Goal: Transaction & Acquisition: Purchase product/service

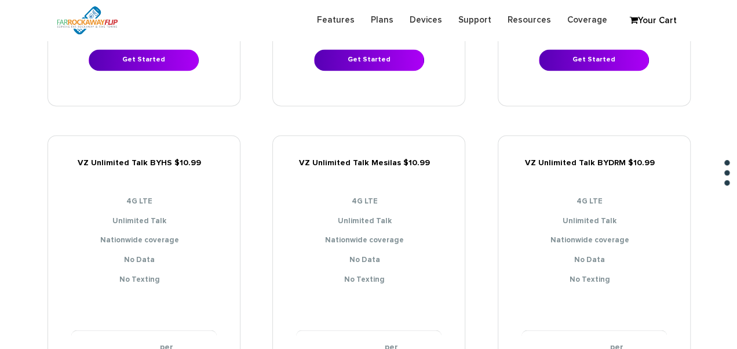
scroll to position [986, 0]
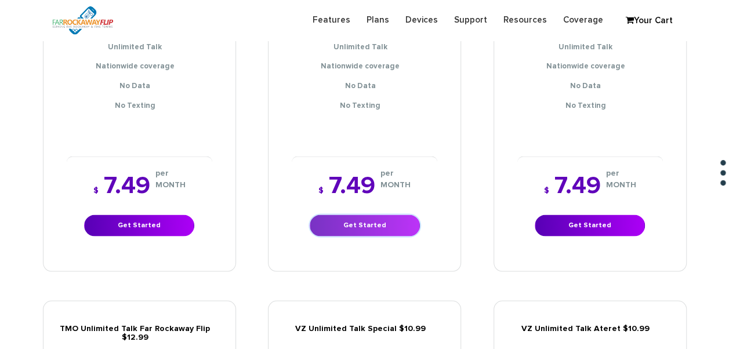
click at [359, 215] on link "Get Started" at bounding box center [365, 225] width 110 height 21
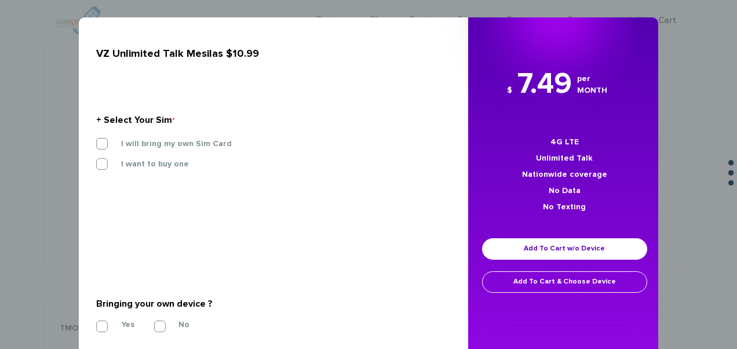
click at [174, 150] on div "I will bring my own Sim Card" at bounding box center [270, 148] width 364 height 20
click at [169, 145] on label "I will bring my own Sim Card" at bounding box center [168, 144] width 128 height 10
click at [96, 140] on input "I will bring my own Sim Card" at bounding box center [96, 140] width 0 height 0
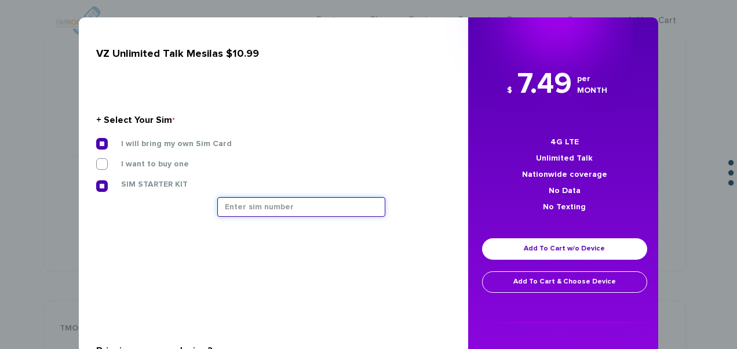
click at [250, 211] on input "text" at bounding box center [301, 207] width 168 height 20
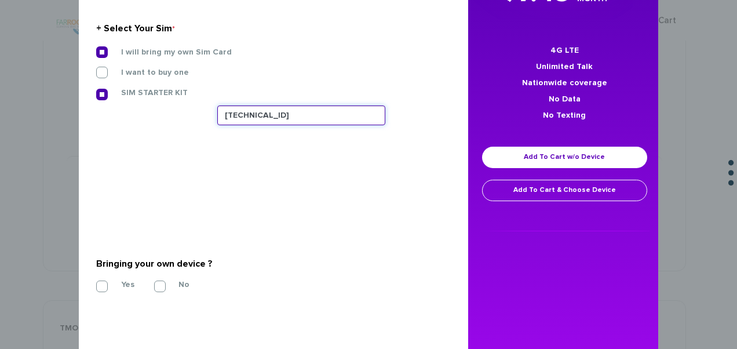
scroll to position [228, 0]
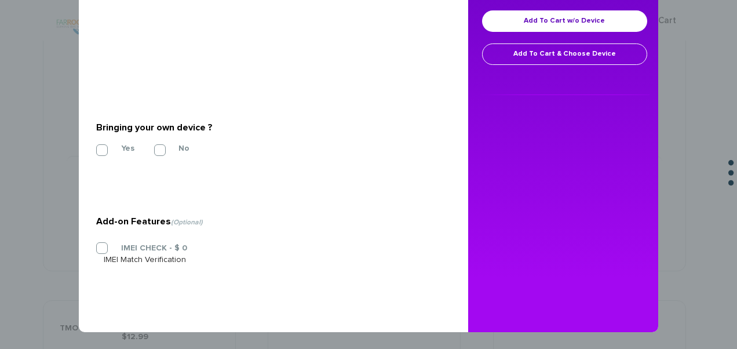
type input "89148000011835956804"
click at [132, 146] on div "Yes No" at bounding box center [269, 149] width 346 height 12
click at [115, 153] on div "Yes No" at bounding box center [269, 149] width 346 height 12
click at [104, 148] on label "Yes" at bounding box center [119, 148] width 31 height 10
click at [96, 147] on input "Yes" at bounding box center [96, 147] width 0 height 0
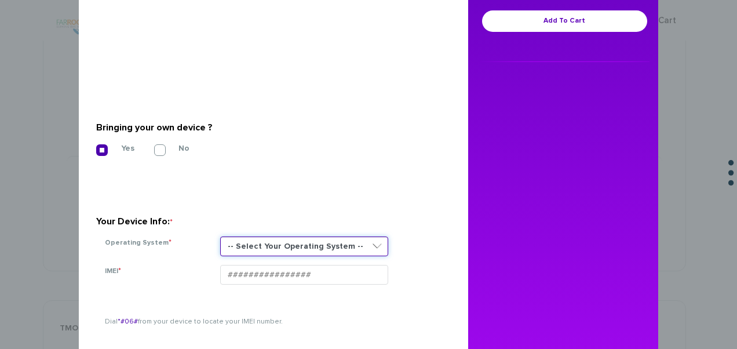
click at [239, 238] on select "-- Select Your Operating System -- ANDROID BLACKBERRY IOS NONE (BASIC PHONE) WI…" at bounding box center [304, 247] width 168 height 20
select select "NONE (BASIC PHONE)"
click at [220, 237] on select "-- Select Your Operating System -- ANDROID BLACKBERRY IOS NONE (BASIC PHONE) WI…" at bounding box center [304, 247] width 168 height 20
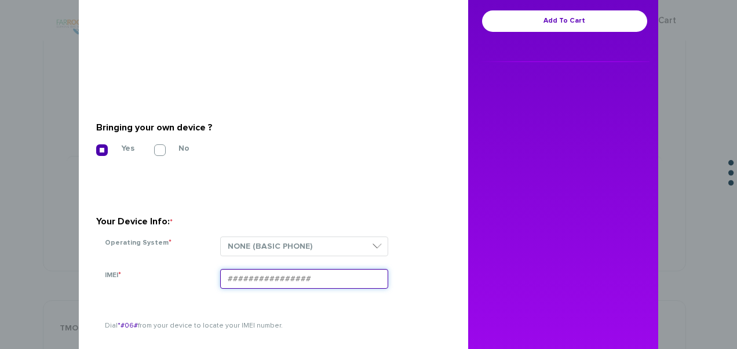
paste input "354834106406493"
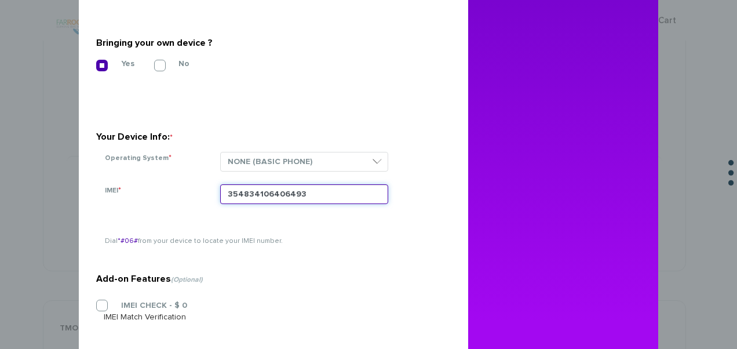
scroll to position [370, 0]
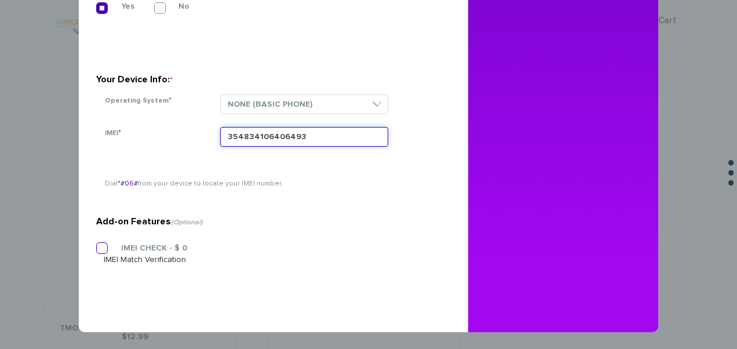
type input "354834106406493"
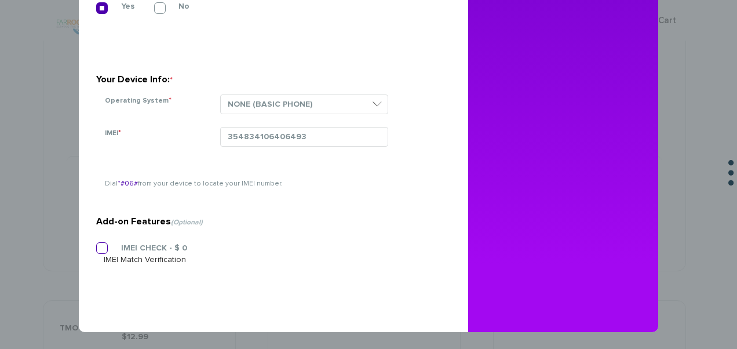
click at [104, 248] on label "IMEI CHECK - $ 0" at bounding box center [145, 248] width 83 height 10
click at [96, 245] on input "IMEI CHECK - $ 0" at bounding box center [96, 245] width 0 height 0
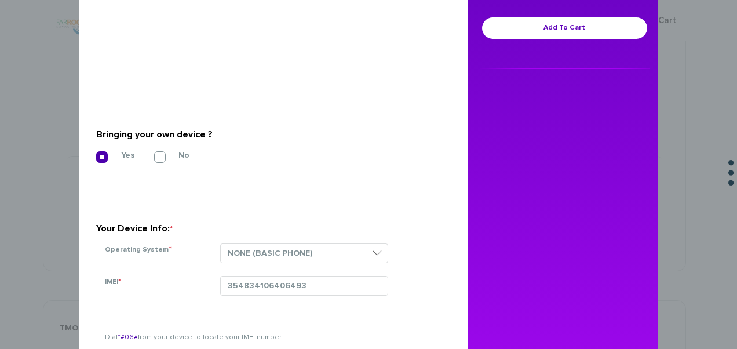
scroll to position [80, 0]
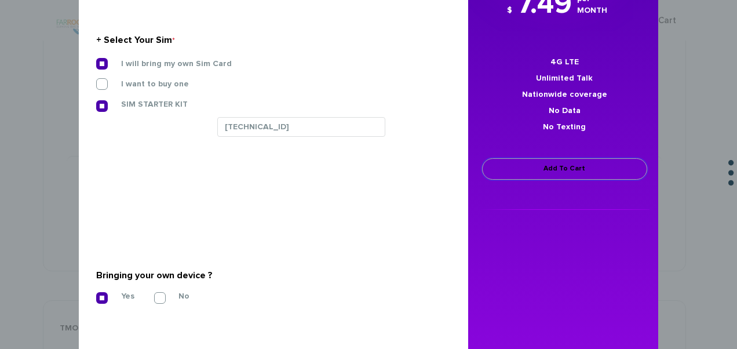
click at [538, 164] on link "Add To Cart" at bounding box center [564, 168] width 165 height 21
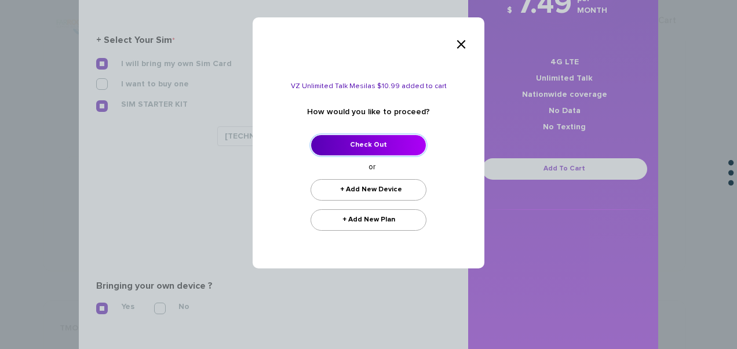
click at [384, 145] on link "Check Out" at bounding box center [369, 145] width 116 height 21
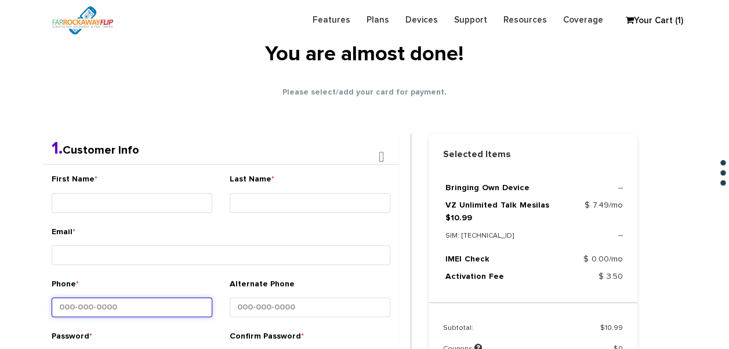
scroll to position [174, 0]
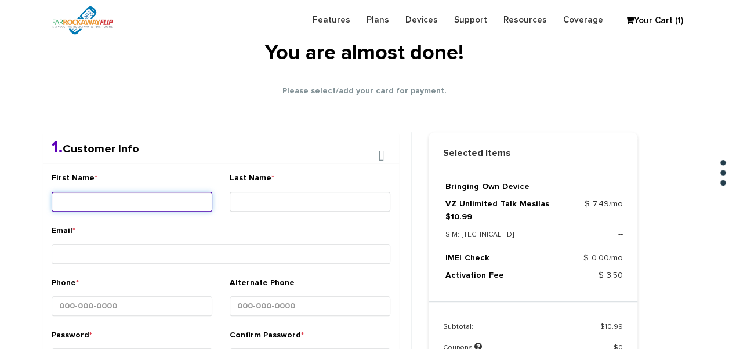
click at [138, 204] on input "First Name *" at bounding box center [132, 202] width 161 height 20
type input "hindy"
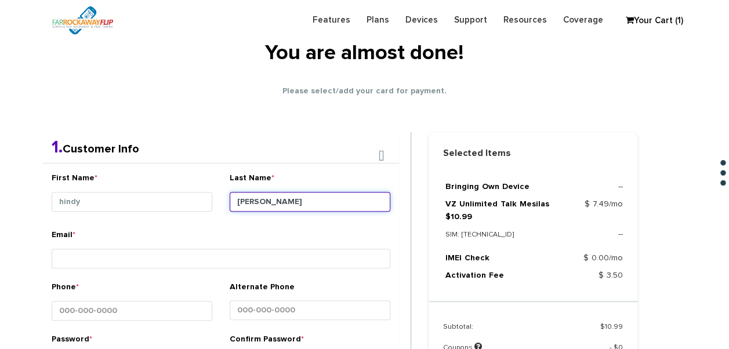
type input "dyckman"
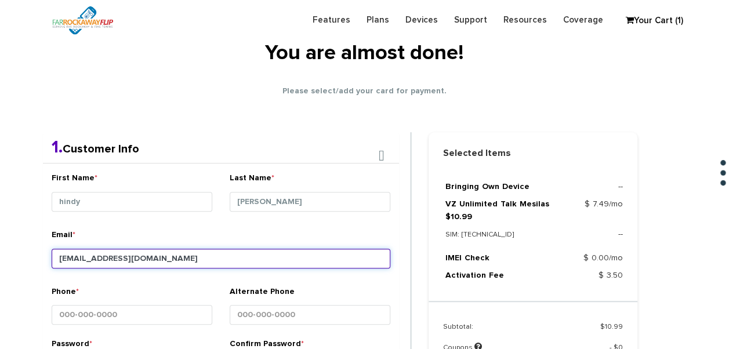
click at [136, 260] on input "tlieber61+94@gmail.cm" at bounding box center [221, 259] width 339 height 20
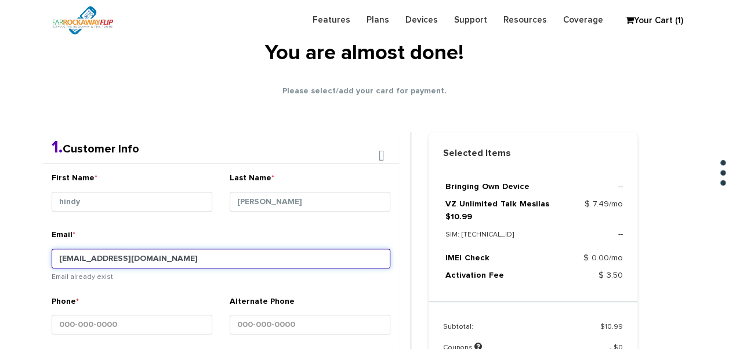
click at [101, 252] on input "tlieber61+94@gmail.com" at bounding box center [221, 259] width 339 height 20
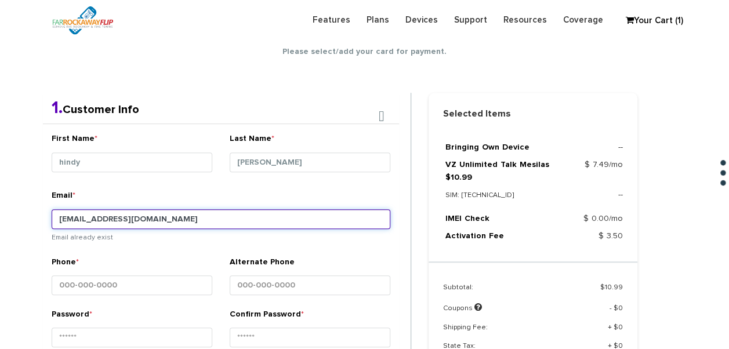
scroll to position [232, 0]
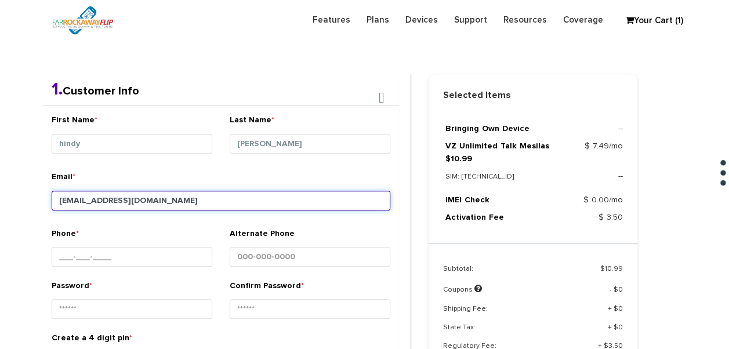
type input "tlieber61+96@gmail.com"
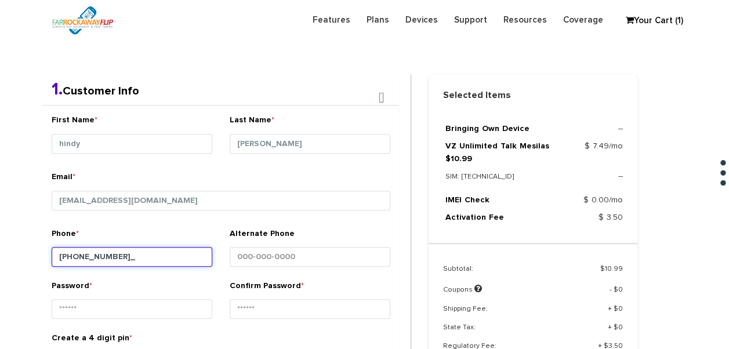
type input "[PHONE_NUMBER]"
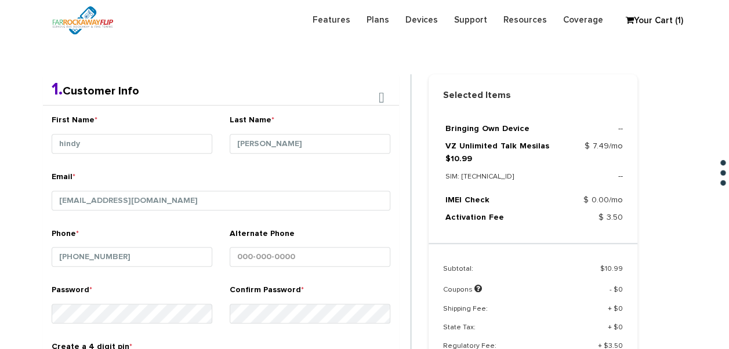
scroll to position [426, 0]
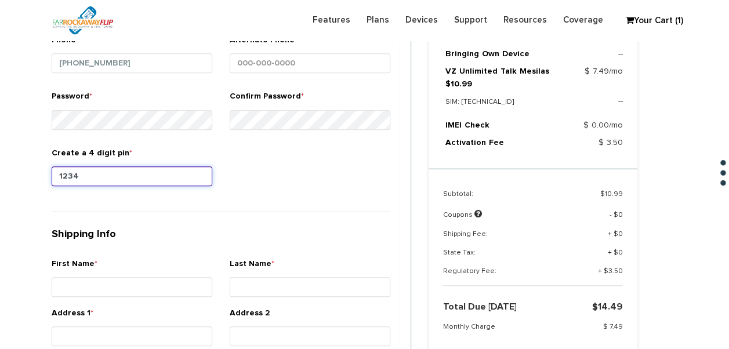
type input "1234"
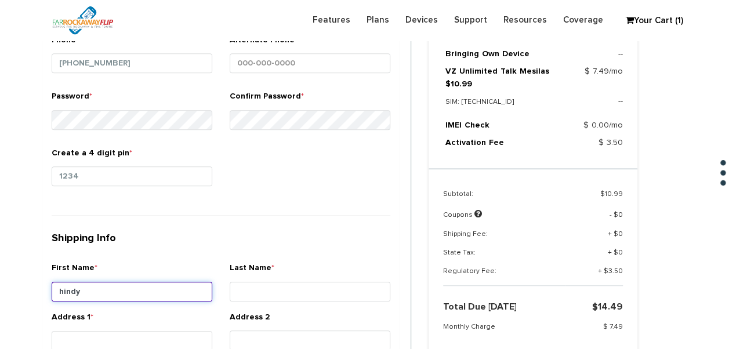
type input "hindy"
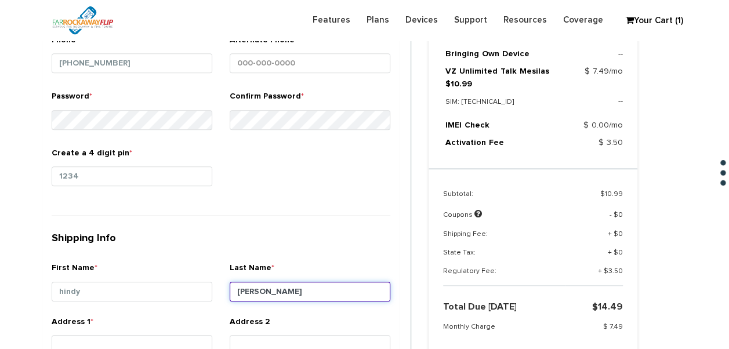
type input "[PERSON_NAME]"
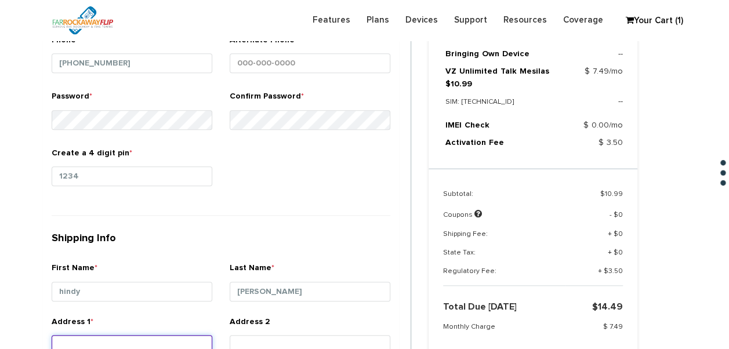
scroll to position [428, 0]
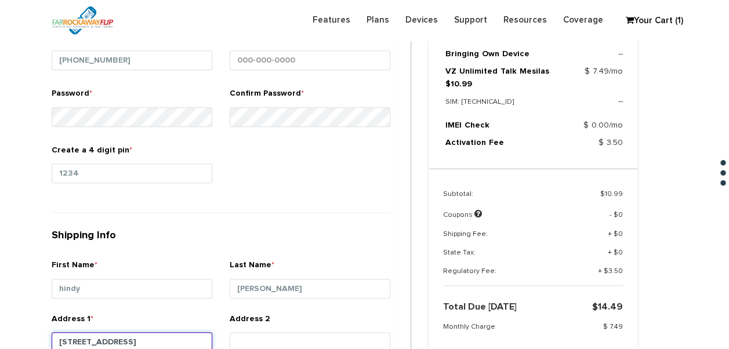
type input "[STREET_ADDRESS]"
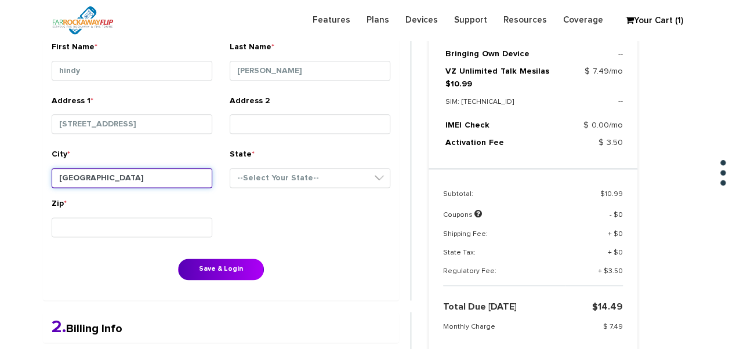
type input "[GEOGRAPHIC_DATA]"
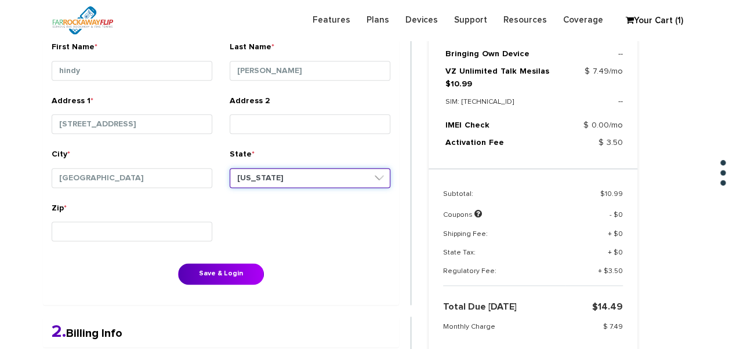
select select "NY"
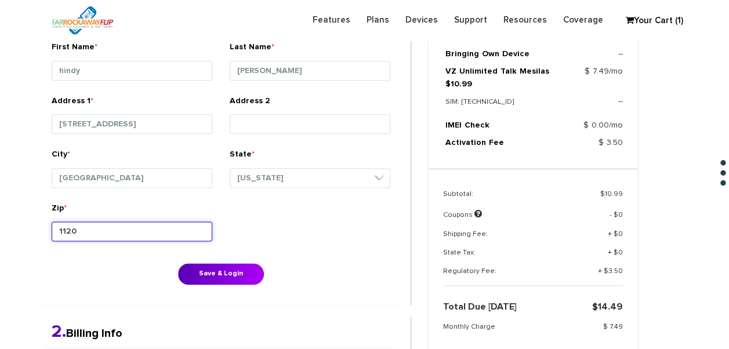
type input "11204"
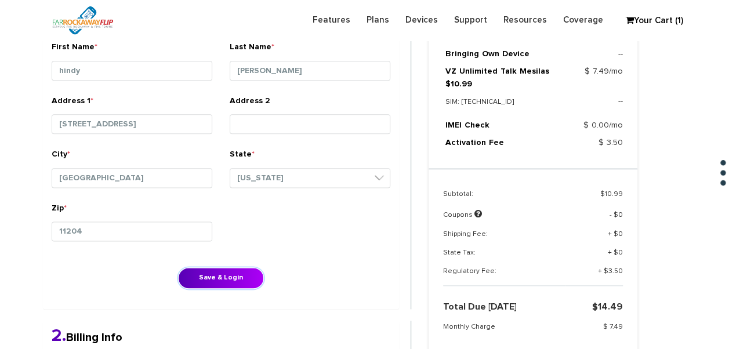
click at [178, 267] on button "Save & Login" at bounding box center [221, 277] width 86 height 21
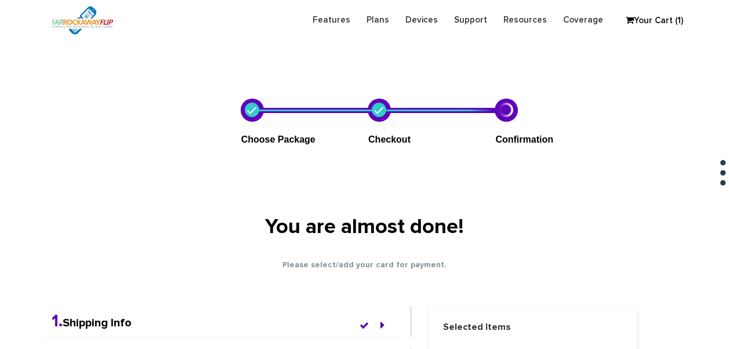
scroll to position [431, 0]
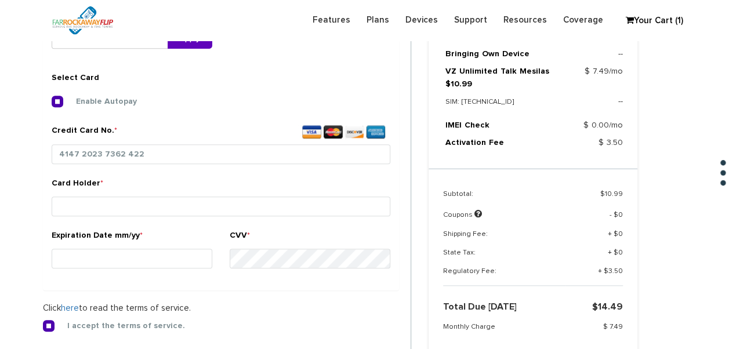
type input "4147 2023 7362 4228"
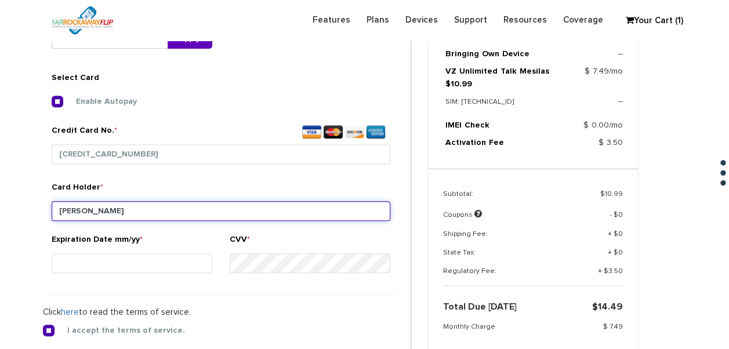
type input "dyckman"
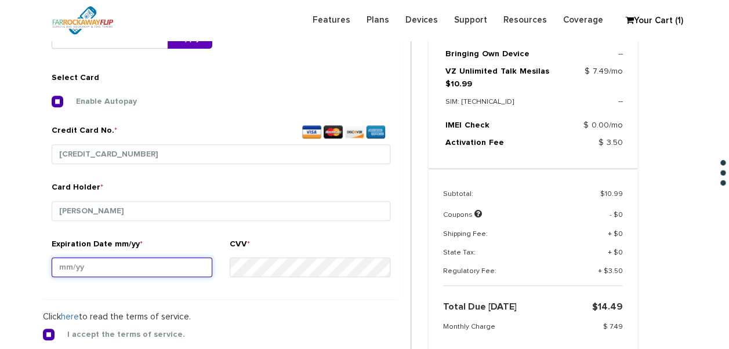
click at [77, 269] on input "Expiration Date mm/yy *" at bounding box center [132, 267] width 161 height 20
type input "10/27"
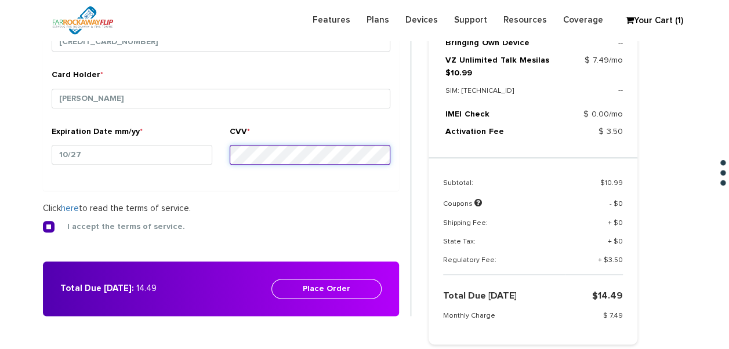
scroll to position [547, 0]
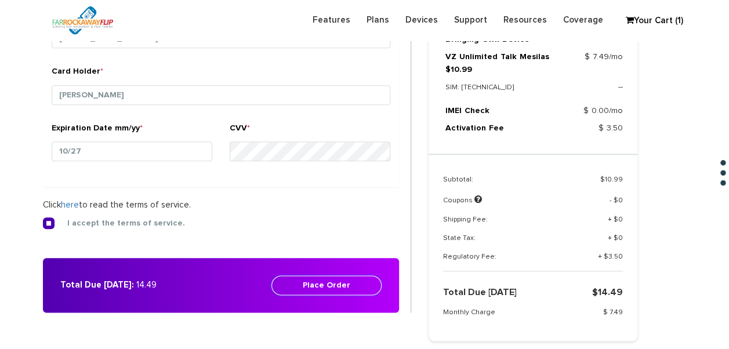
click at [334, 277] on button "Place Order" at bounding box center [326, 285] width 110 height 20
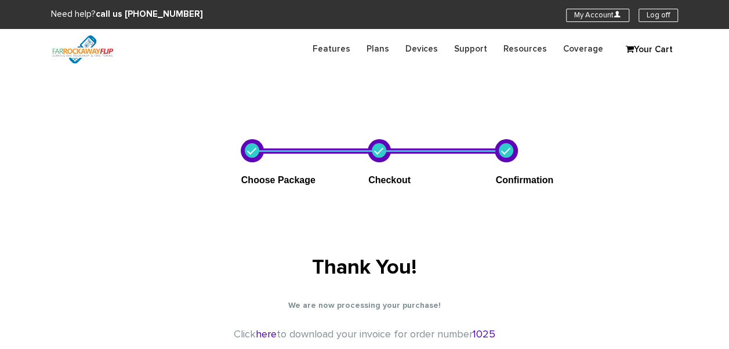
click at [570, 20] on link "My Account U" at bounding box center [597, 15] width 63 height 13
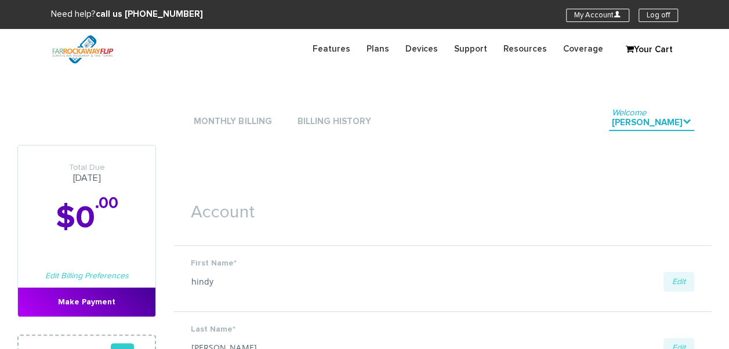
click at [263, 114] on li "Monthly Billing" at bounding box center [232, 121] width 83 height 35
click at [260, 122] on link "Monthly Billing" at bounding box center [232, 122] width 83 height 16
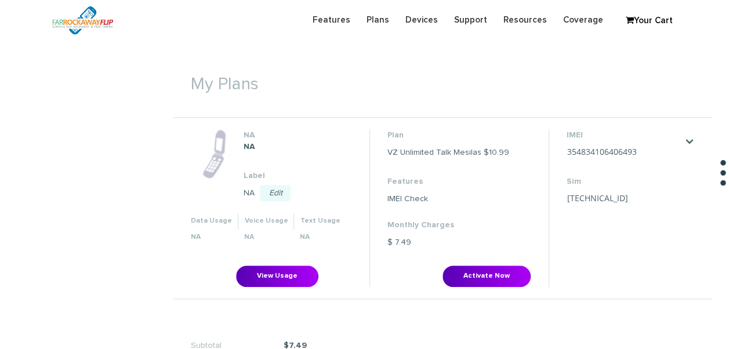
scroll to position [464, 0]
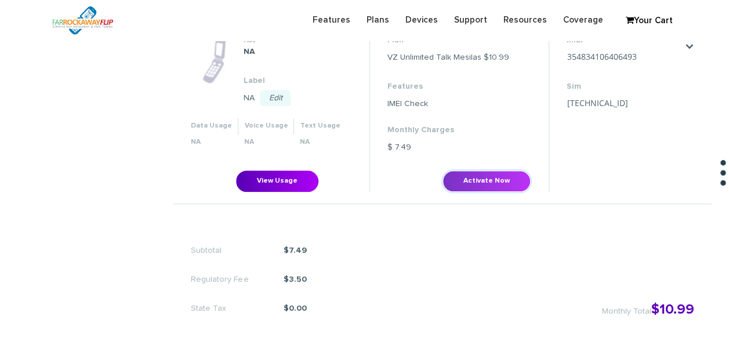
click at [461, 172] on button "Activate Now" at bounding box center [486, 180] width 88 height 21
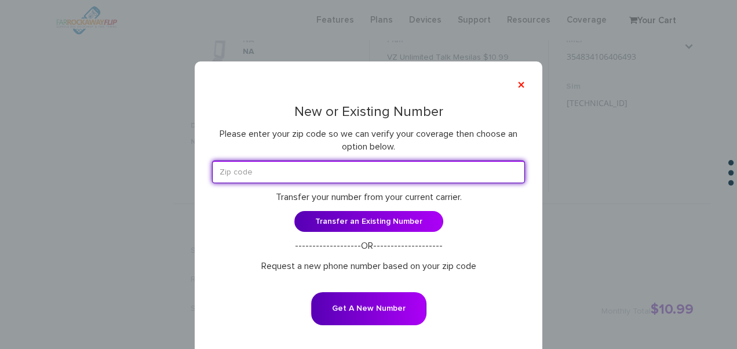
click at [381, 172] on input "text" at bounding box center [368, 172] width 313 height 23
type input "11223"
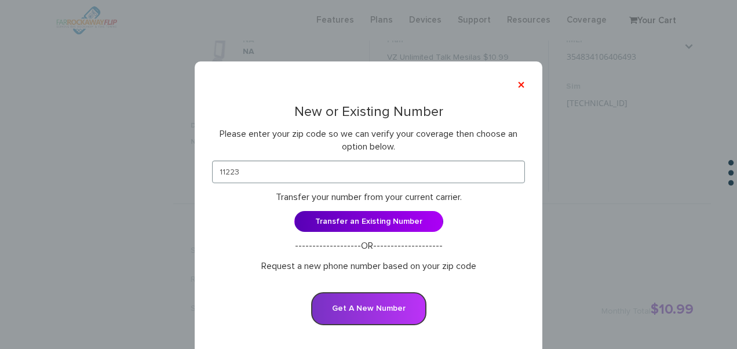
click at [375, 307] on button "Get A New Number" at bounding box center [368, 308] width 115 height 33
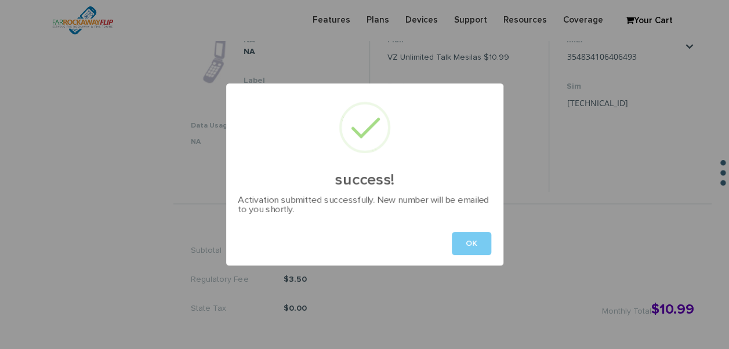
click at [484, 240] on button "OK" at bounding box center [471, 243] width 39 height 23
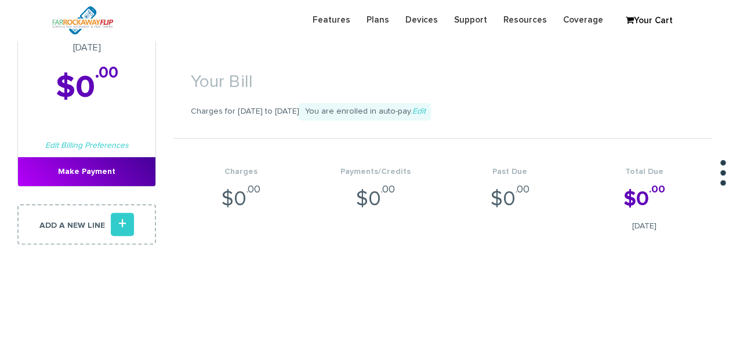
scroll to position [290, 0]
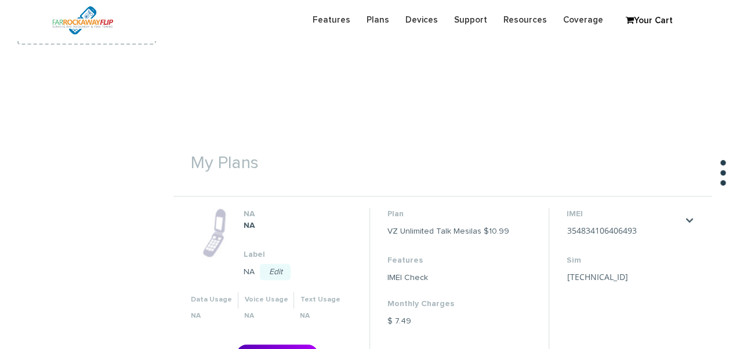
click at [627, 238] on dl "IMEI 354834106406493 Save Cancel Sim 89148000011835956804 Save Cancel" at bounding box center [624, 247] width 116 height 78
drag, startPoint x: 627, startPoint y: 238, endPoint x: 566, endPoint y: 238, distance: 60.9
click at [554, 235] on li "IMEI 354834106406493 Save Cancel Sim 89148000011835956804 Save Cancel" at bounding box center [623, 286] width 151 height 157
click at [644, 241] on dl "IMEI 354834106406493 Save Cancel Sim 89148000011835956804 Save Cancel" at bounding box center [624, 247] width 116 height 78
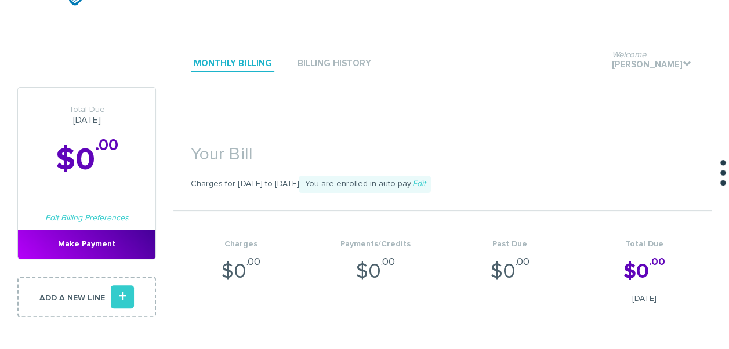
scroll to position [0, 0]
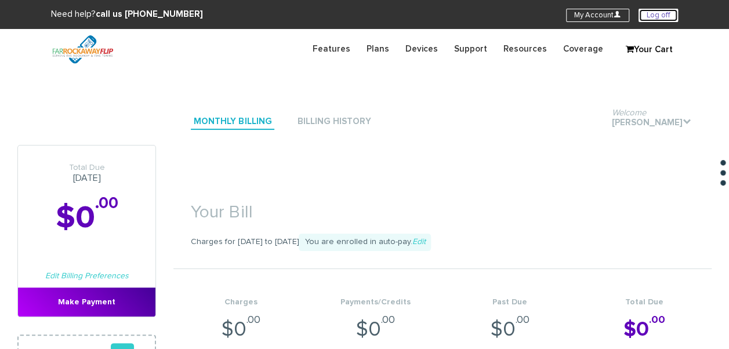
click at [649, 18] on link "Log off" at bounding box center [657, 15] width 39 height 13
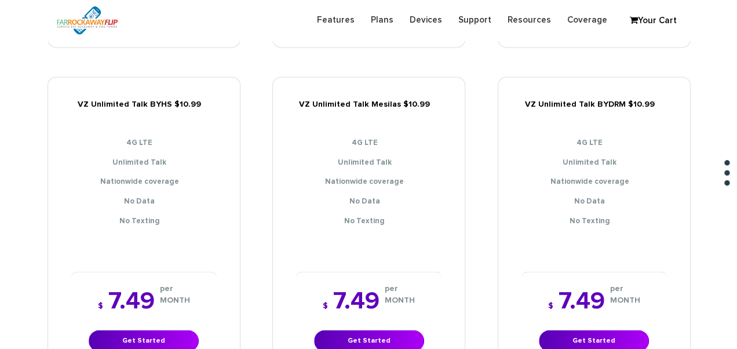
scroll to position [870, 0]
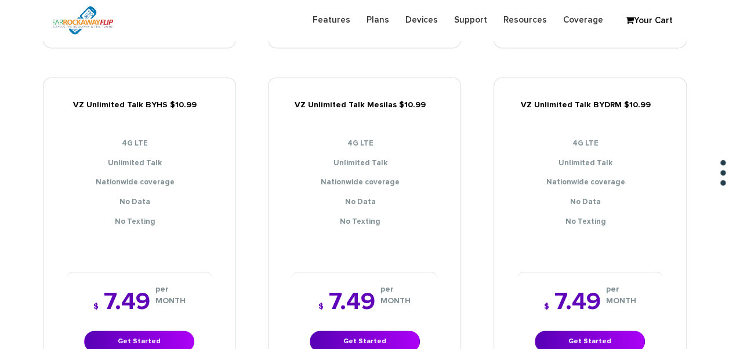
click at [391, 315] on div "$ 7.49 per MONTH Get Started" at bounding box center [365, 320] width 146 height 97
click at [386, 331] on link "Get Started" at bounding box center [365, 340] width 110 height 21
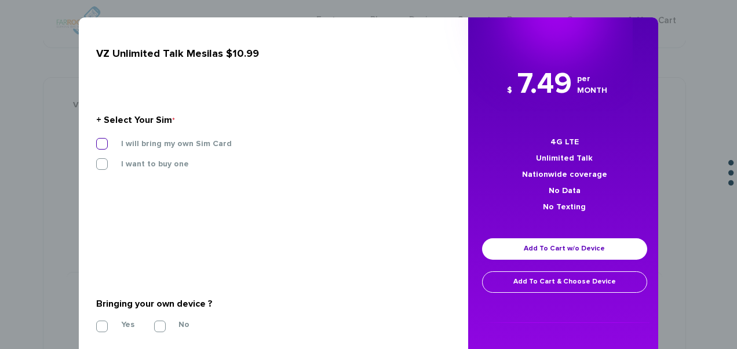
click at [192, 144] on label "I will bring my own Sim Card" at bounding box center [168, 144] width 128 height 10
click at [96, 140] on input "I will bring my own Sim Card" at bounding box center [96, 140] width 0 height 0
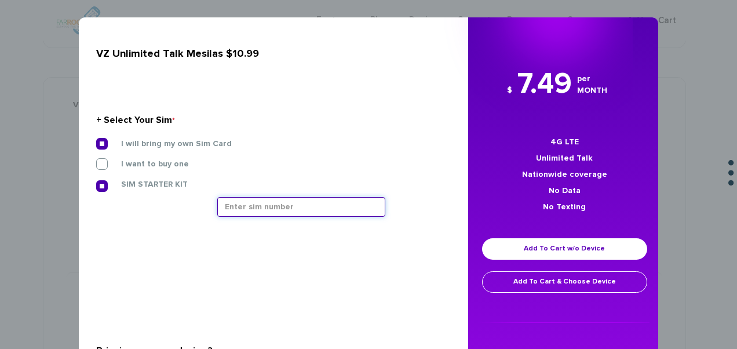
click at [261, 210] on input "text" at bounding box center [301, 207] width 168 height 20
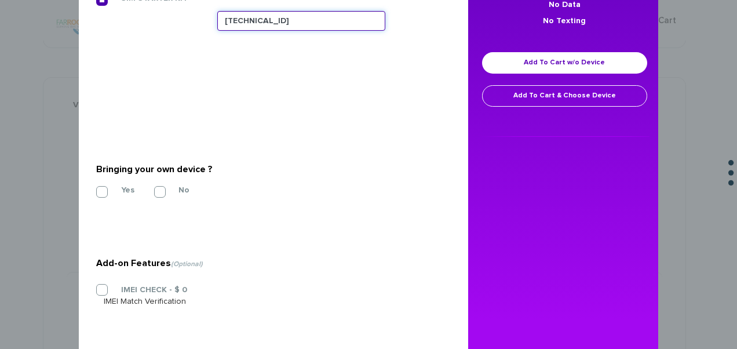
scroll to position [228, 0]
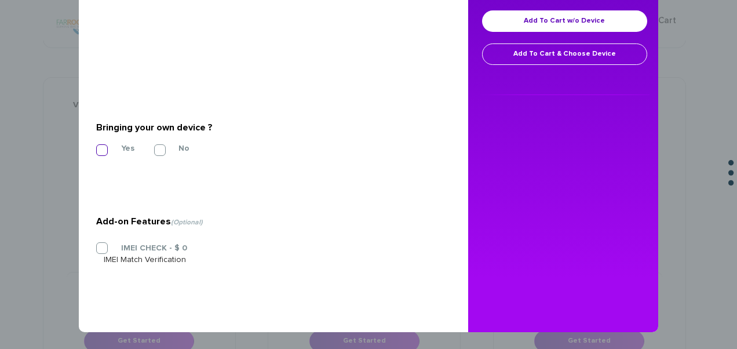
type input "89148000011835956325"
click at [116, 146] on label "Yes" at bounding box center [119, 148] width 31 height 10
click at [96, 147] on input "Yes" at bounding box center [96, 147] width 0 height 0
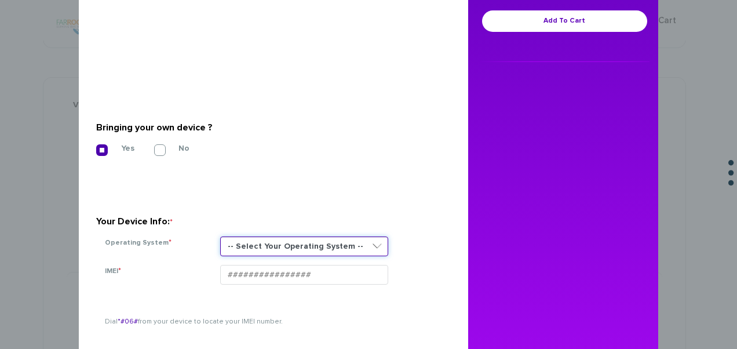
click at [268, 238] on select "-- Select Your Operating System -- ANDROID BLACKBERRY IOS NONE (BASIC PHONE) WI…" at bounding box center [304, 247] width 168 height 20
select select "NONE (BASIC PHONE)"
click at [220, 237] on select "-- Select Your Operating System -- ANDROID BLACKBERRY IOS NONE (BASIC PHONE) WI…" at bounding box center [304, 247] width 168 height 20
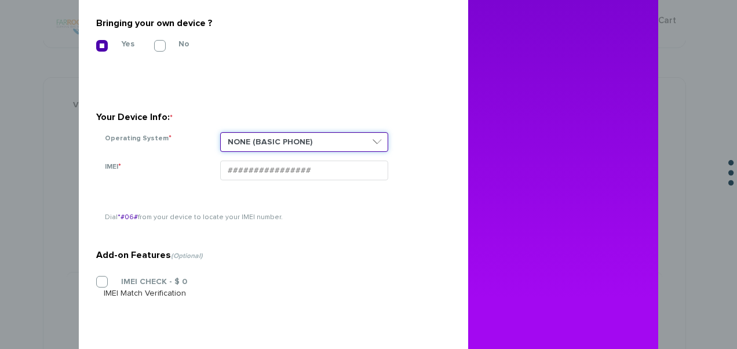
scroll to position [344, 0]
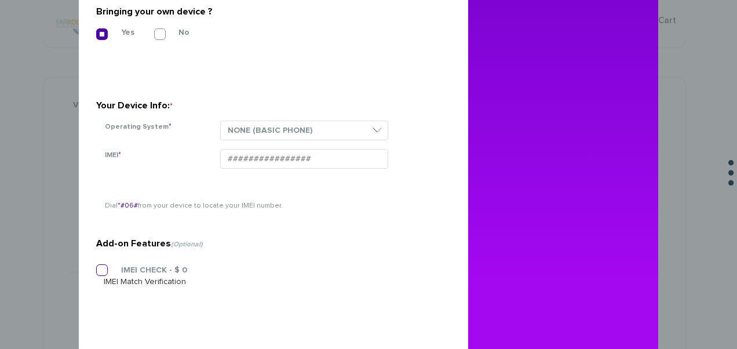
click at [122, 272] on label "IMEI CHECK - $ 0" at bounding box center [145, 270] width 83 height 10
click at [96, 267] on input "IMEI CHECK - $ 0" at bounding box center [96, 267] width 0 height 0
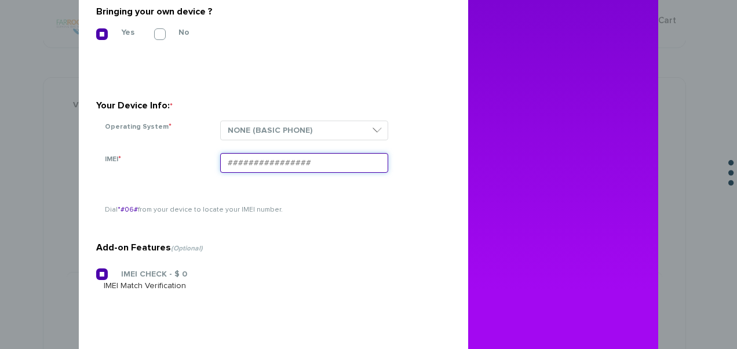
paste input "354834103728063"
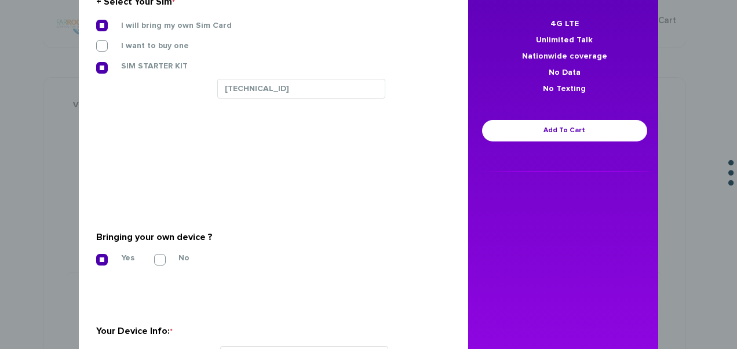
scroll to position [112, 0]
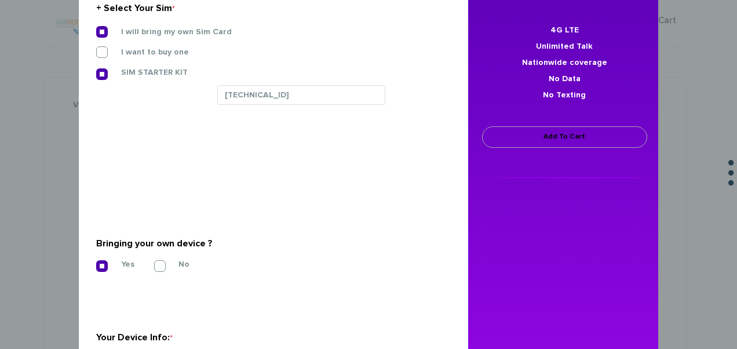
type input "354834103728063"
click at [511, 146] on link "Add To Cart" at bounding box center [564, 136] width 165 height 21
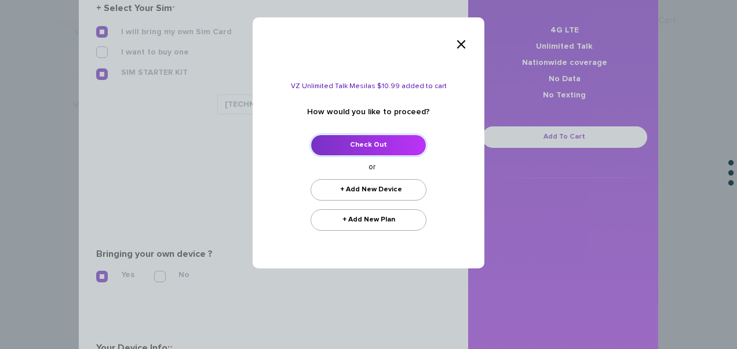
click at [394, 140] on link "Check Out" at bounding box center [369, 145] width 116 height 21
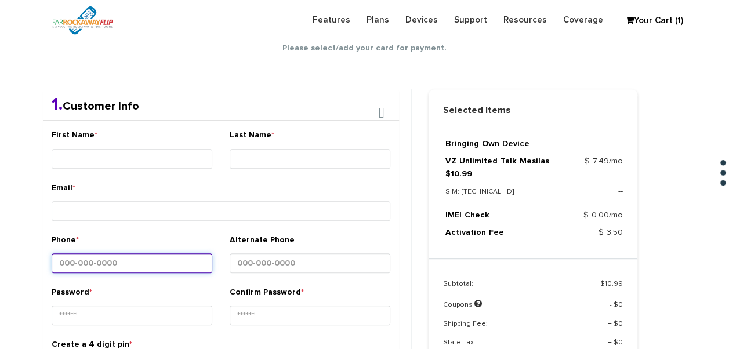
scroll to position [146, 0]
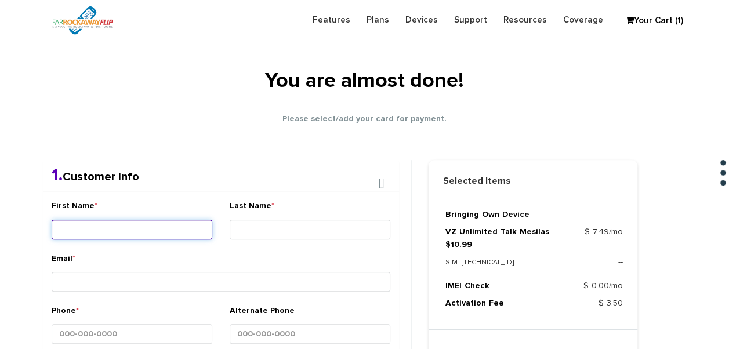
click at [191, 220] on input "First Name *" at bounding box center [132, 230] width 161 height 20
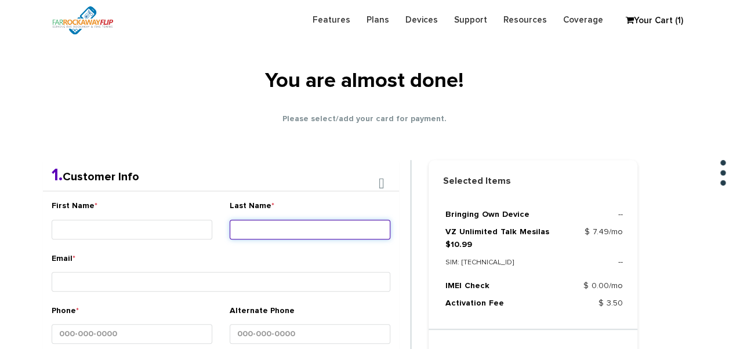
click at [352, 225] on input "Last Name *" at bounding box center [310, 230] width 161 height 20
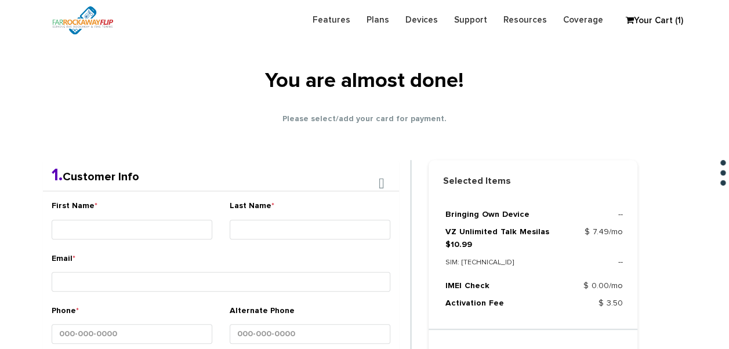
click at [163, 215] on div "First Name *" at bounding box center [132, 221] width 161 height 43
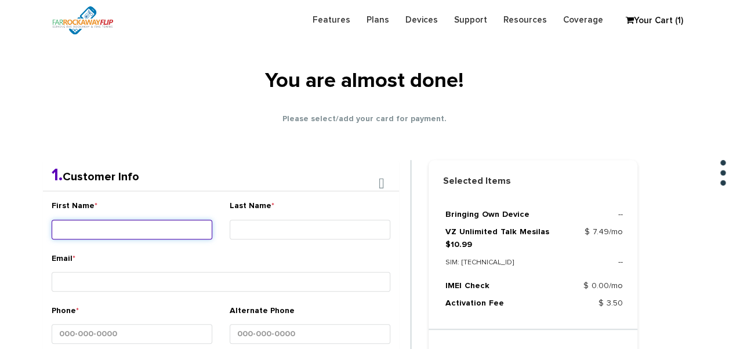
drag, startPoint x: 190, startPoint y: 223, endPoint x: 184, endPoint y: 225, distance: 6.8
click at [187, 226] on input "First Name *" at bounding box center [132, 230] width 161 height 20
type input "[PERSON_NAME]"
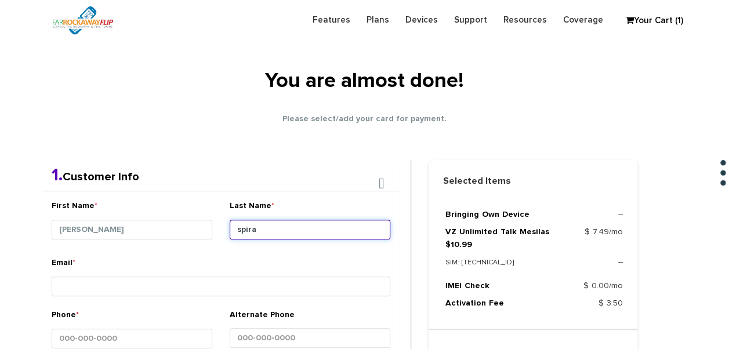
type input "spira"
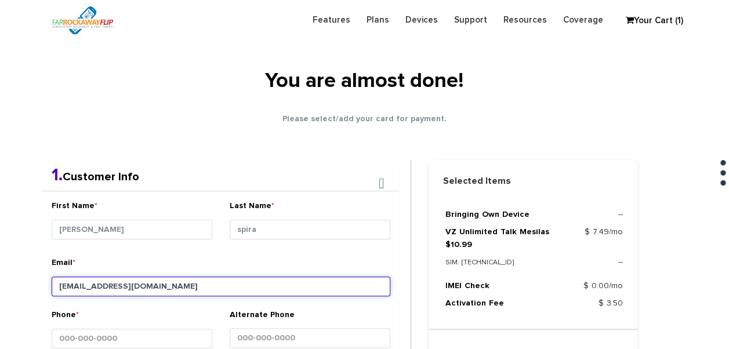
type input "[EMAIL_ADDRESS][DOMAIN_NAME]"
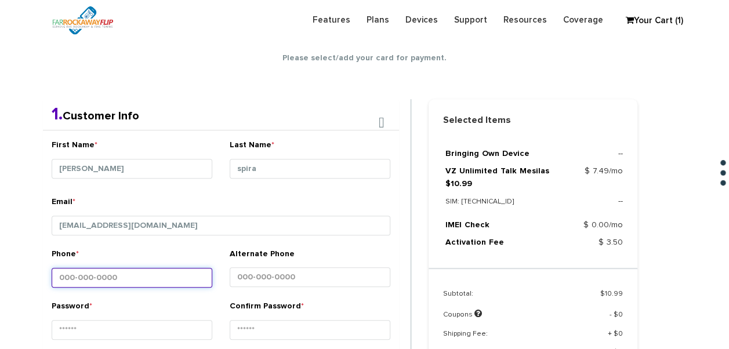
scroll to position [262, 0]
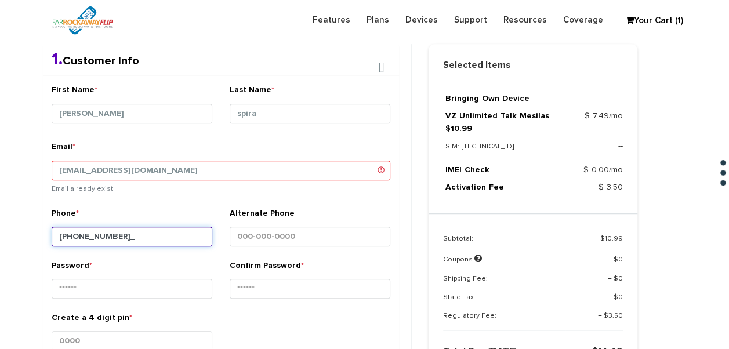
type input "[PHONE_NUMBER]"
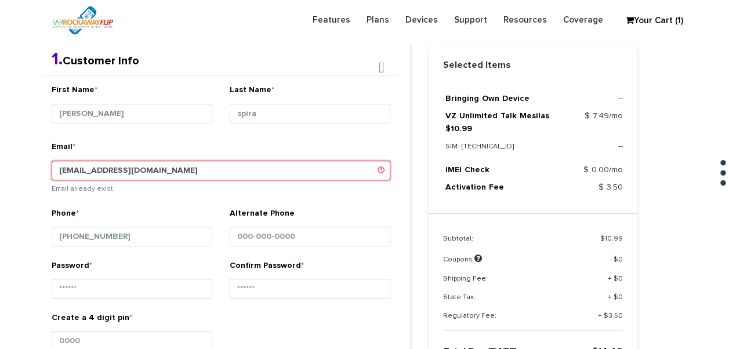
click at [104, 167] on input "[EMAIL_ADDRESS][DOMAIN_NAME]" at bounding box center [221, 171] width 339 height 20
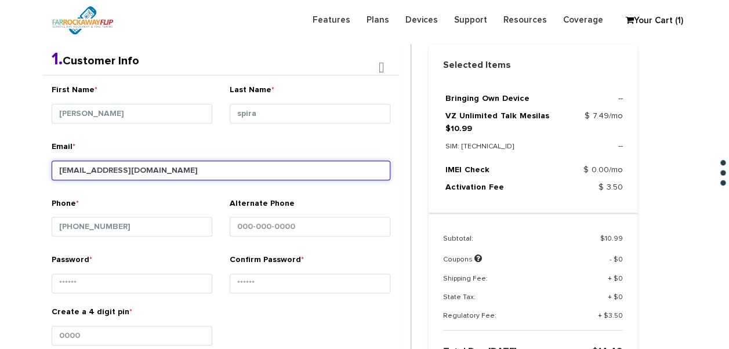
type input "[EMAIL_ADDRESS][DOMAIN_NAME]"
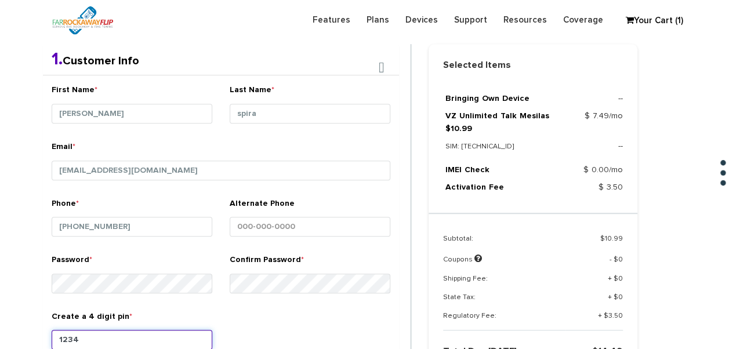
type input "1234"
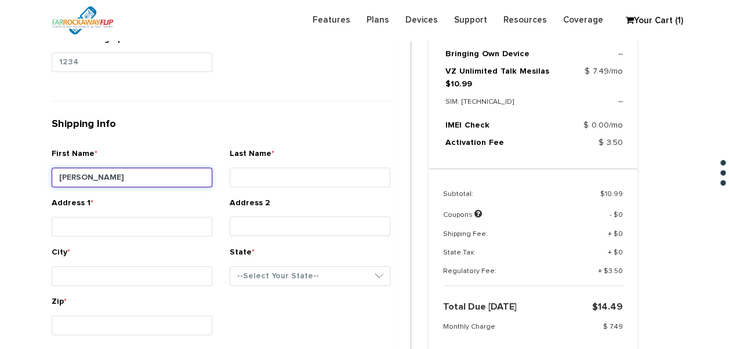
type input "[PERSON_NAME]"
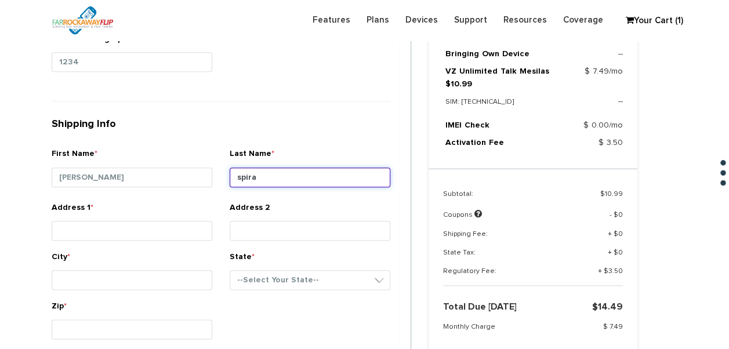
type input "spira"
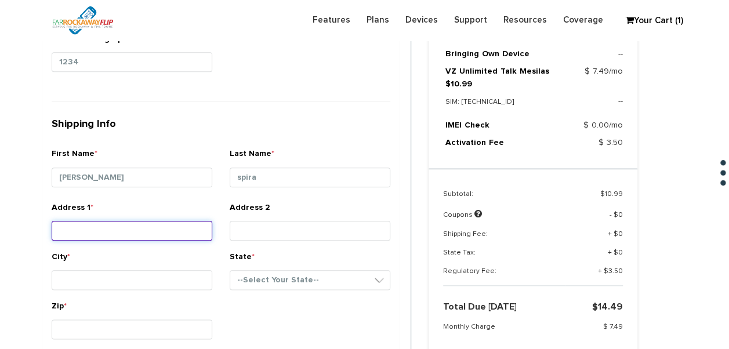
type input "2"
type input "31 cherry pl"
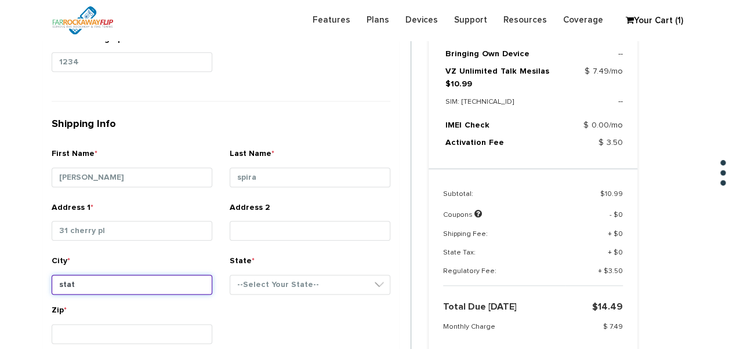
type input "[GEOGRAPHIC_DATA]"
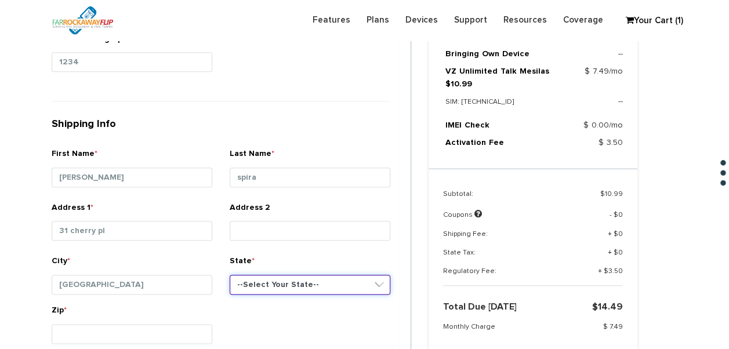
select select "NY"
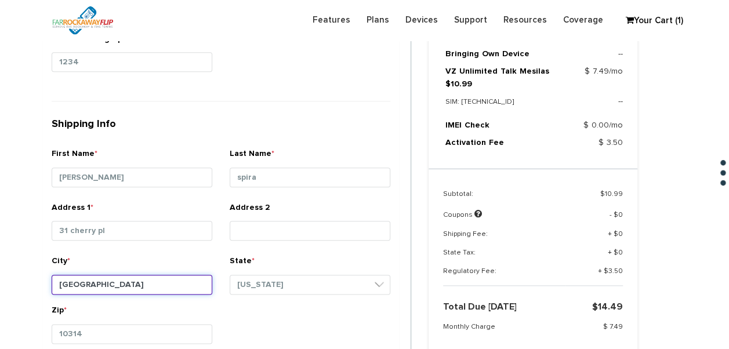
type input "10314"
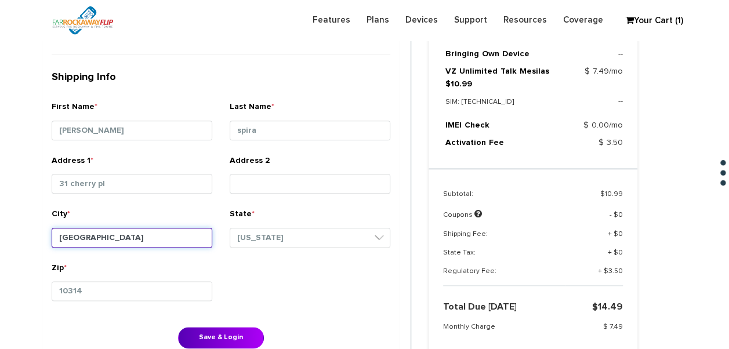
scroll to position [656, 0]
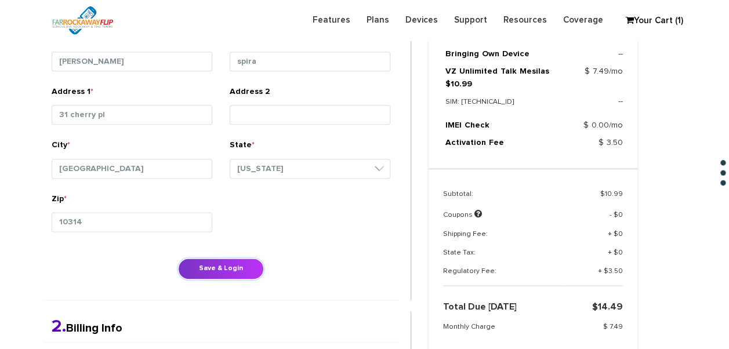
click at [224, 263] on button "Save & Login" at bounding box center [221, 268] width 86 height 21
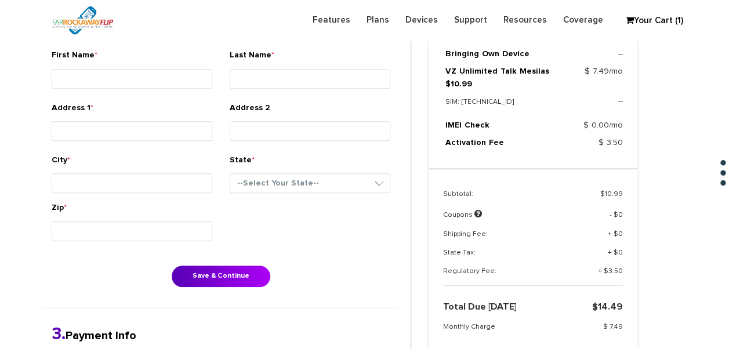
scroll to position [366, 0]
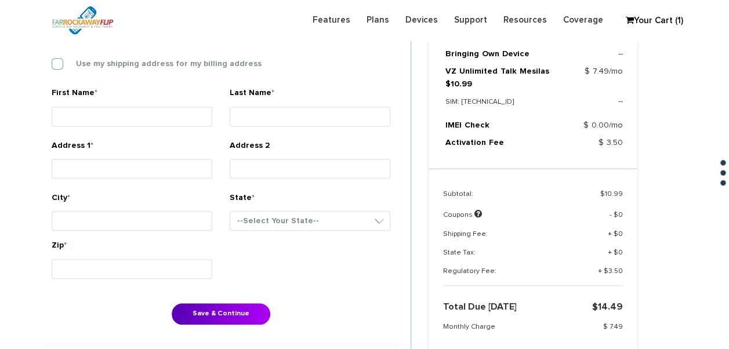
click at [101, 70] on div "Billing Information Use my shipping address for my billing address" at bounding box center [221, 55] width 356 height 64
click at [102, 65] on label "Use my shipping address for my billing address" at bounding box center [160, 64] width 203 height 10
click at [52, 60] on input "Use my shipping address for my billing address" at bounding box center [52, 60] width 0 height 0
type input "miriam"
type input "spira"
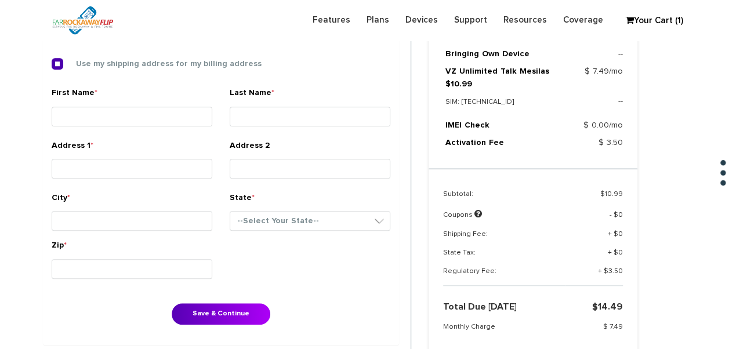
type input "31 cherry pl"
type input "staten island"
select select "NY"
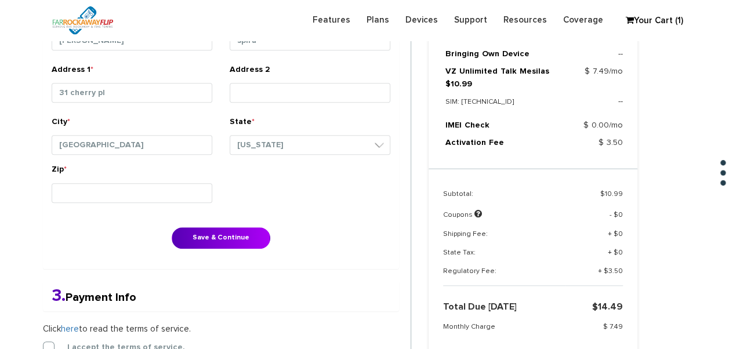
scroll to position [482, 0]
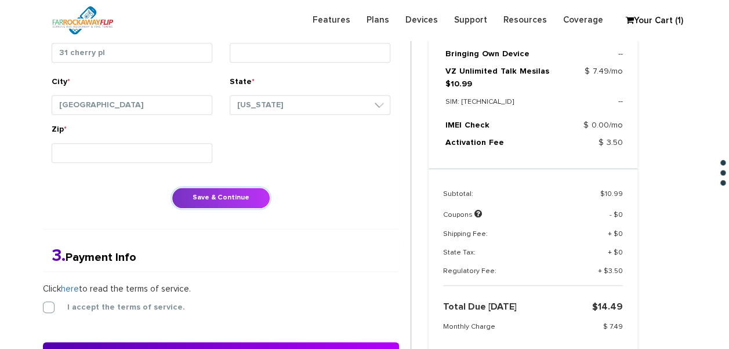
click at [235, 201] on button "Save & Continue" at bounding box center [221, 197] width 99 height 21
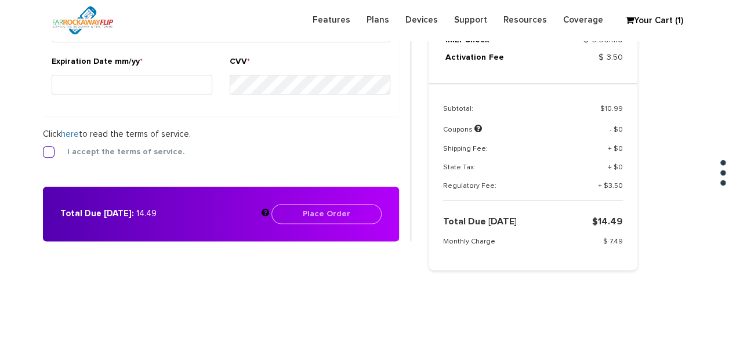
click at [50, 148] on label "I accept the terms of service." at bounding box center [117, 152] width 135 height 10
click at [43, 148] on input "I accept the terms of service." at bounding box center [43, 148] width 0 height 0
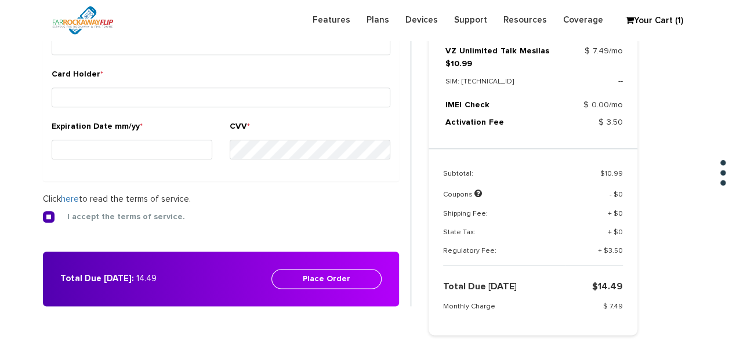
scroll to position [489, 0]
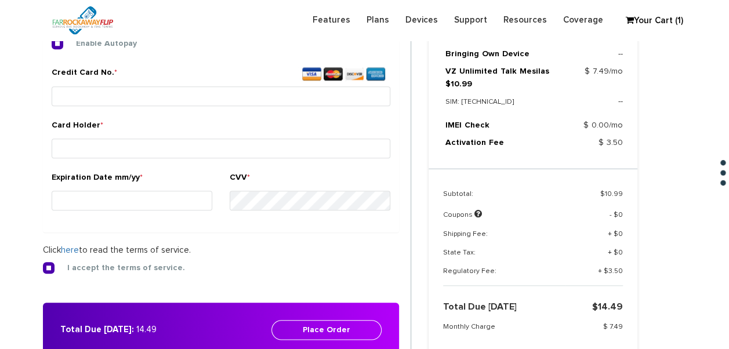
click at [122, 83] on div "Credit Card No. *" at bounding box center [221, 88] width 339 height 43
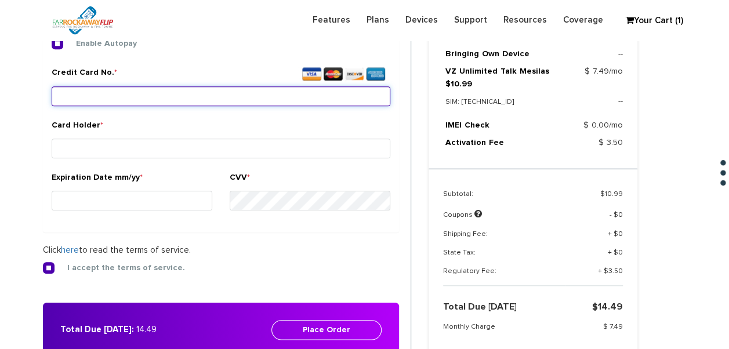
click at [120, 88] on input "Credit Card No. *" at bounding box center [221, 96] width 339 height 20
click at [119, 95] on input "Credit Card No. *" at bounding box center [221, 96] width 339 height 20
type input "4839 5006 8691 2161"
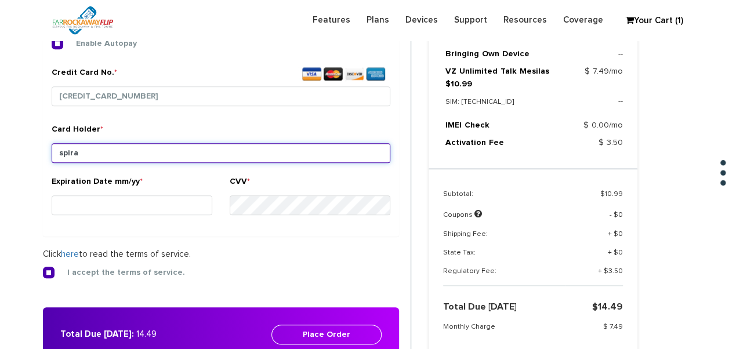
type input "spira"
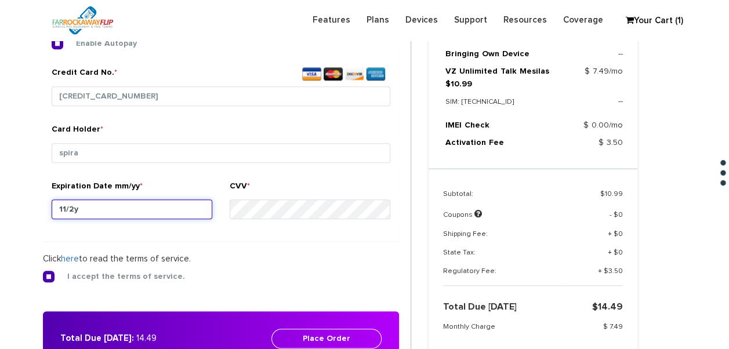
type input "11/25"
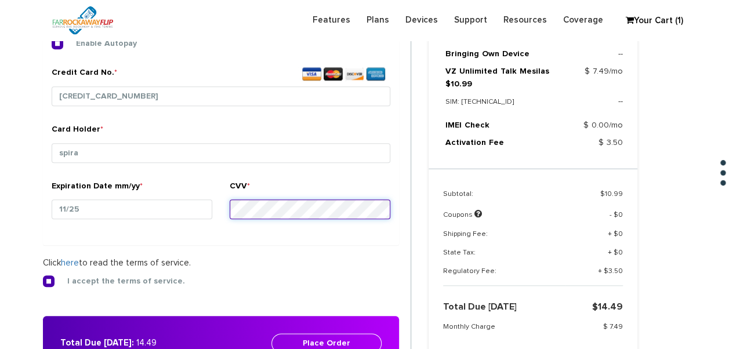
click at [271, 333] on button "Place Order" at bounding box center [326, 343] width 110 height 20
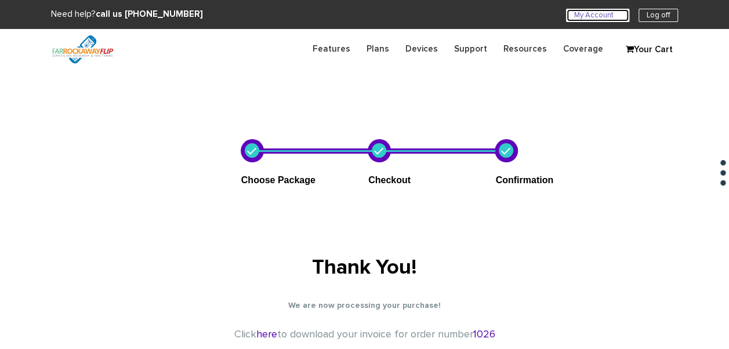
click at [587, 14] on link "My Account U" at bounding box center [597, 15] width 63 height 13
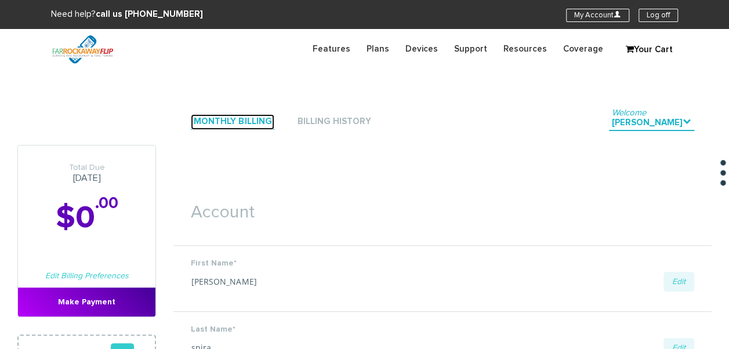
click at [230, 117] on link "Monthly Billing" at bounding box center [232, 122] width 83 height 16
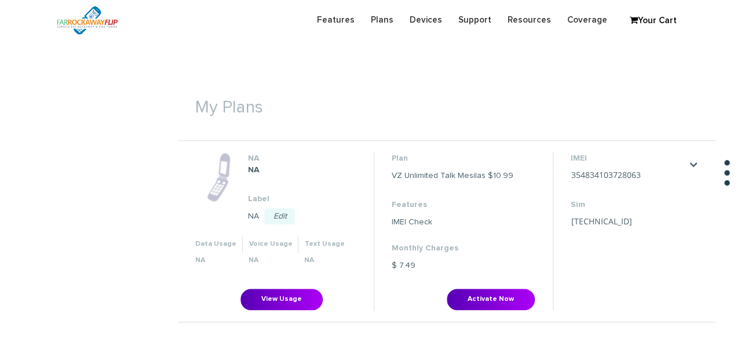
scroll to position [348, 0]
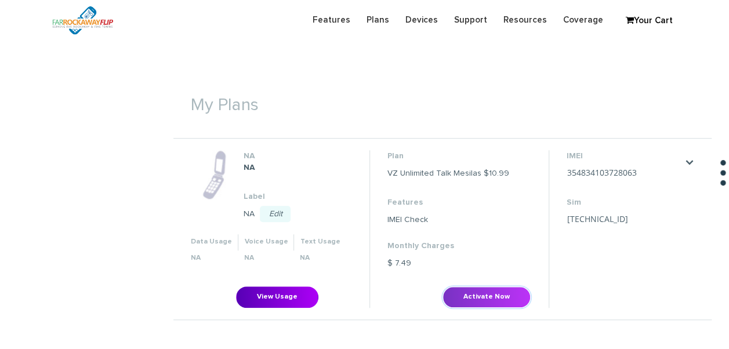
click at [464, 290] on button "Activate Now" at bounding box center [486, 296] width 88 height 21
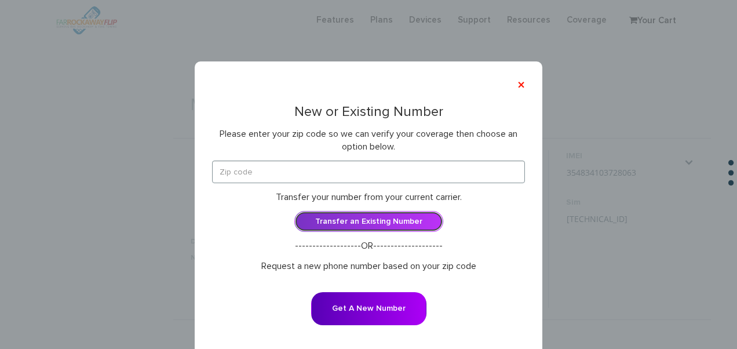
click at [367, 217] on link "Transfer an Existing Number" at bounding box center [369, 221] width 149 height 21
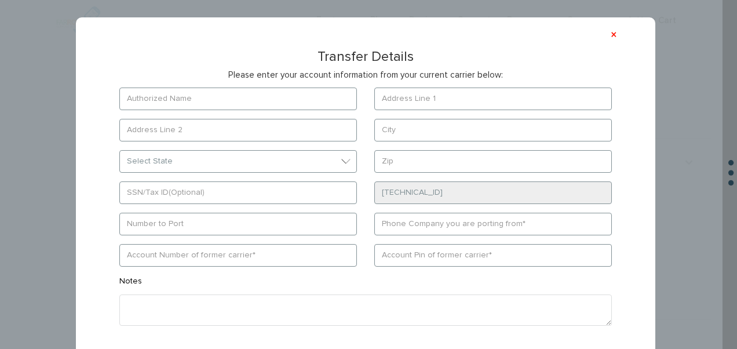
click at [261, 117] on form "Select State District of Columbia Alabama Alaska Arizona Arkansas California" at bounding box center [366, 232] width 528 height 289
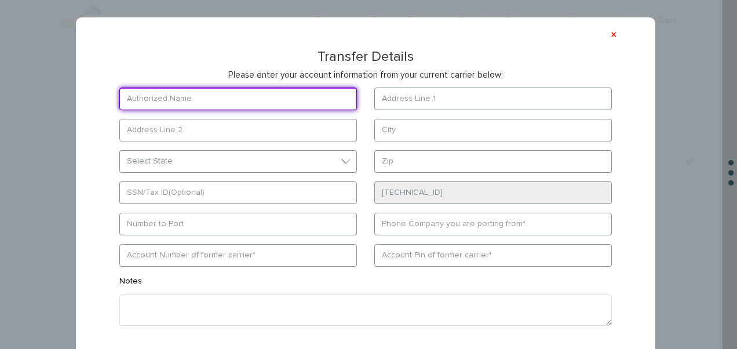
click at [252, 100] on input "text" at bounding box center [238, 99] width 238 height 23
type input "spira"
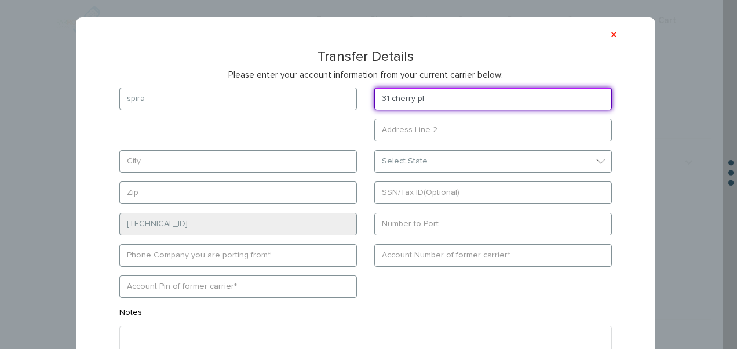
type input "31 cherry pl"
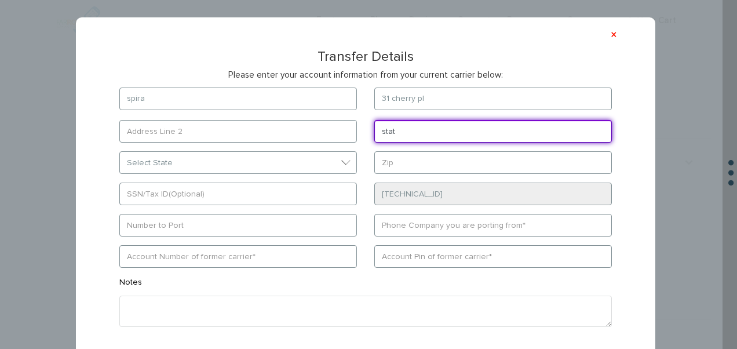
type input "staten island"
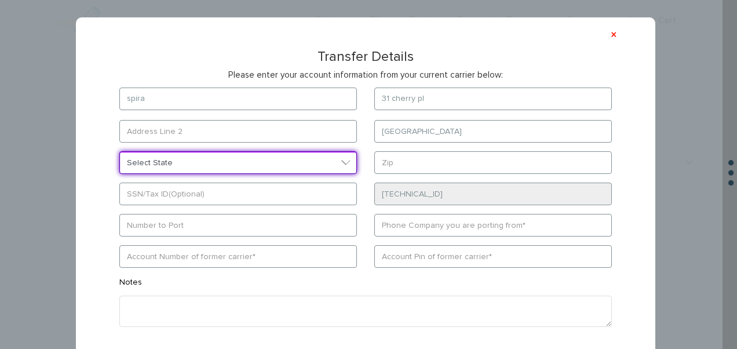
select select "NY"
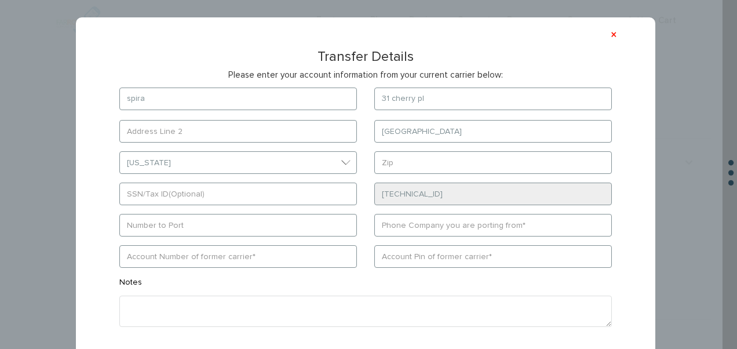
type input "10314"
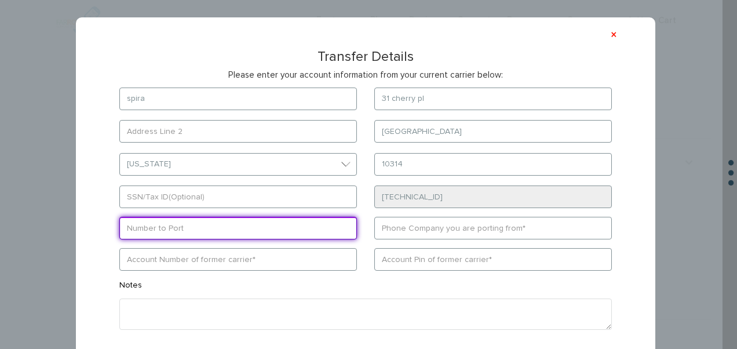
click at [259, 219] on input "text" at bounding box center [238, 228] width 238 height 23
type input "7188733662"
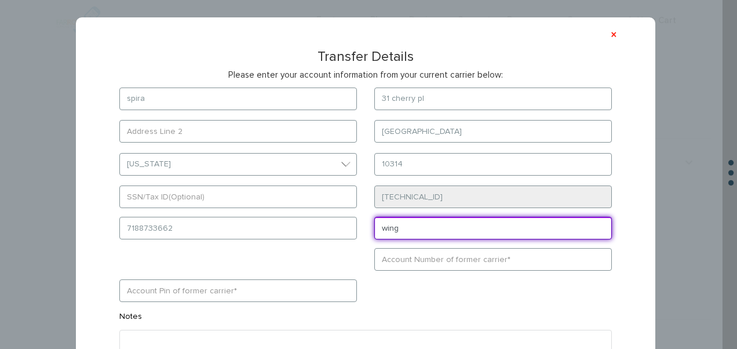
type input "wing"
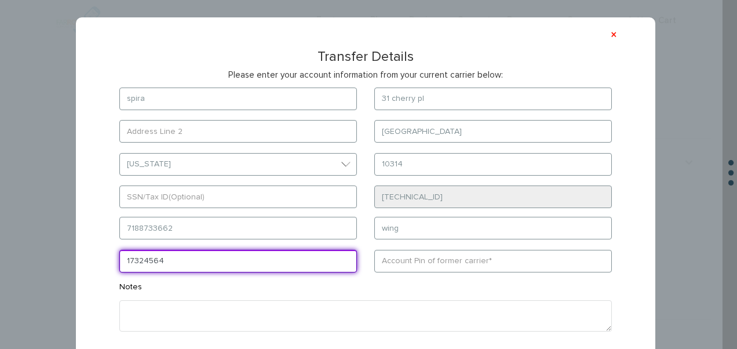
type input "17324564"
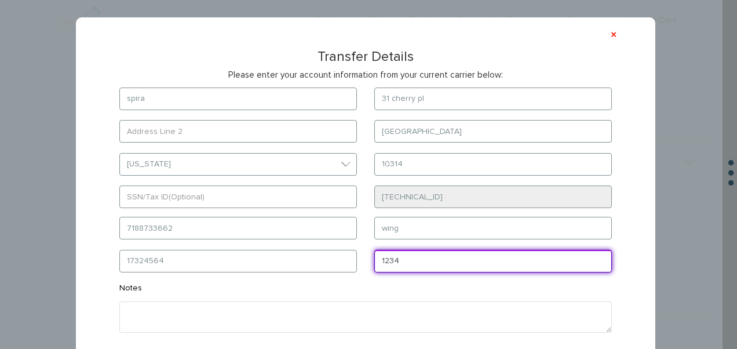
type input "1234"
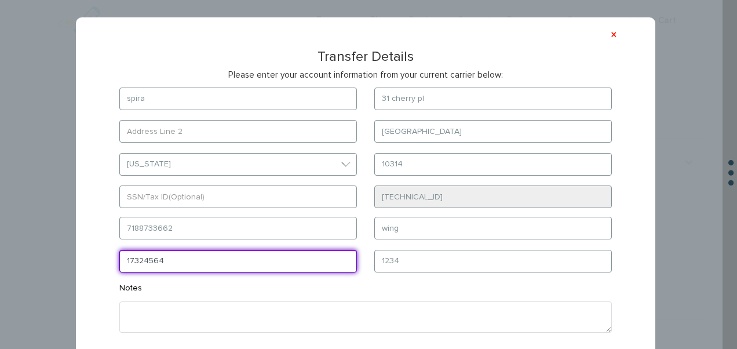
click at [232, 259] on input "17324564" at bounding box center [238, 261] width 238 height 23
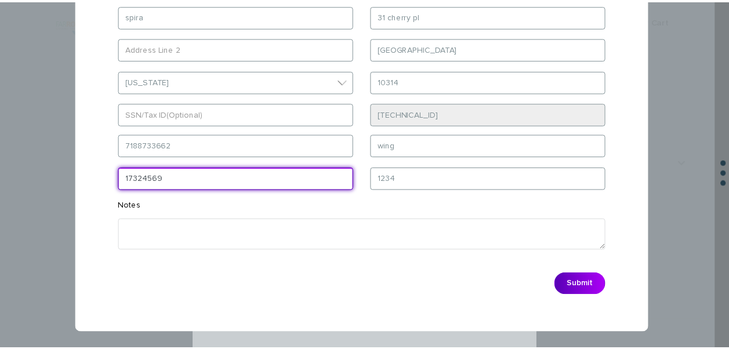
scroll to position [83, 0]
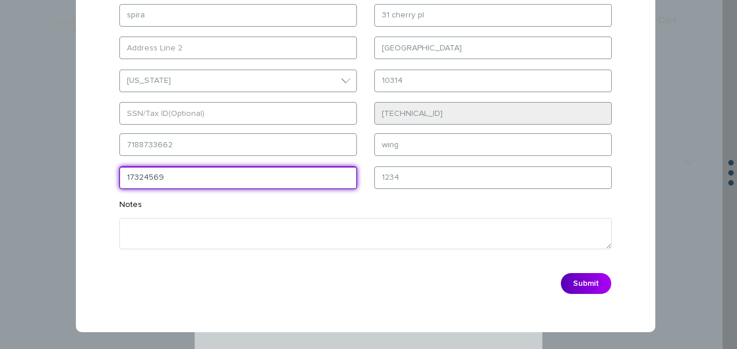
type input "17324569"
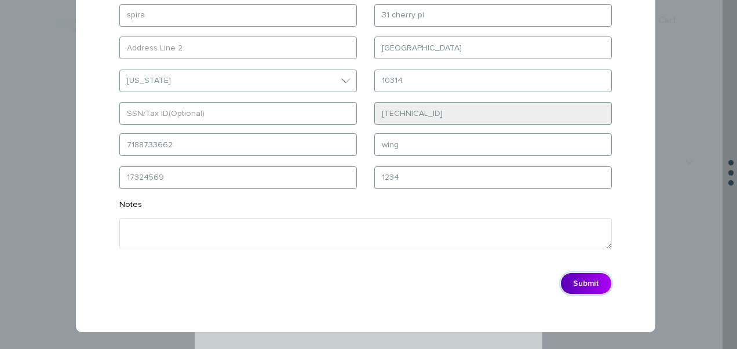
click at [565, 279] on button "Submit" at bounding box center [587, 283] width 52 height 22
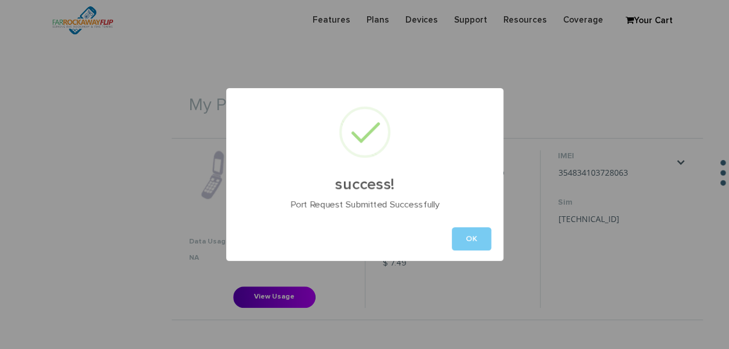
click at [471, 233] on button "OK" at bounding box center [471, 238] width 39 height 23
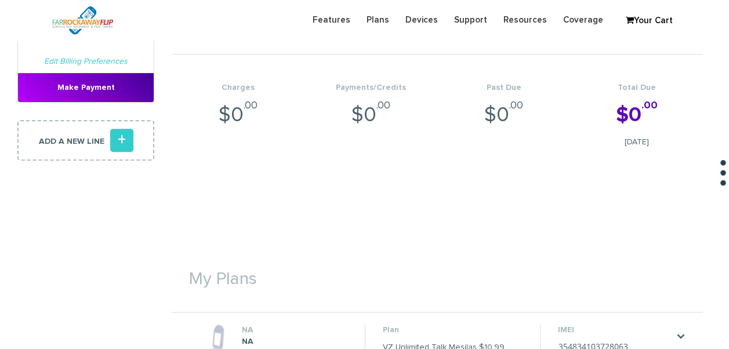
scroll to position [127, 0]
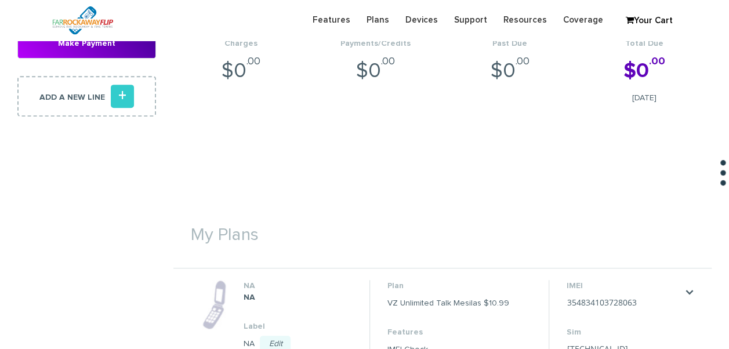
scroll to position [348, 0]
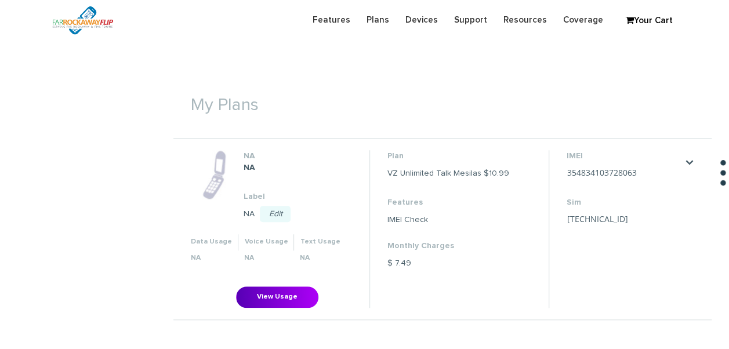
click at [529, 175] on li "Plan VZ Unlimited Talk Mesilas $10.99 Features IMEI Check Monthly Charges $ 7.49" at bounding box center [458, 228] width 179 height 157
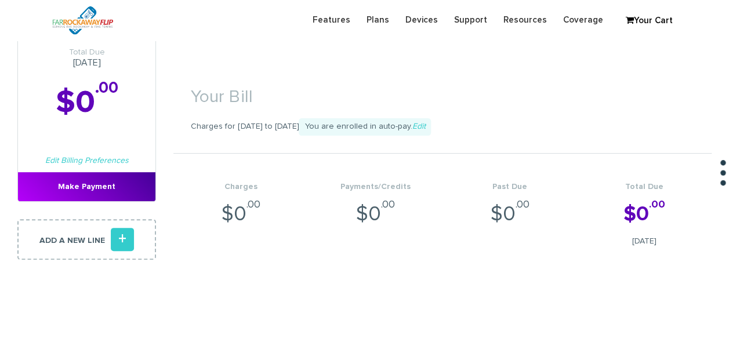
scroll to position [0, 0]
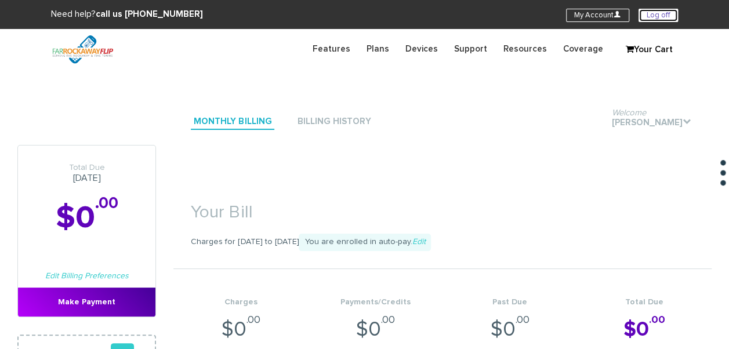
click at [661, 11] on link "Log off" at bounding box center [657, 15] width 39 height 13
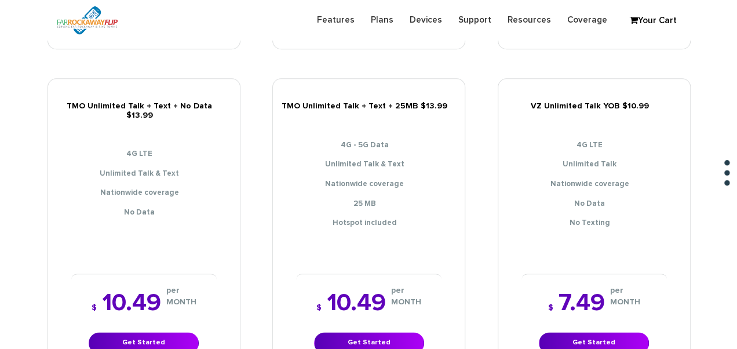
scroll to position [580, 0]
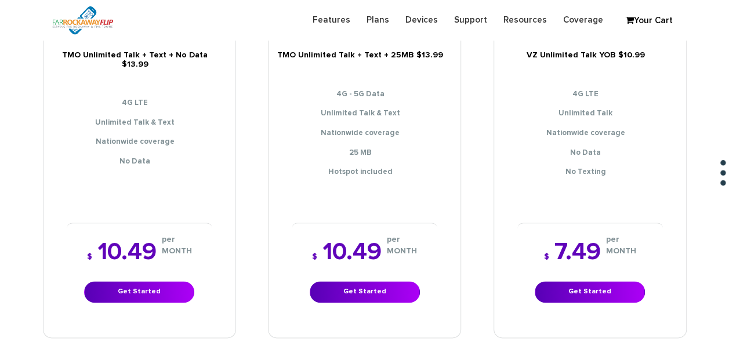
click at [601, 270] on div "$ 7.49 per MONTH Get Started" at bounding box center [590, 271] width 146 height 97
click at [565, 281] on link "Get Started" at bounding box center [590, 291] width 110 height 21
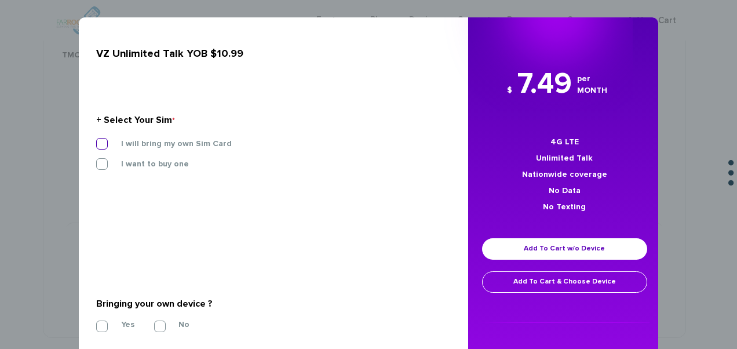
click at [191, 143] on label "I will bring my own Sim Card" at bounding box center [168, 144] width 128 height 10
click at [96, 140] on input "I will bring my own Sim Card" at bounding box center [96, 140] width 0 height 0
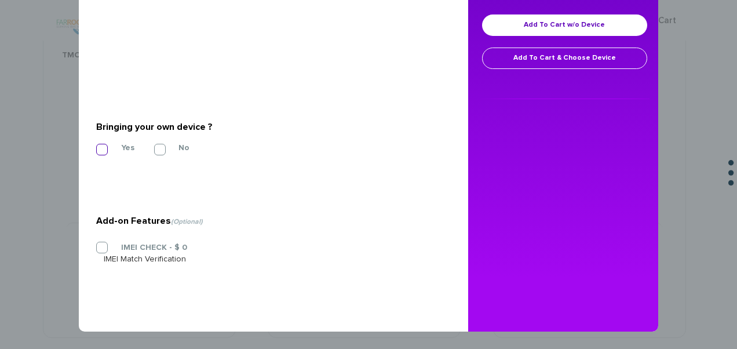
click at [114, 143] on label "Yes" at bounding box center [119, 148] width 31 height 10
click at [96, 146] on input "Yes" at bounding box center [96, 146] width 0 height 0
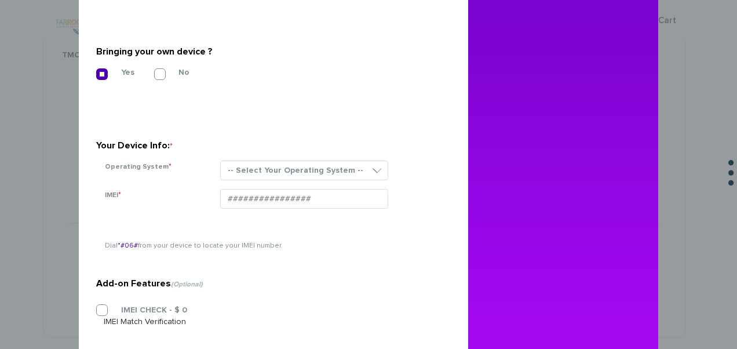
scroll to position [340, 0]
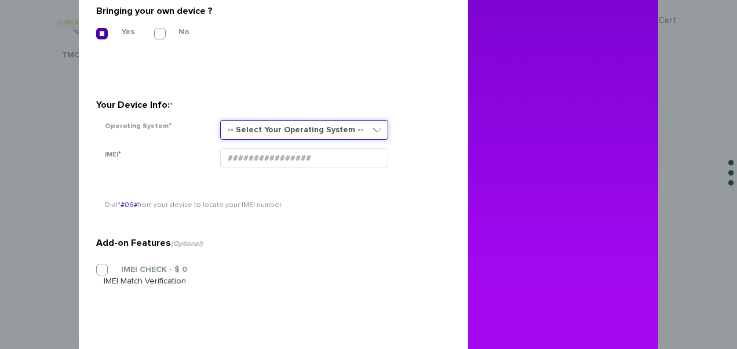
click at [272, 136] on select "-- Select Your Operating System -- ANDROID BLACKBERRY IOS NONE (BASIC PHONE) WI…" at bounding box center [304, 130] width 168 height 20
select select "NONE (BASIC PHONE)"
click at [220, 120] on select "-- Select Your Operating System -- ANDROID BLACKBERRY IOS NONE (BASIC PHONE) WI…" at bounding box center [304, 130] width 168 height 20
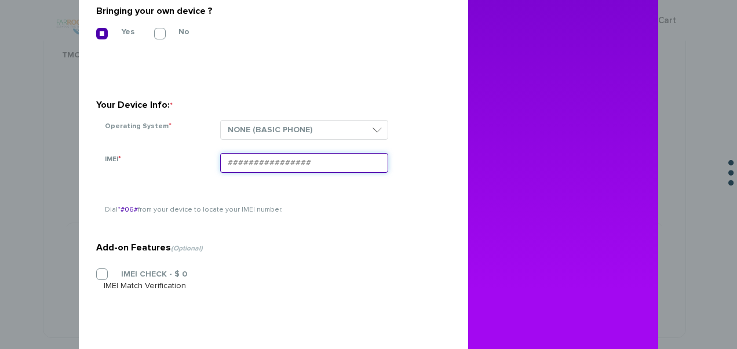
paste input "354834100962806"
type input "354834100962806"
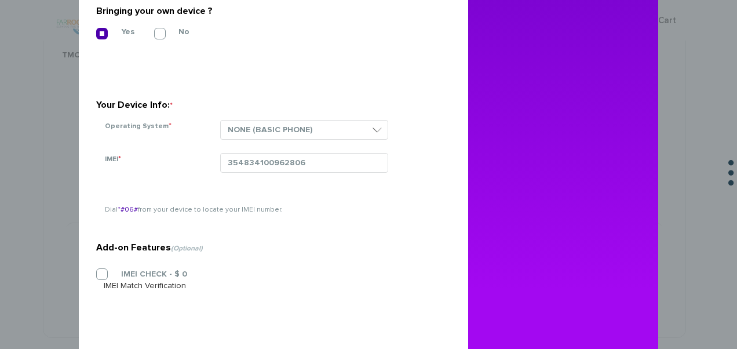
click at [106, 267] on section "Add-on Features (Optional) IMEI CHECK - $ 0 IMEI Match Verification" at bounding box center [269, 240] width 346 height 183
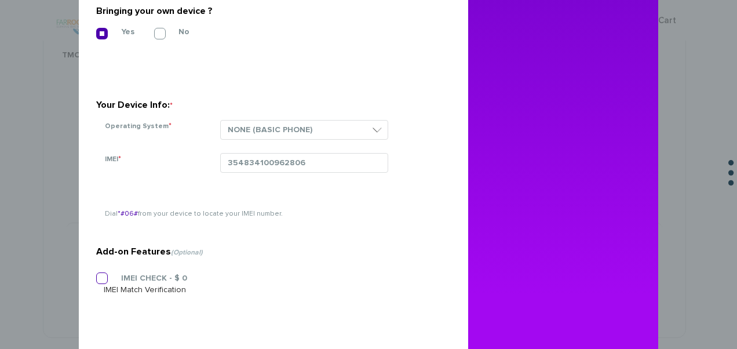
click at [104, 275] on label "IMEI CHECK - $ 0" at bounding box center [145, 278] width 83 height 10
click at [96, 275] on input "IMEI CHECK - $ 0" at bounding box center [96, 275] width 0 height 0
drag, startPoint x: 104, startPoint y: 275, endPoint x: 387, endPoint y: 93, distance: 336.4
click at [388, 95] on section "Your Device Info: * Operating System * -- Select Your Operating System -- ANDRO…" at bounding box center [269, 108] width 346 height 82
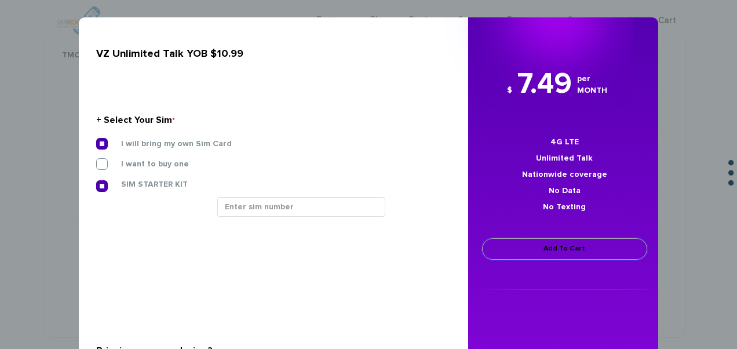
click at [562, 240] on link "Add To Cart" at bounding box center [564, 248] width 165 height 21
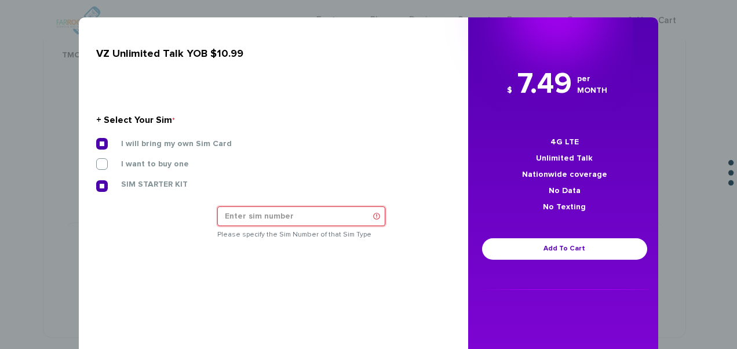
click at [319, 216] on input "text" at bounding box center [301, 216] width 168 height 20
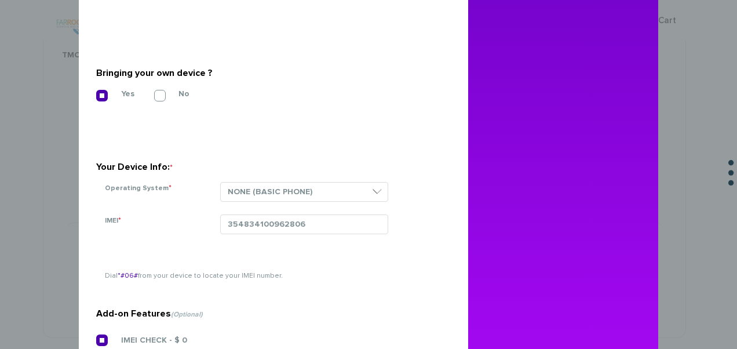
scroll to position [153, 0]
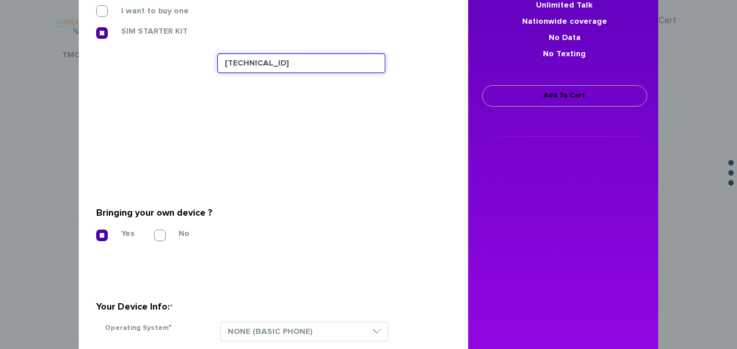
type input "[TECHNICAL_ID]"
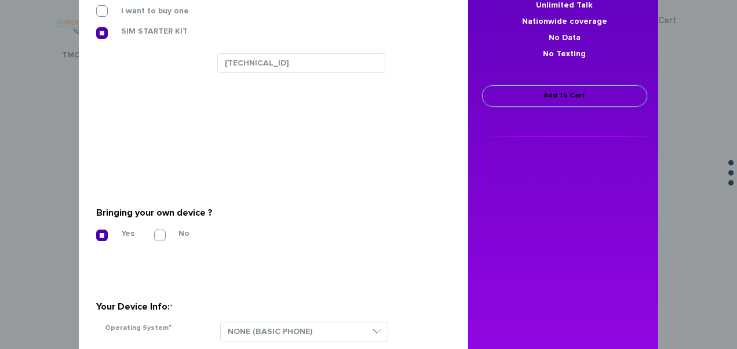
click at [550, 102] on link "Add To Cart" at bounding box center [564, 95] width 165 height 21
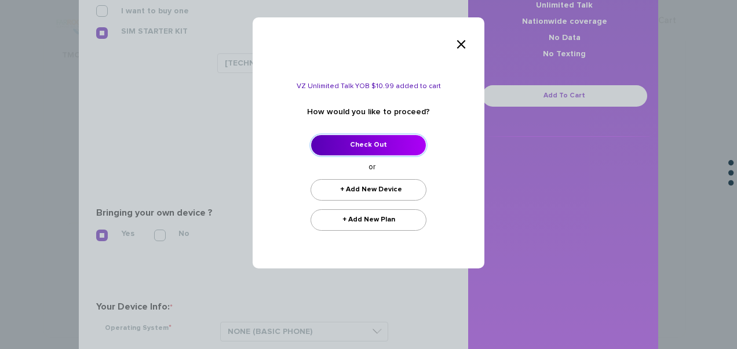
click at [393, 150] on link "Check Out" at bounding box center [369, 145] width 116 height 21
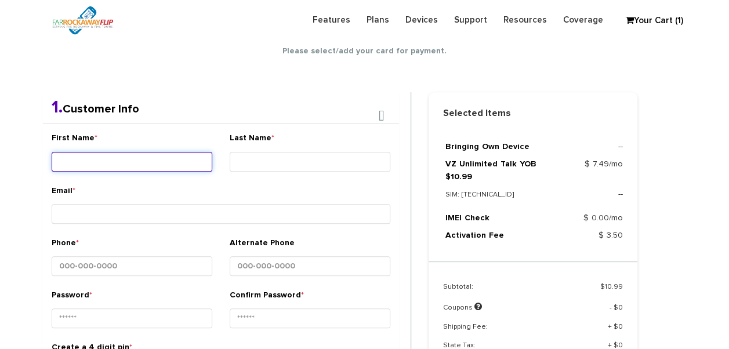
click at [155, 155] on input "First Name *" at bounding box center [132, 162] width 161 height 20
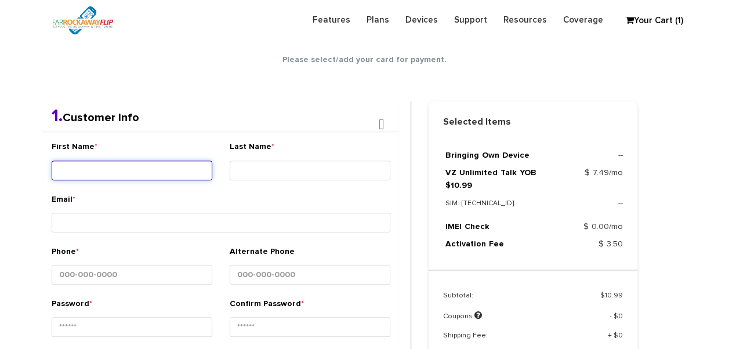
scroll to position [204, 0]
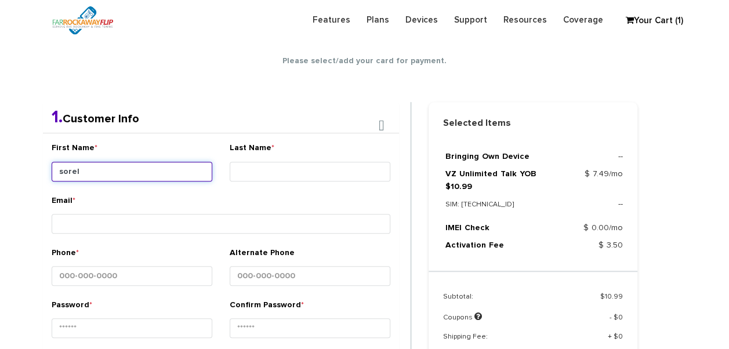
type input "sorel"
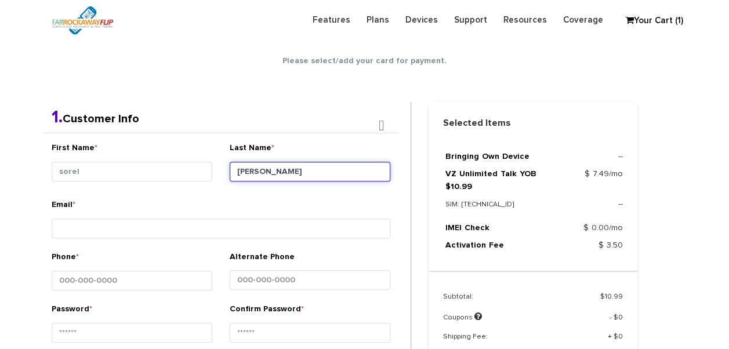
type input "[PERSON_NAME]"
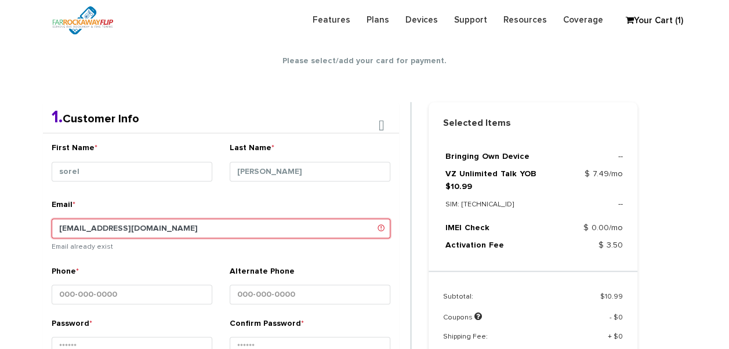
click at [103, 219] on input "tlieber61+97@gmail.com" at bounding box center [221, 229] width 339 height 20
type input "tlieber61+98@gmail.com"
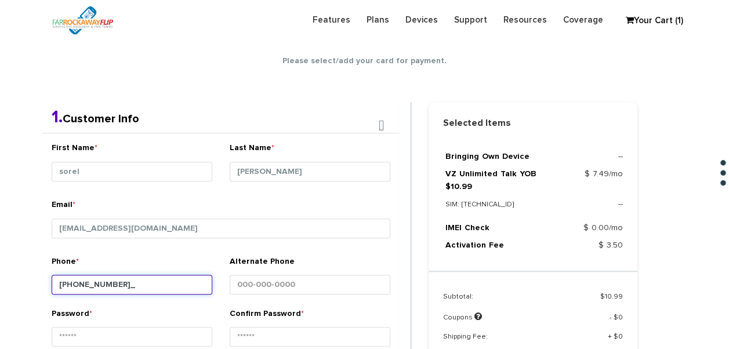
type input "917-957-8576"
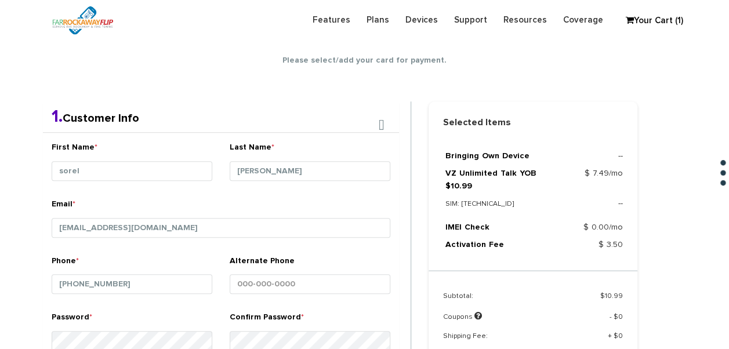
scroll to position [426, 0]
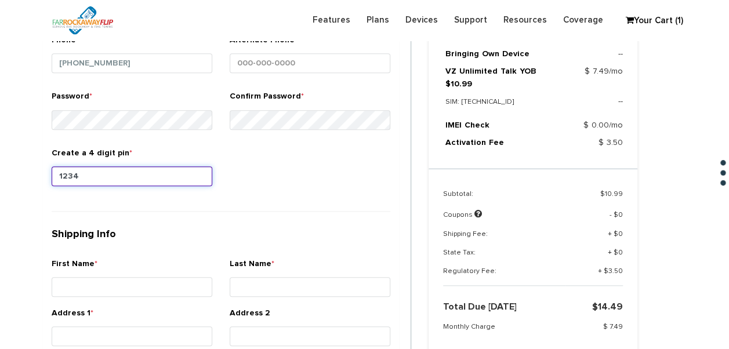
type input "1234"
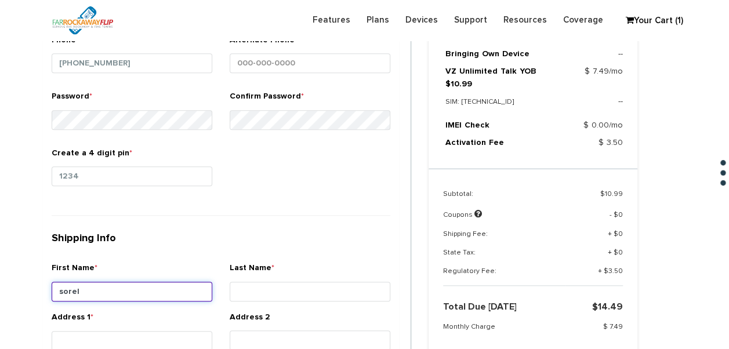
type input "sorel"
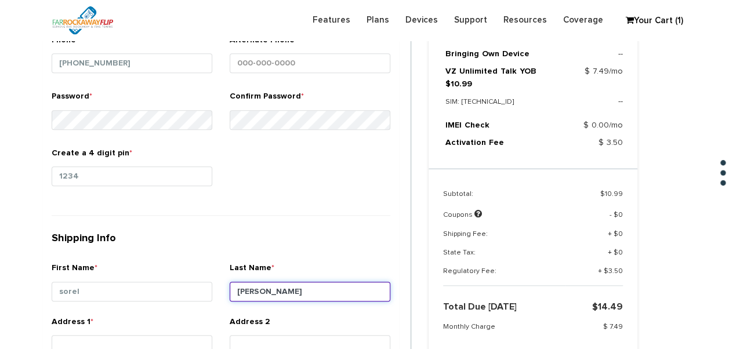
type input "tarnoff"
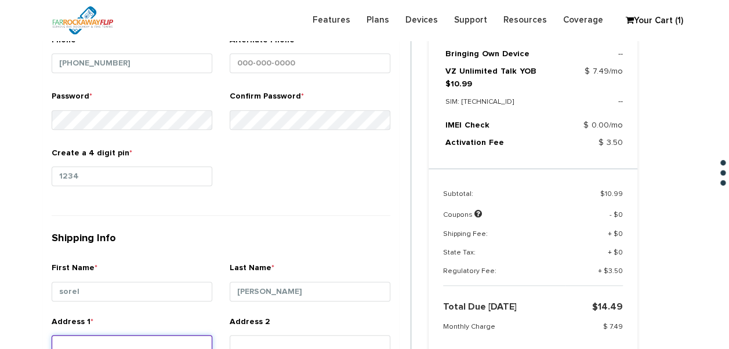
scroll to position [428, 0]
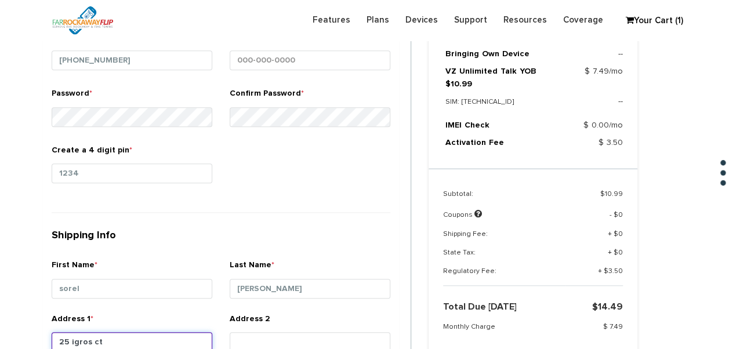
type input "25 igros ct"
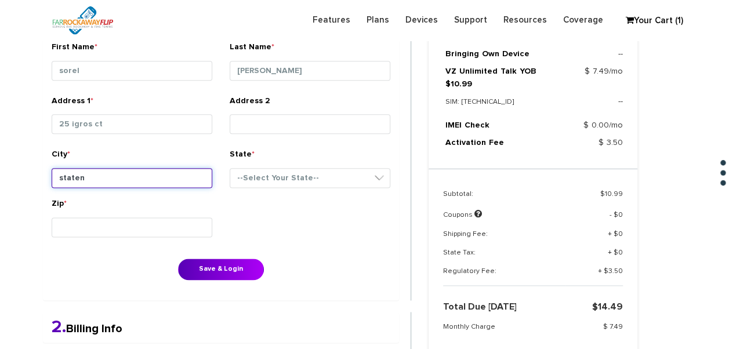
type input "staten island"
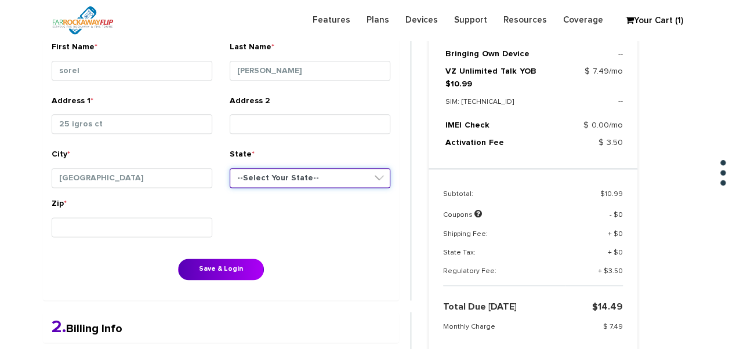
select select "NY"
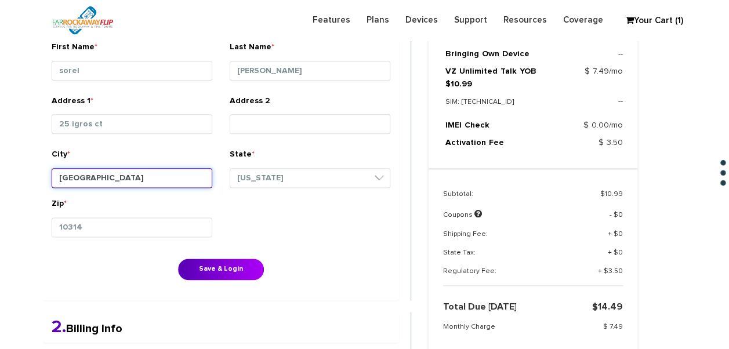
type input "10314"
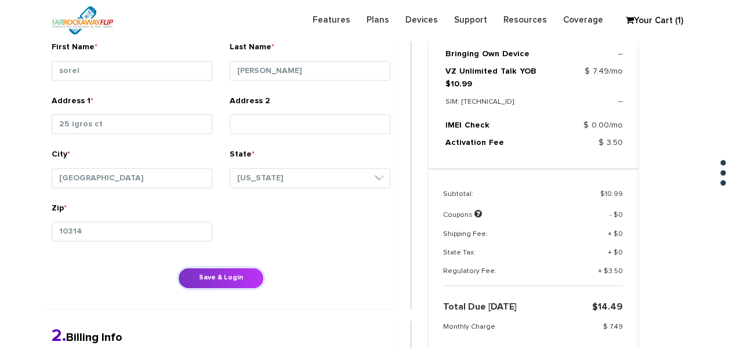
click at [210, 282] on button "Save & Login" at bounding box center [221, 277] width 86 height 21
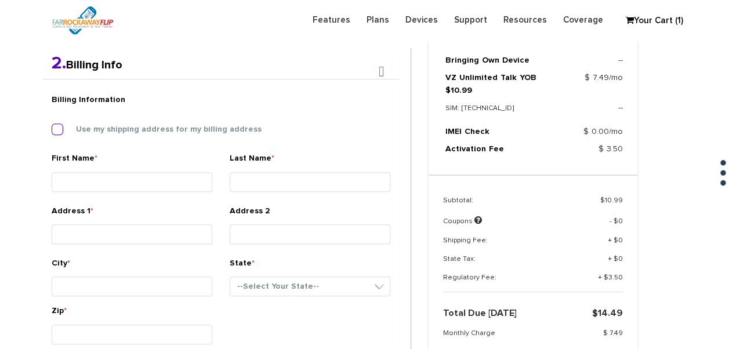
click at [123, 132] on label "Use my shipping address for my billing address" at bounding box center [160, 129] width 203 height 10
click at [52, 126] on input "Use my shipping address for my billing address" at bounding box center [52, 126] width 0 height 0
type input "sorel"
type input "[PERSON_NAME]"
type input "25 igros ct"
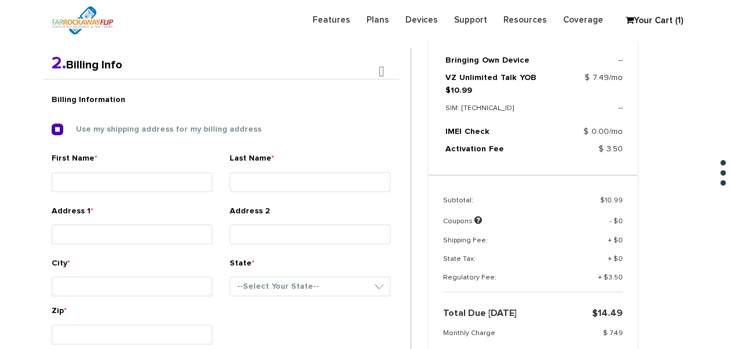
type input "[GEOGRAPHIC_DATA]"
select select "NY"
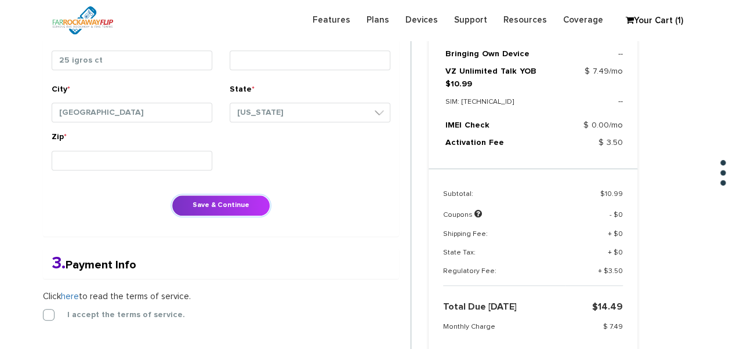
click at [234, 202] on button "Save & Continue" at bounding box center [221, 205] width 99 height 21
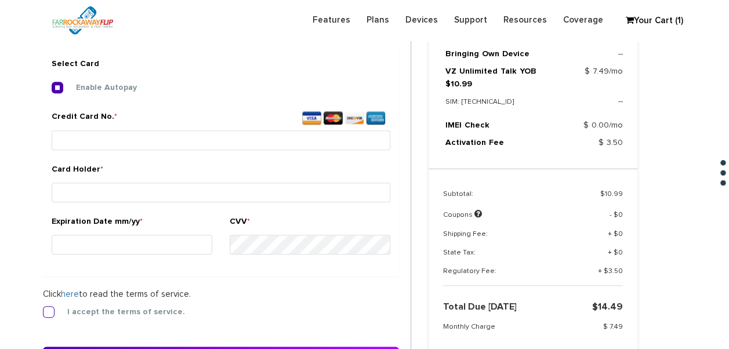
click at [50, 310] on label "I accept the terms of service." at bounding box center [117, 312] width 135 height 10
click at [43, 308] on input "I accept the terms of service." at bounding box center [43, 308] width 0 height 0
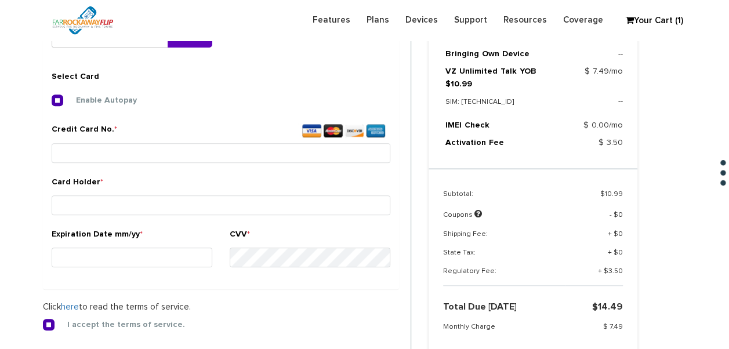
scroll to position [431, 0]
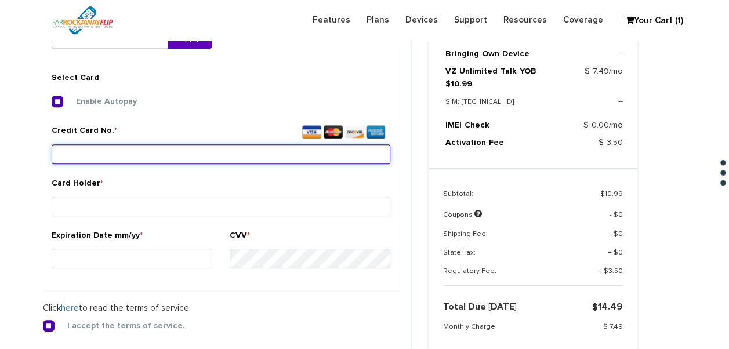
click at [112, 151] on input "Credit Card No. *" at bounding box center [221, 154] width 339 height 20
type input "4147 1017 8306 9481"
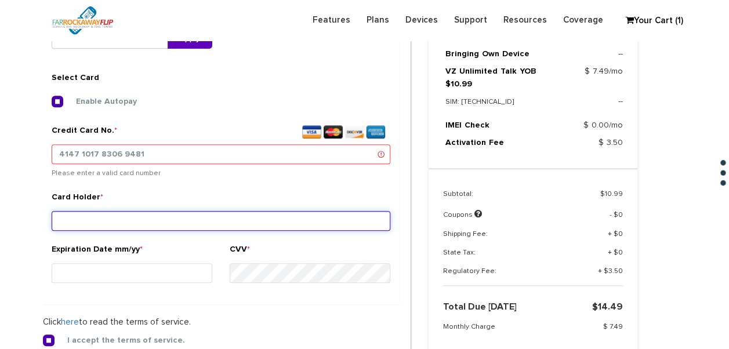
type input "s"
type input "[PERSON_NAME]"
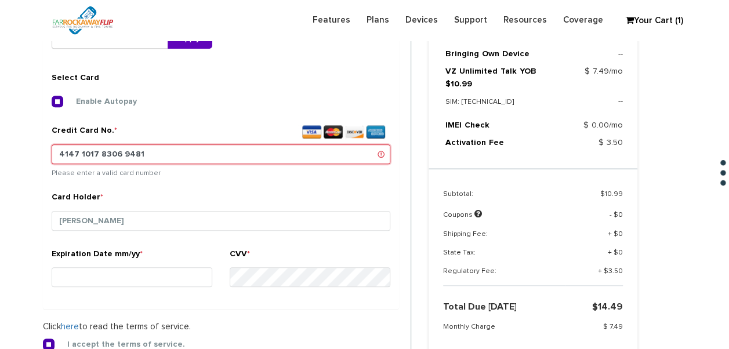
click at [86, 150] on input "4147 1017 8306 9481" at bounding box center [221, 154] width 339 height 20
type input "[CREDIT_CARD_NUMBER]"
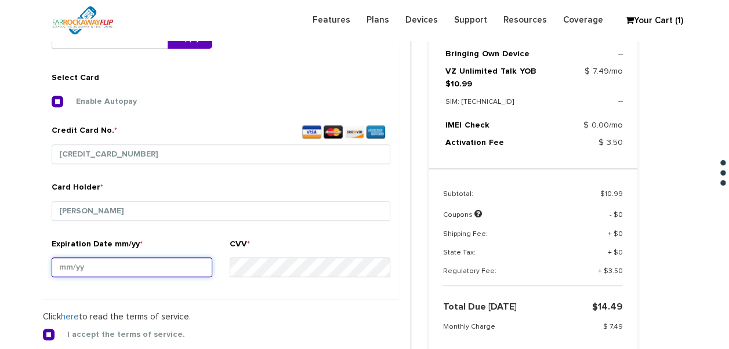
click at [135, 257] on input "Expiration Date mm/yy *" at bounding box center [132, 267] width 161 height 20
type input "04/29"
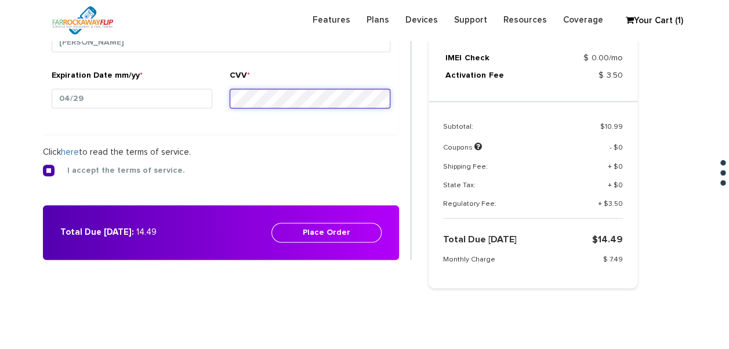
scroll to position [663, 0]
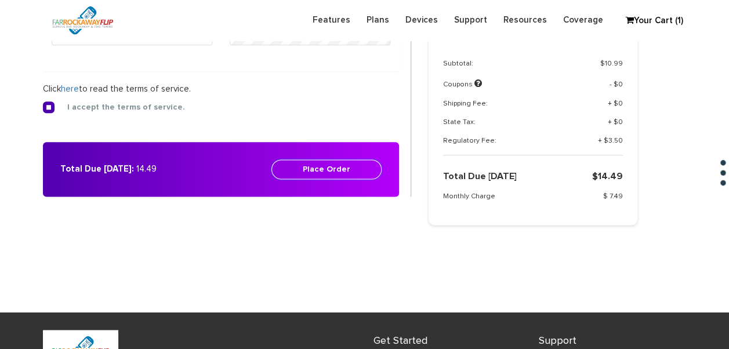
click at [307, 172] on button "Place Order" at bounding box center [326, 169] width 110 height 20
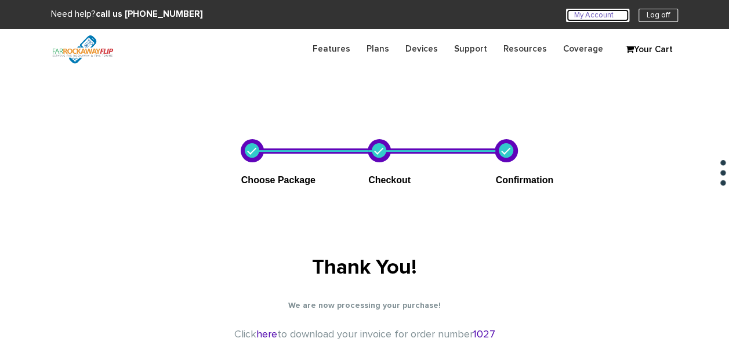
drag, startPoint x: 599, startPoint y: 17, endPoint x: 548, endPoint y: 3, distance: 52.9
click at [599, 17] on link "My Account U" at bounding box center [597, 15] width 63 height 13
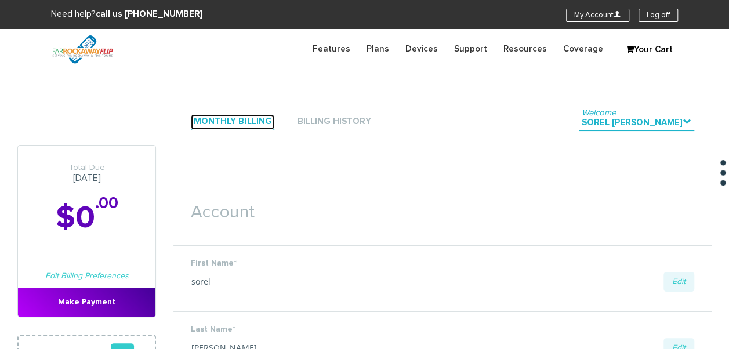
click at [240, 119] on link "Monthly Billing" at bounding box center [232, 122] width 83 height 16
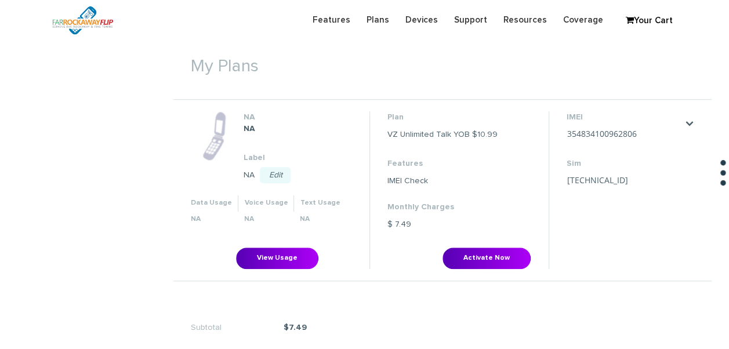
scroll to position [406, 0]
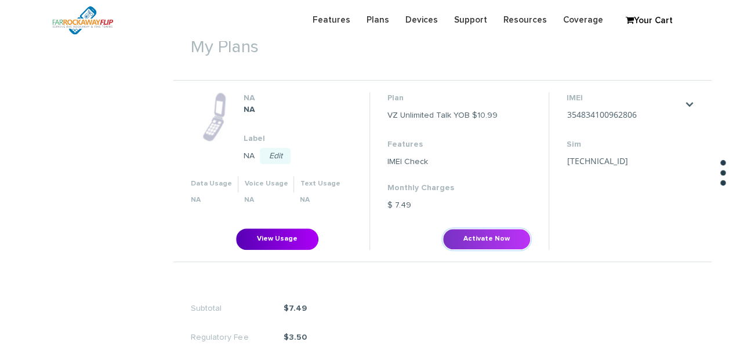
click at [465, 243] on button "Activate Now" at bounding box center [486, 238] width 88 height 21
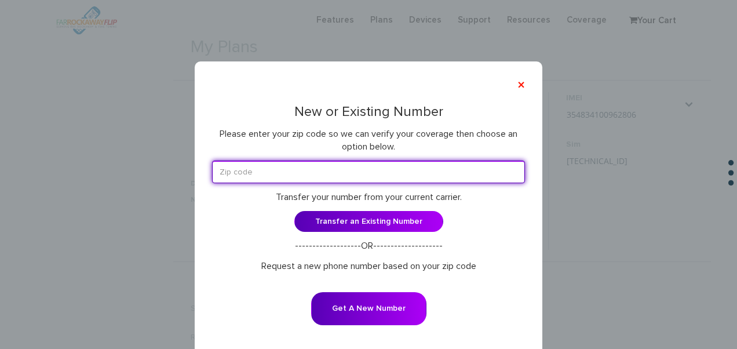
click at [343, 176] on input "text" at bounding box center [368, 172] width 313 height 23
type input "11223"
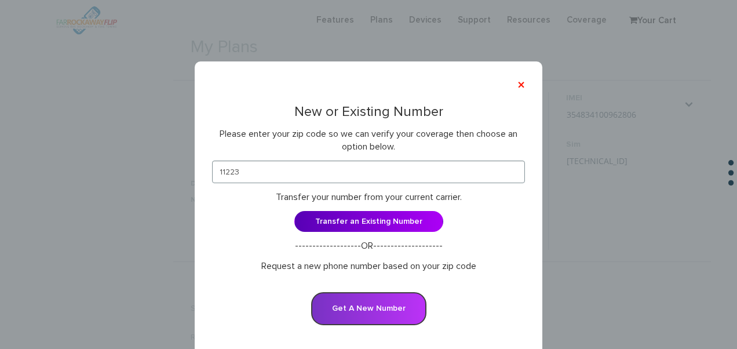
click at [380, 300] on button "Get A New Number" at bounding box center [368, 308] width 115 height 33
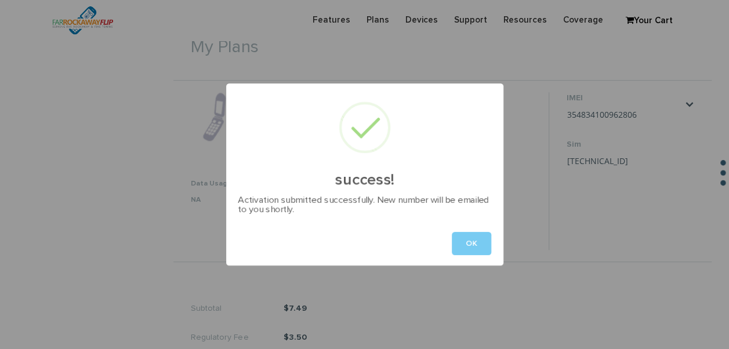
click at [477, 245] on button "OK" at bounding box center [471, 243] width 39 height 23
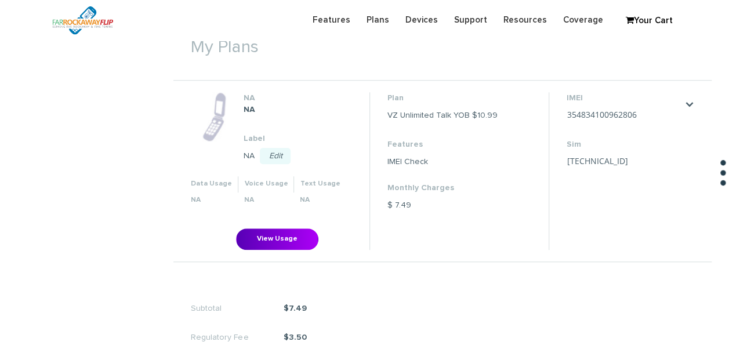
scroll to position [232, 0]
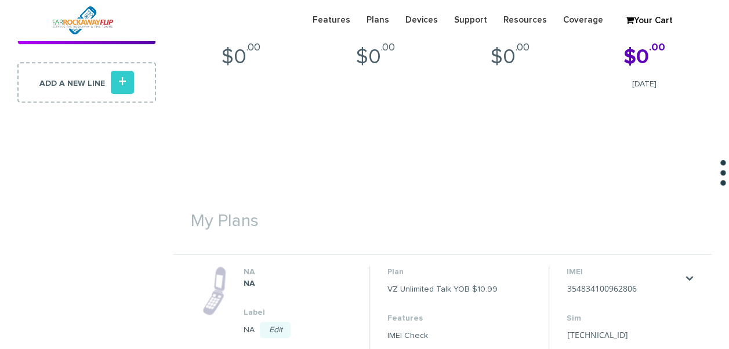
click at [637, 285] on li "IMEI 354834100962806 Save Cancel Sim 89148000011835956564 Save Cancel" at bounding box center [623, 344] width 151 height 157
drag, startPoint x: 564, startPoint y: 290, endPoint x: 551, endPoint y: 277, distance: 17.6
click at [551, 277] on li "IMEI 354834100962806 Save Cancel Sim 89148000011835956564 Save Cancel" at bounding box center [623, 344] width 151 height 157
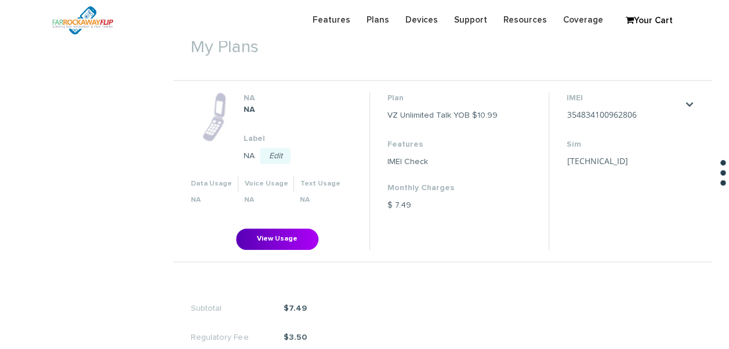
scroll to position [464, 0]
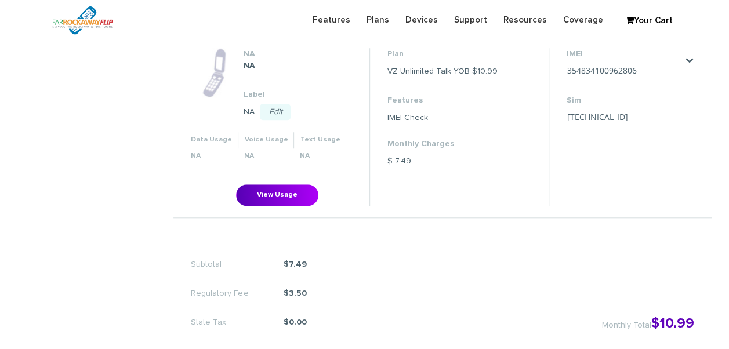
scroll to position [388, 0]
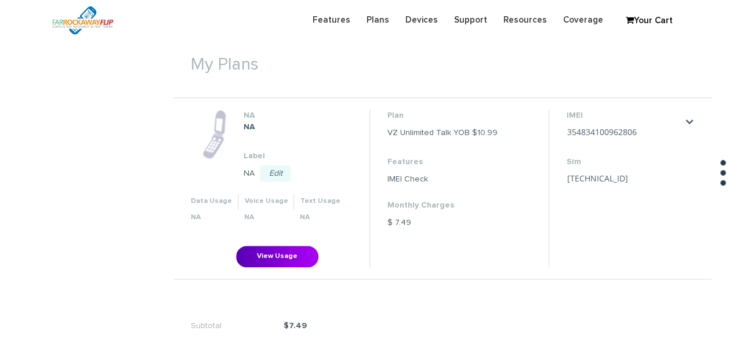
click at [487, 242] on li "Plan VZ Unlimited Talk YOB $10.99 Features IMEI Check Monthly Charges $ 7.49" at bounding box center [458, 188] width 179 height 157
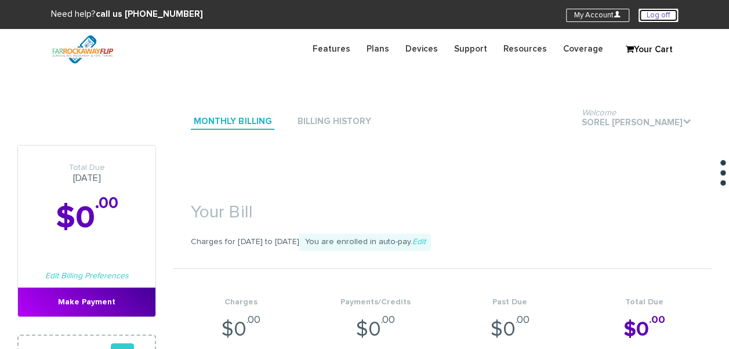
click at [657, 17] on link "Log off" at bounding box center [657, 15] width 39 height 13
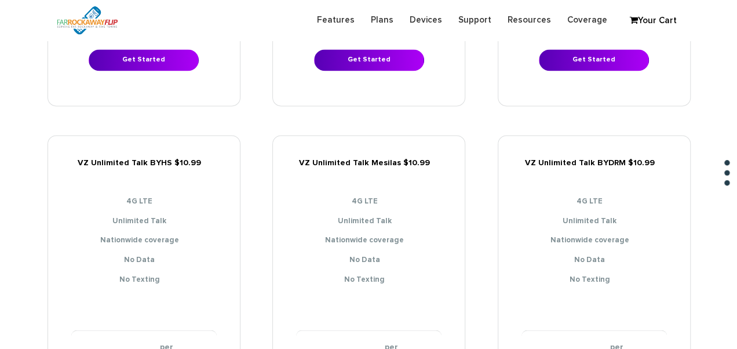
scroll to position [928, 0]
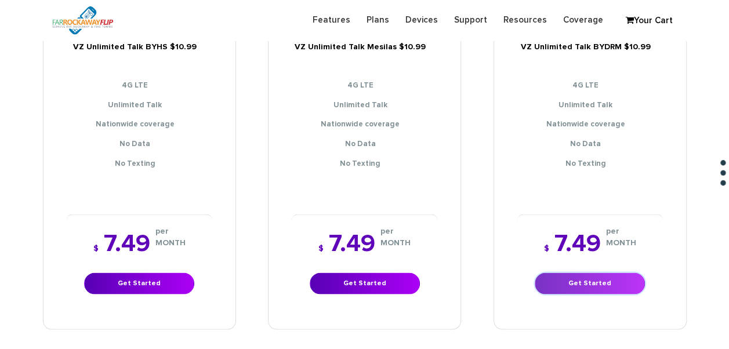
click at [610, 272] on link "Get Started" at bounding box center [590, 282] width 110 height 21
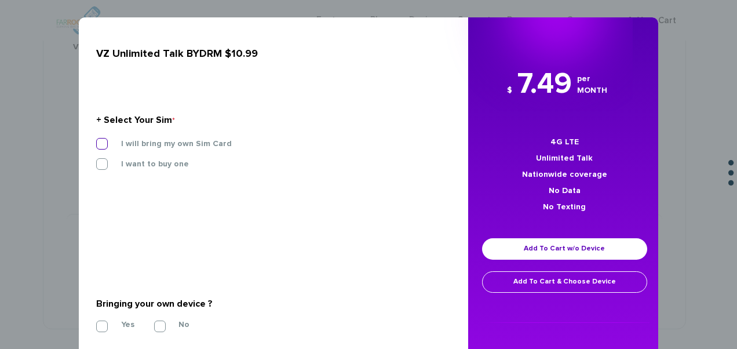
click at [163, 141] on label "I will bring my own Sim Card" at bounding box center [168, 144] width 128 height 10
click at [96, 140] on input "I will bring my own Sim Card" at bounding box center [96, 140] width 0 height 0
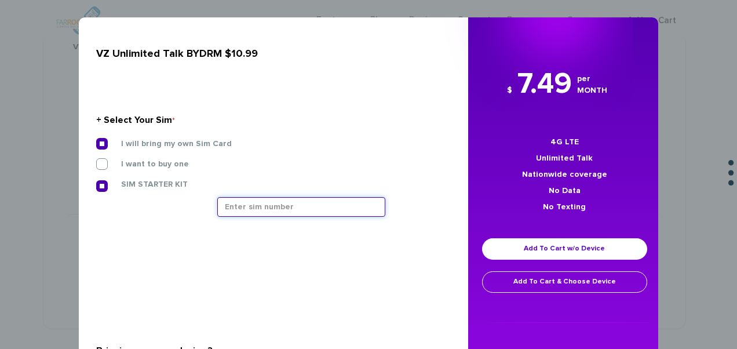
click at [295, 200] on input "text" at bounding box center [301, 207] width 168 height 20
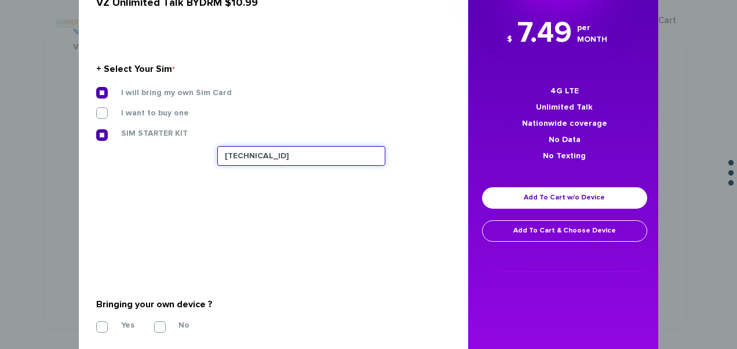
scroll to position [116, 0]
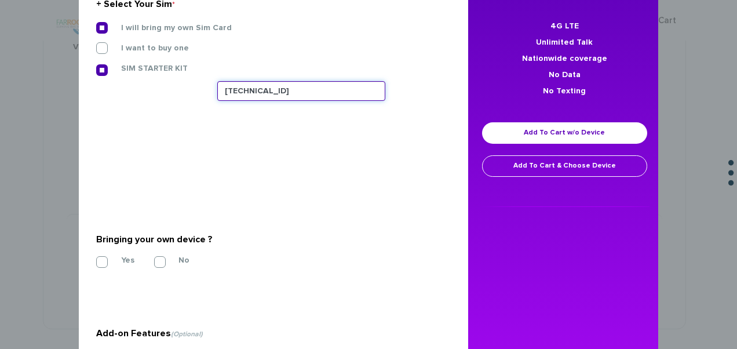
type input "[TECHNICAL_ID]"
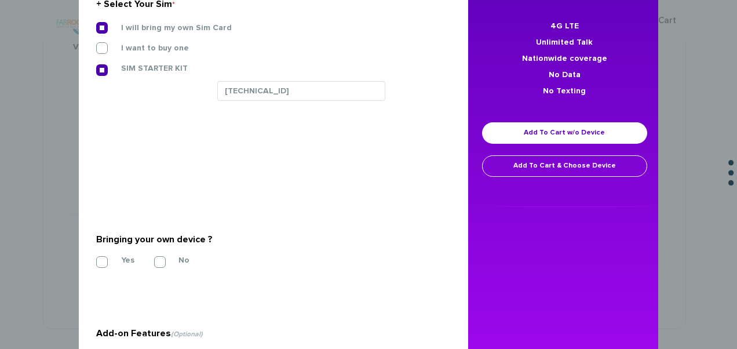
click at [107, 265] on div "Yes No" at bounding box center [269, 261] width 346 height 12
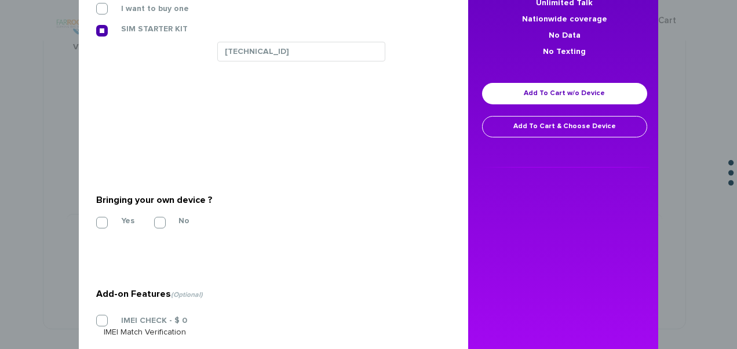
scroll to position [174, 0]
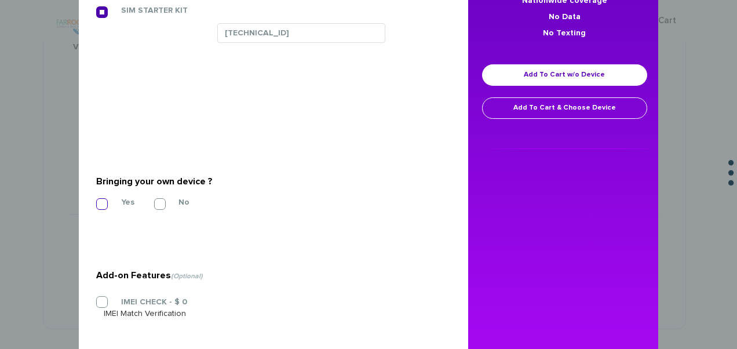
click at [104, 199] on label "Yes" at bounding box center [119, 202] width 31 height 10
click at [96, 201] on input "Yes" at bounding box center [96, 201] width 0 height 0
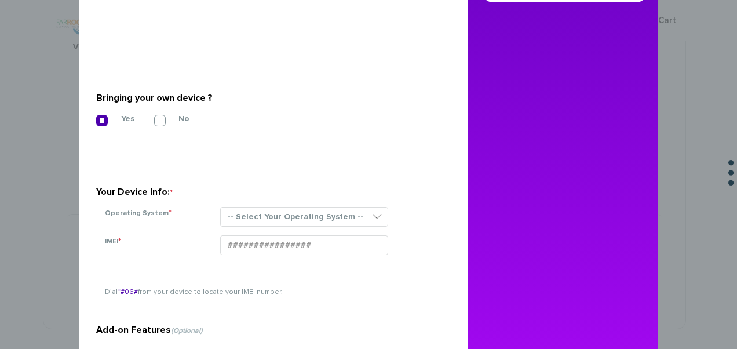
scroll to position [348, 0]
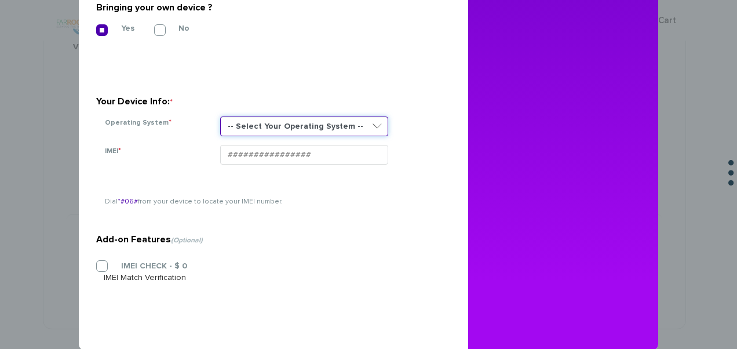
click at [255, 124] on select "-- Select Your Operating System -- ANDROID BLACKBERRY IOS NONE (BASIC PHONE) WI…" at bounding box center [304, 127] width 168 height 20
select select "NONE (BASIC PHONE)"
click at [220, 117] on select "-- Select Your Operating System -- ANDROID BLACKBERRY IOS NONE (BASIC PHONE) WI…" at bounding box center [304, 127] width 168 height 20
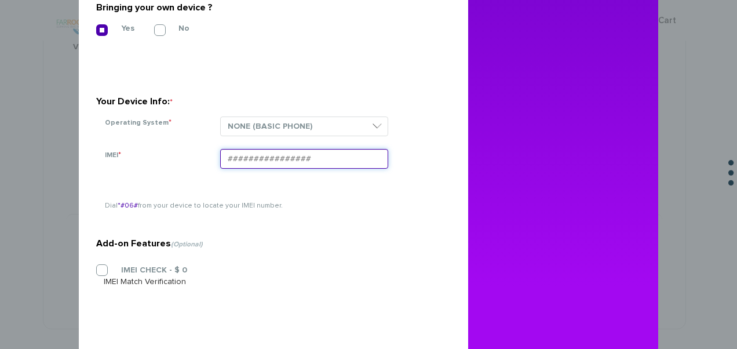
paste input "354834108169115"
type input "354834108169115"
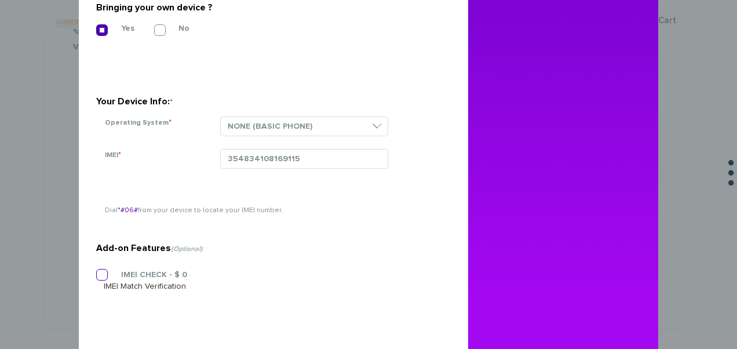
click at [132, 267] on section "Add-on Features (Optional) IMEI CHECK - $ 0 IMEI Match Verification" at bounding box center [269, 239] width 346 height 187
click at [125, 272] on label "IMEI CHECK - $ 0" at bounding box center [145, 275] width 83 height 10
click at [96, 271] on input "IMEI CHECK - $ 0" at bounding box center [96, 271] width 0 height 0
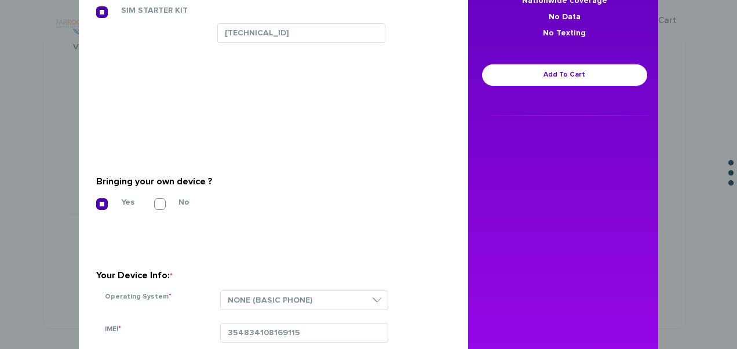
click at [546, 63] on div "$ 7.49 per MONTH 4G LTE Unlimited Talk Nationwide coverage No Data No Texting A…" at bounding box center [564, 3] width 193 height 227
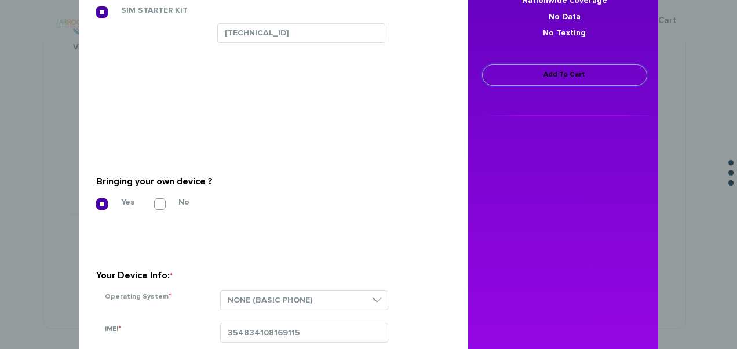
click at [547, 82] on link "Add To Cart" at bounding box center [564, 74] width 165 height 21
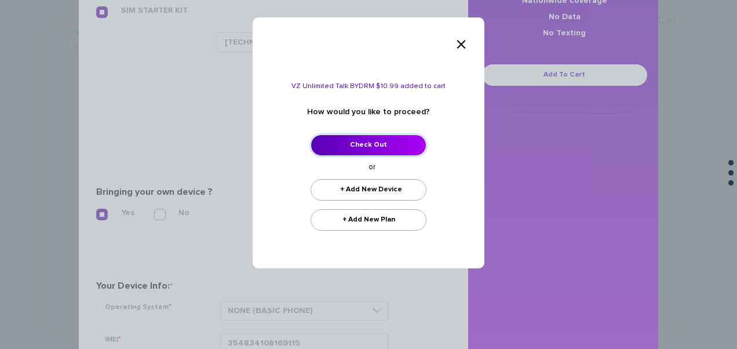
click at [368, 139] on link "Check Out" at bounding box center [369, 145] width 116 height 21
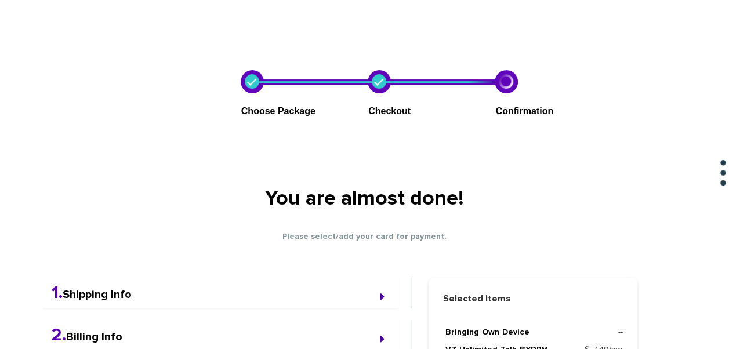
scroll to position [116, 0]
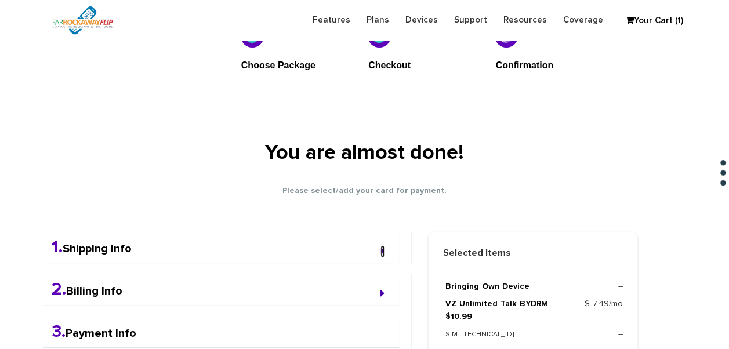
click at [381, 250] on icon at bounding box center [382, 251] width 4 height 12
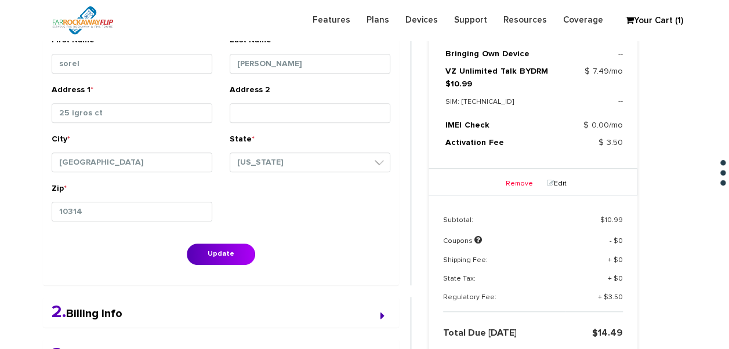
scroll to position [290, 0]
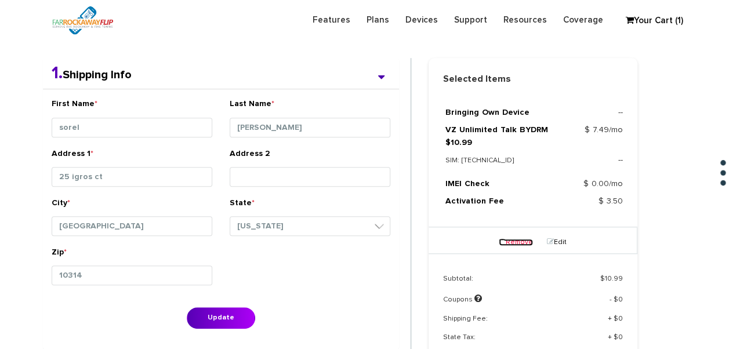
click at [515, 239] on link "Remove" at bounding box center [516, 242] width 34 height 7
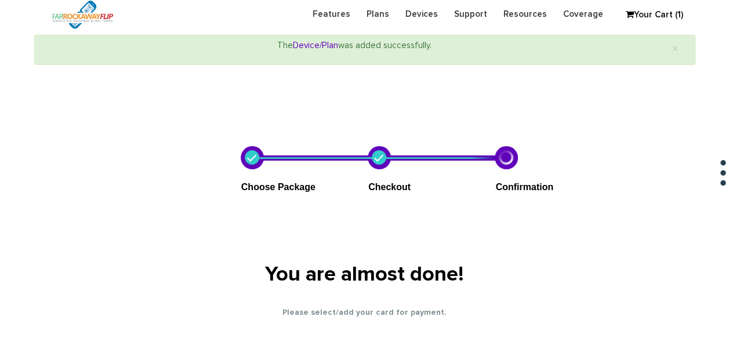
scroll to position [0, 0]
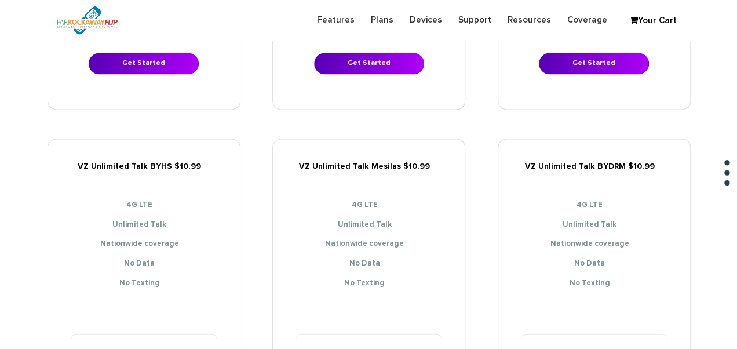
scroll to position [870, 0]
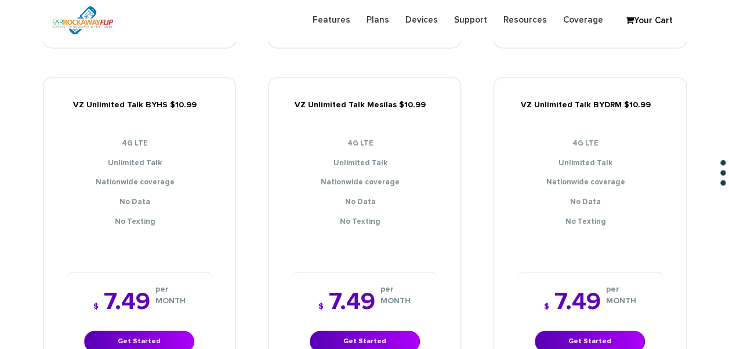
click at [591, 319] on div "$ 7.49 per MONTH Get Started" at bounding box center [590, 320] width 146 height 97
click at [554, 330] on link "Get Started" at bounding box center [590, 340] width 110 height 21
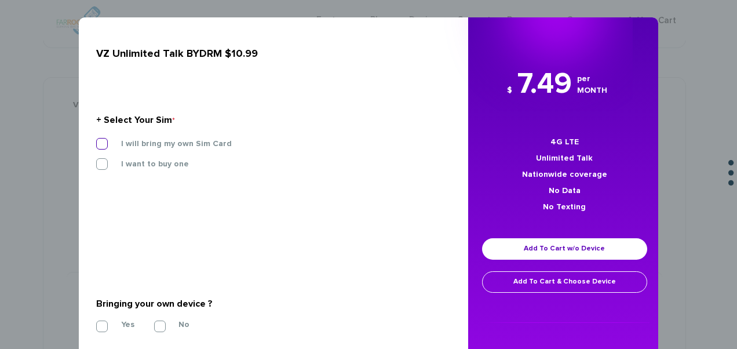
click at [135, 141] on label "I will bring my own Sim Card" at bounding box center [168, 144] width 128 height 10
click at [96, 140] on input "I will bring my own Sim Card" at bounding box center [96, 140] width 0 height 0
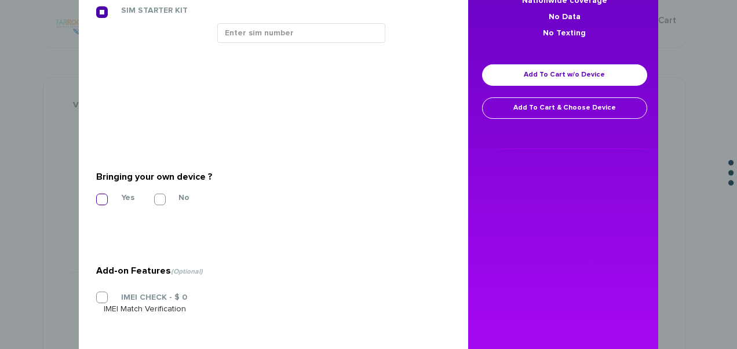
click at [116, 197] on label "Yes" at bounding box center [119, 197] width 31 height 10
click at [96, 196] on input "Yes" at bounding box center [96, 196] width 0 height 0
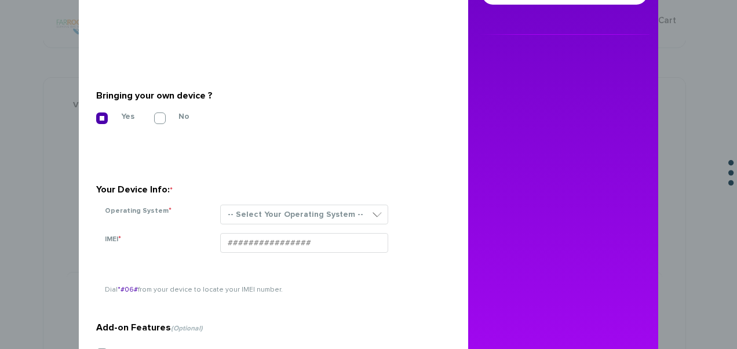
scroll to position [348, 0]
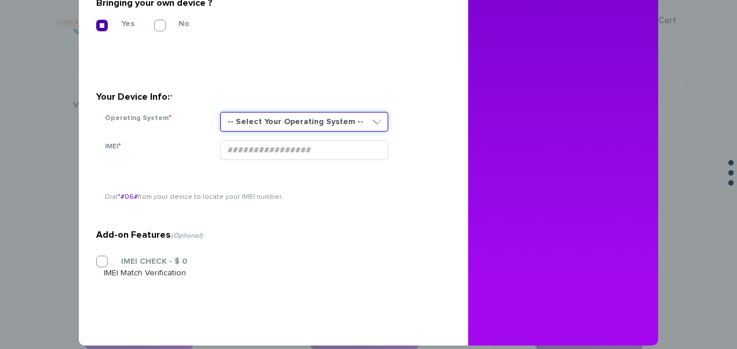
click at [255, 121] on select "-- Select Your Operating System -- ANDROID BLACKBERRY IOS NONE (BASIC PHONE) WI…" at bounding box center [304, 122] width 168 height 20
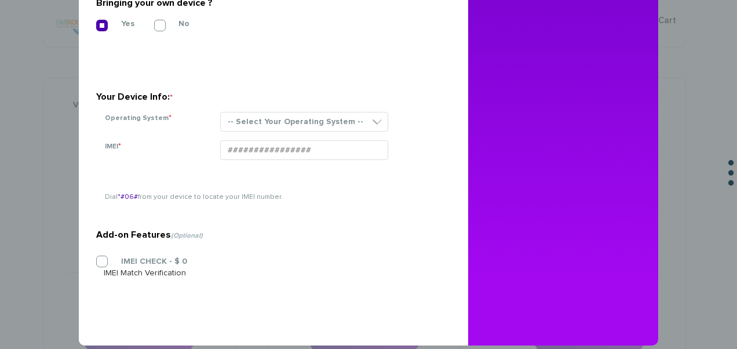
click at [278, 134] on div "-- Select Your Operating System -- ANDROID BLACKBERRY IOS NONE (BASIC PHONE) WI…" at bounding box center [327, 126] width 231 height 28
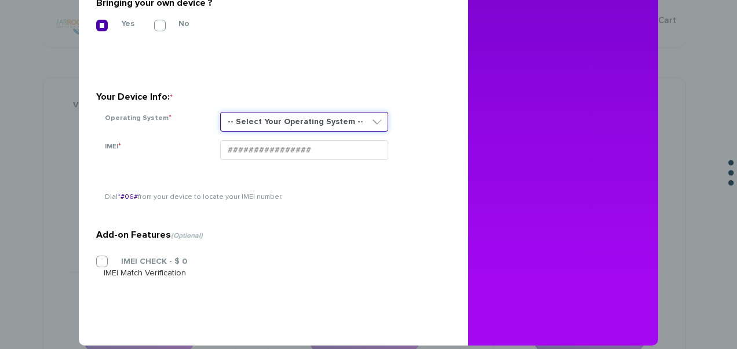
click at [279, 129] on select "-- Select Your Operating System -- ANDROID BLACKBERRY IOS NONE (BASIC PHONE) WI…" at bounding box center [304, 122] width 168 height 20
select select "NONE (BASIC PHONE)"
click at [220, 112] on select "-- Select Your Operating System -- ANDROID BLACKBERRY IOS NONE (BASIC PHONE) WI…" at bounding box center [304, 122] width 168 height 20
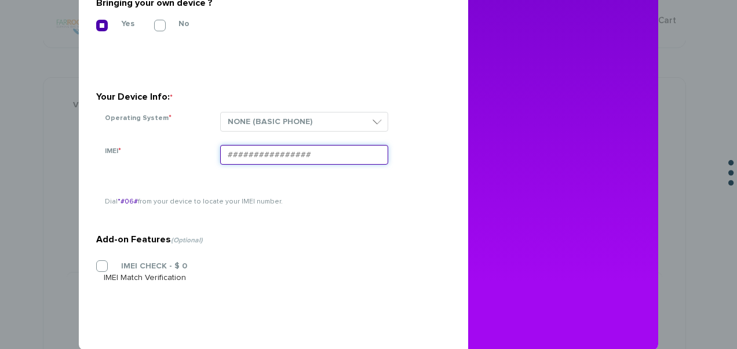
drag, startPoint x: 277, startPoint y: 140, endPoint x: 247, endPoint y: 162, distance: 37.7
paste input "354834108169115"
type input "354834108169115"
click at [104, 267] on label "IMEI CHECK - $ 0" at bounding box center [145, 266] width 83 height 10
click at [96, 263] on input "IMEI CHECK - $ 0" at bounding box center [96, 263] width 0 height 0
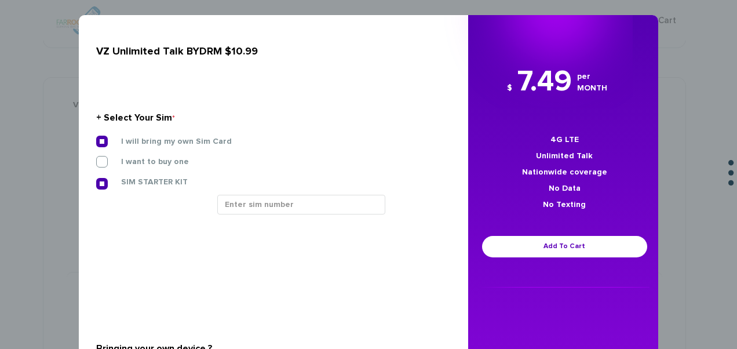
scroll to position [0, 0]
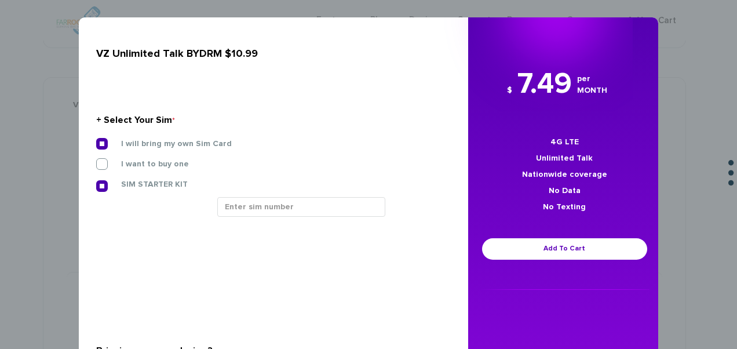
click at [300, 220] on div at bounding box center [330, 211] width 242 height 28
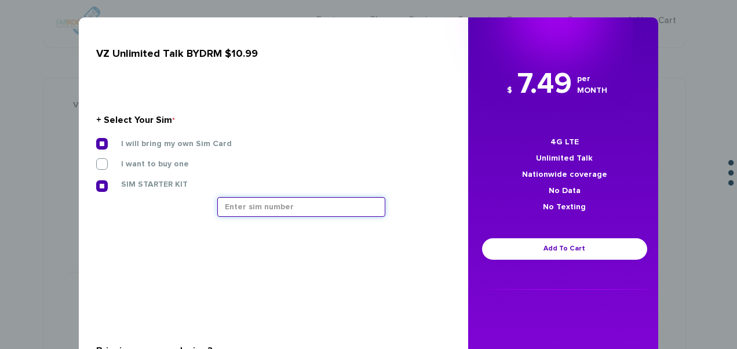
click at [295, 197] on input "text" at bounding box center [301, 207] width 168 height 20
type input "9"
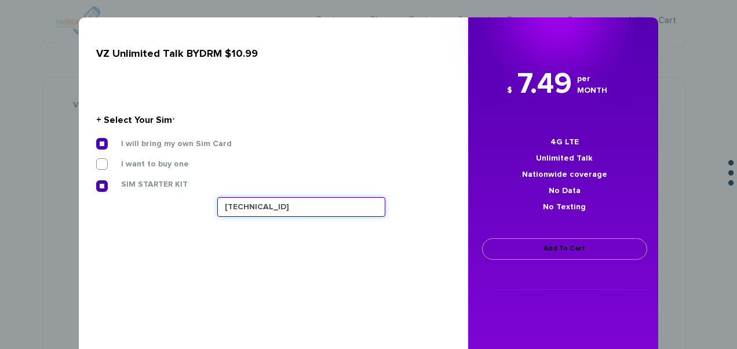
type input "89148000011835956549"
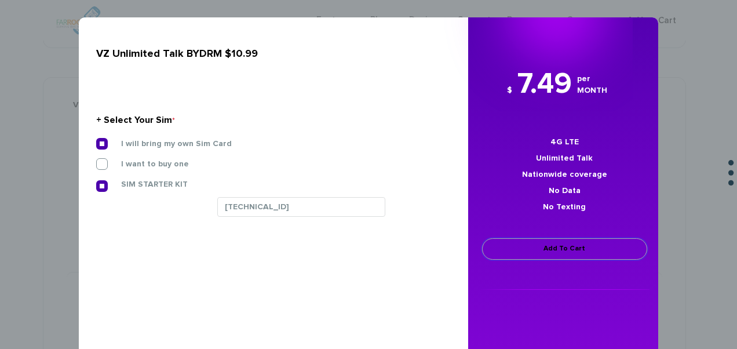
click at [543, 248] on link "Add To Cart" at bounding box center [564, 248] width 165 height 21
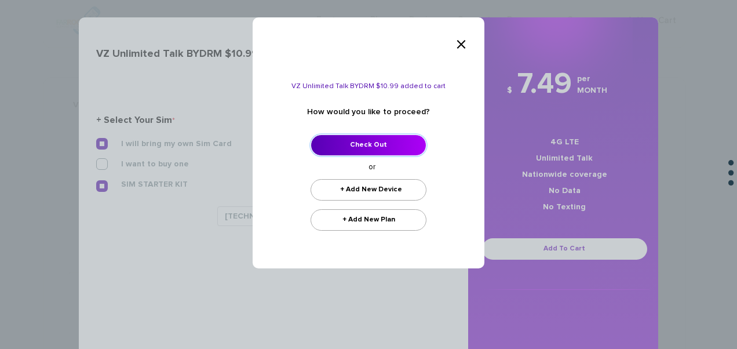
click at [416, 145] on link "Check Out" at bounding box center [369, 145] width 116 height 21
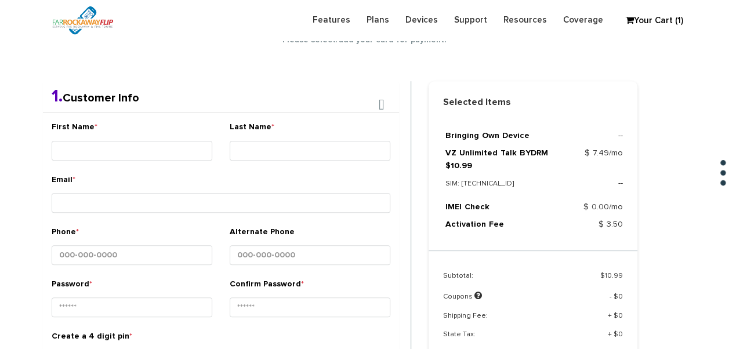
click at [131, 135] on div "First Name *" at bounding box center [132, 142] width 161 height 43
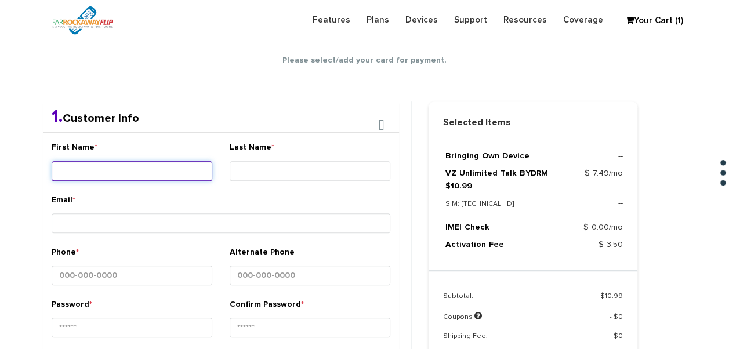
scroll to position [204, 0]
click at [167, 162] on input "First Name *" at bounding box center [132, 172] width 161 height 20
type input "malka"
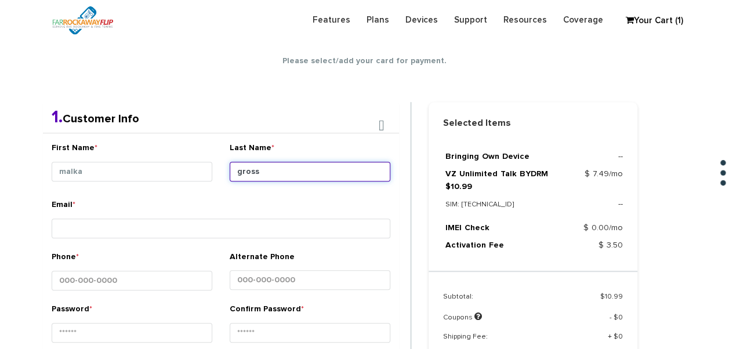
type input "gross"
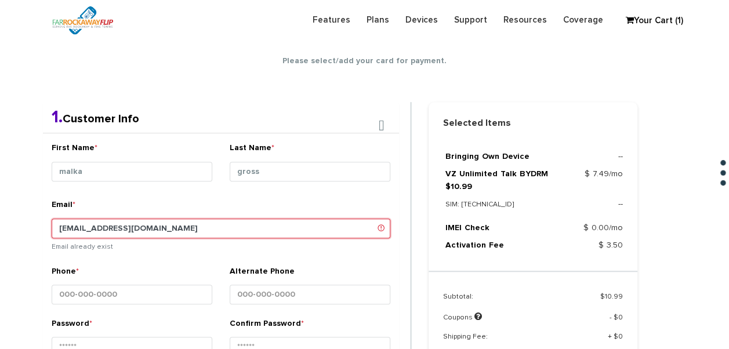
click at [99, 229] on input "tlieber61+98@gmail.com" at bounding box center [221, 229] width 339 height 20
type input "tlieber61+99@gmail.com"
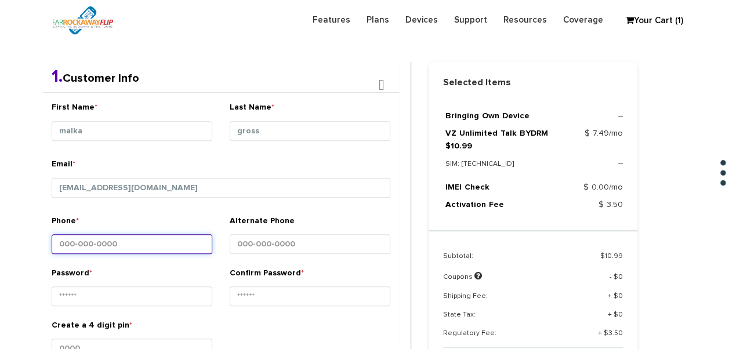
scroll to position [262, 0]
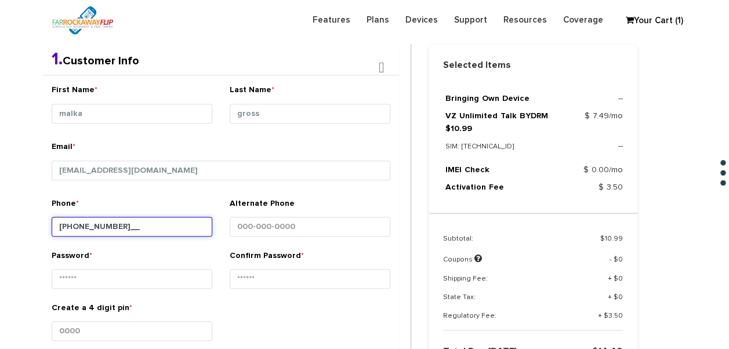
type input "917-753-842_"
click at [107, 217] on input "917-753-842_" at bounding box center [132, 227] width 161 height 20
type input "917-753-8442"
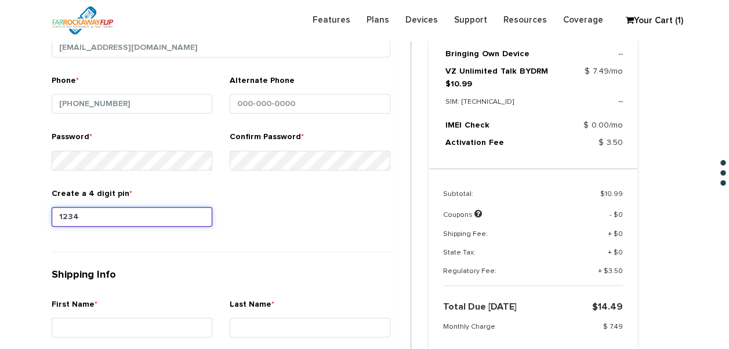
scroll to position [436, 0]
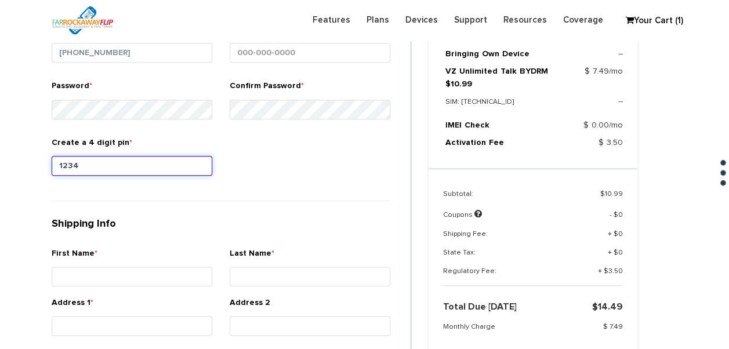
type input "1234"
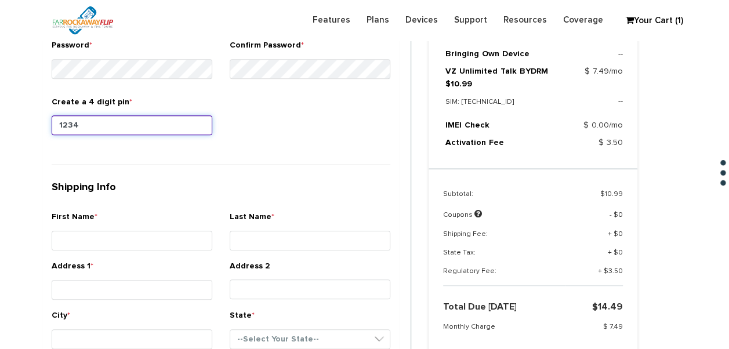
scroll to position [494, 0]
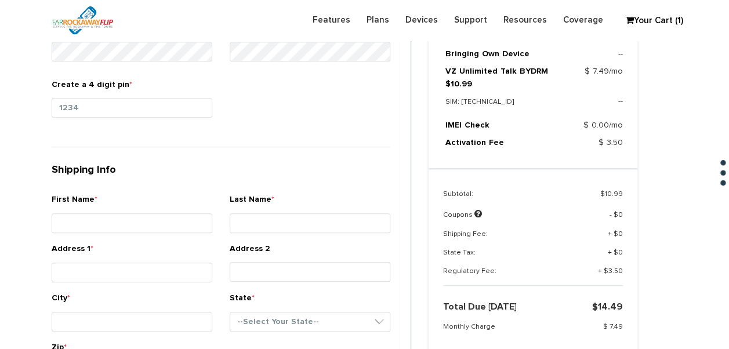
click at [119, 206] on div "First Name *" at bounding box center [132, 215] width 161 height 43
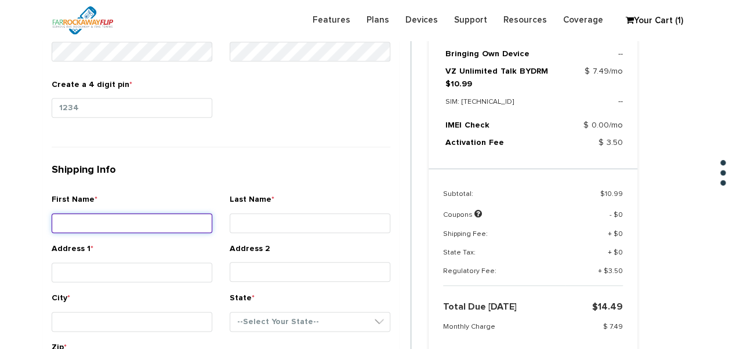
click at [120, 213] on input "First Name *" at bounding box center [132, 223] width 161 height 20
type input "malka"
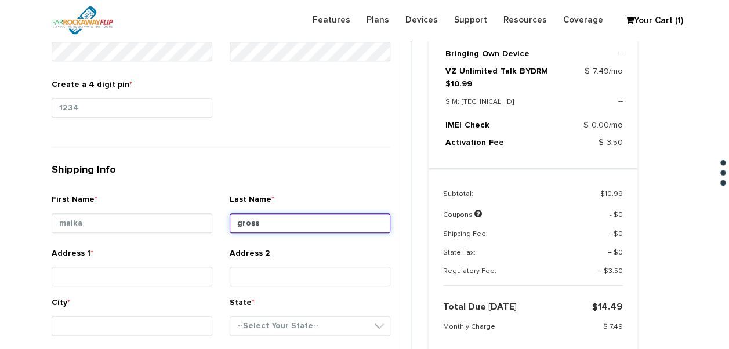
type input "gross"
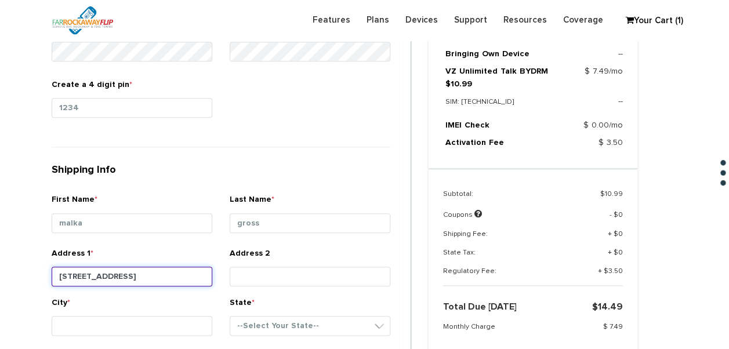
type input "[STREET_ADDRESS]"
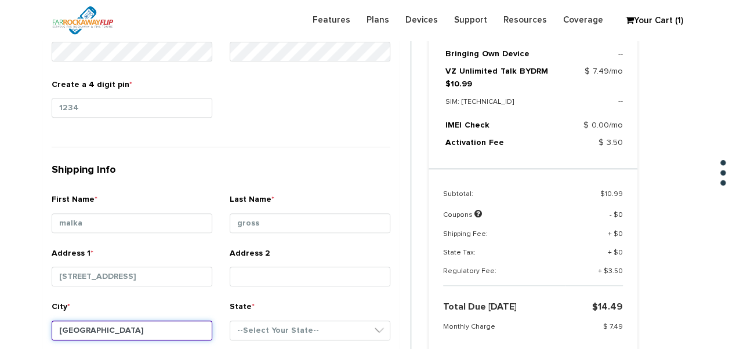
type input "[GEOGRAPHIC_DATA]"
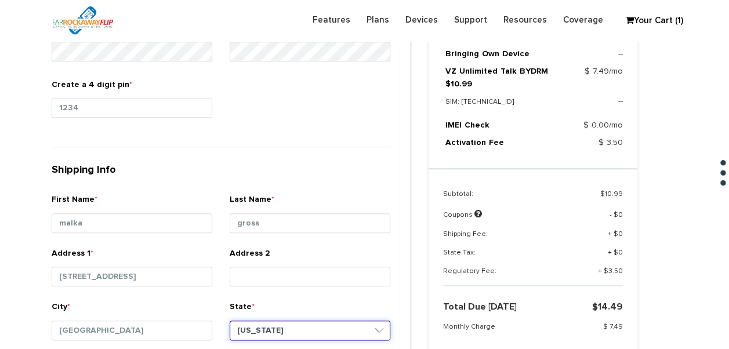
select select "NY"
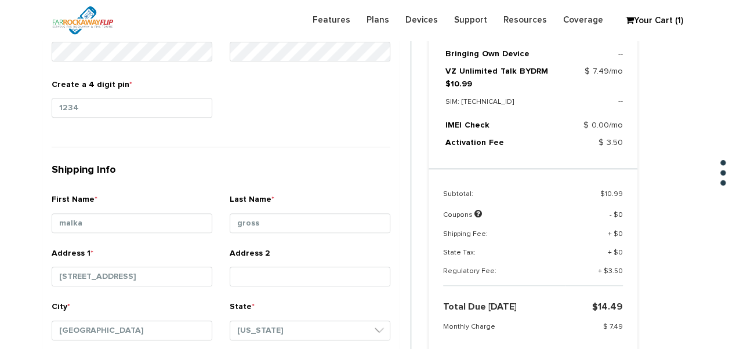
scroll to position [700, 0]
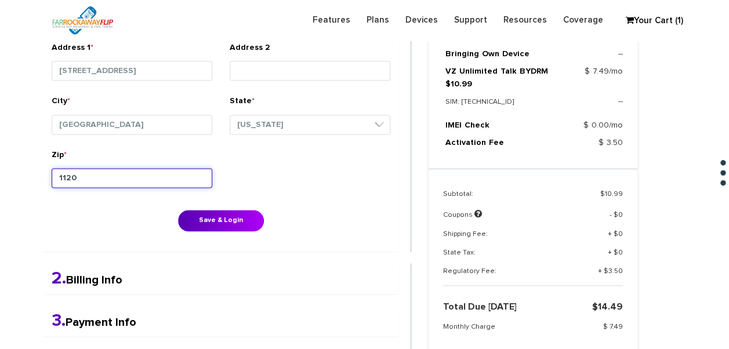
type input "11204"
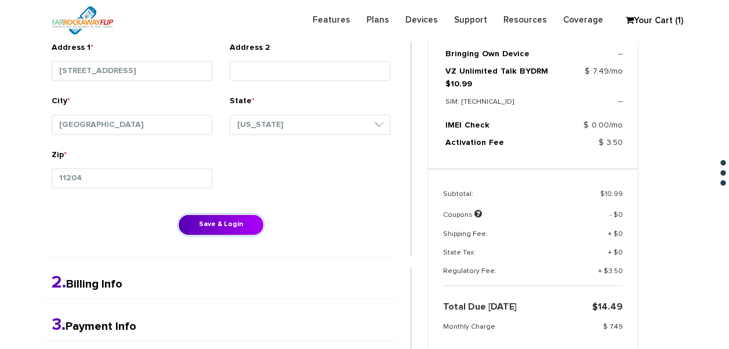
click at [178, 214] on button "Save & Login" at bounding box center [221, 224] width 86 height 21
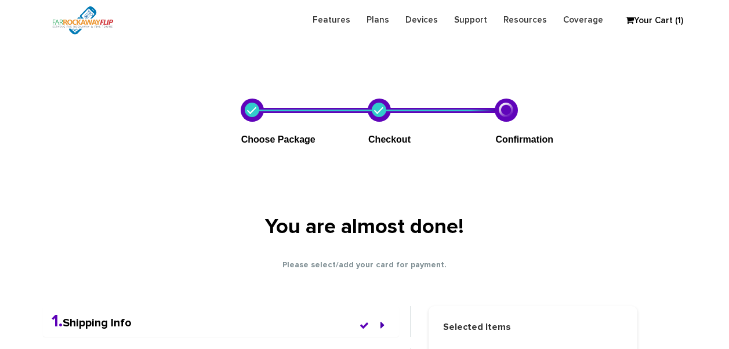
select select "NY"
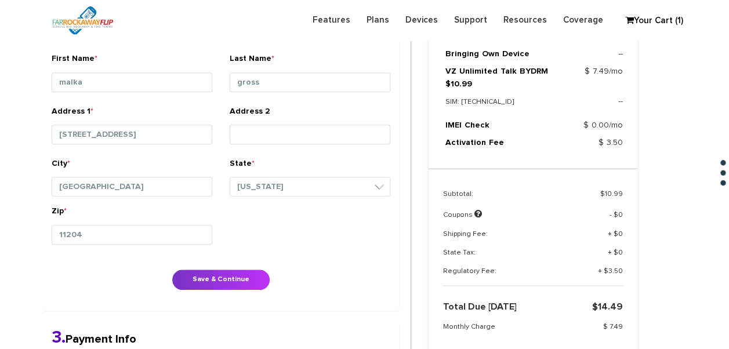
scroll to position [474, 0]
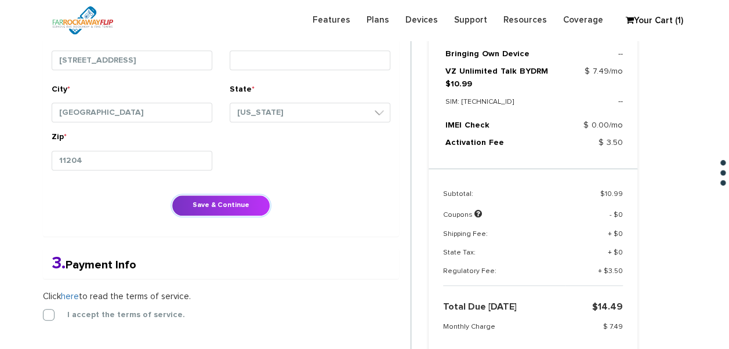
click at [210, 195] on button "Save & Continue" at bounding box center [221, 205] width 99 height 21
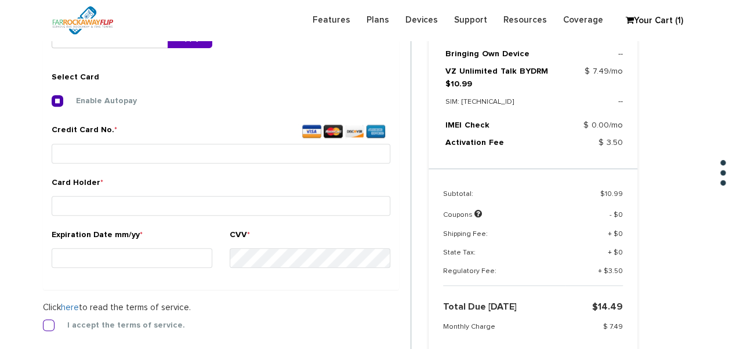
scroll to position [431, 0]
click at [50, 330] on label "I accept the terms of service." at bounding box center [117, 326] width 135 height 10
click at [43, 322] on input "I accept the terms of service." at bounding box center [43, 322] width 0 height 0
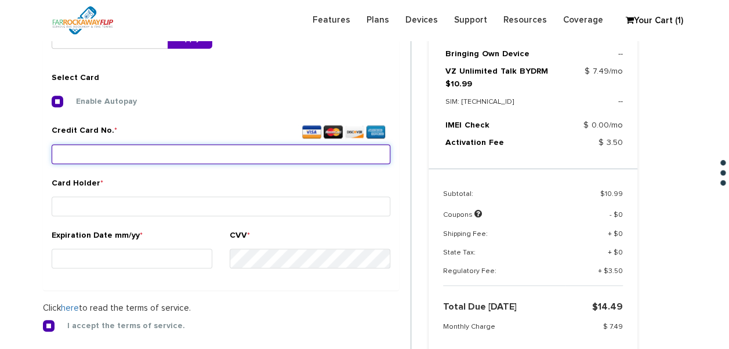
click at [157, 152] on input "Credit Card No. *" at bounding box center [221, 154] width 339 height 20
drag, startPoint x: 157, startPoint y: 152, endPoint x: 5, endPoint y: 154, distance: 151.3
click at [5, 154] on section "Choose Package Checkout Confirmation You are almost done! Please select/add you…" at bounding box center [364, 55] width 729 height 835
type input "4246 3152 9906 7833"
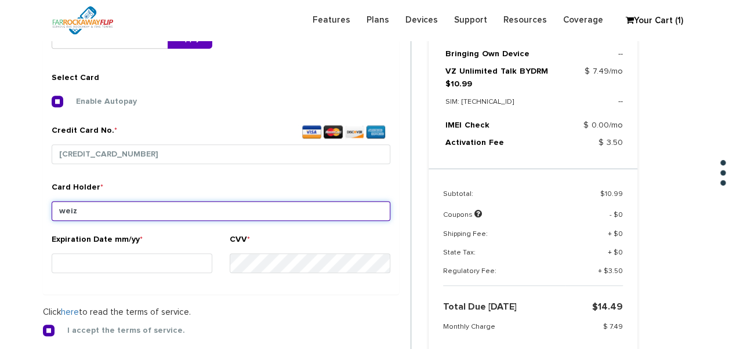
type input "weiz"
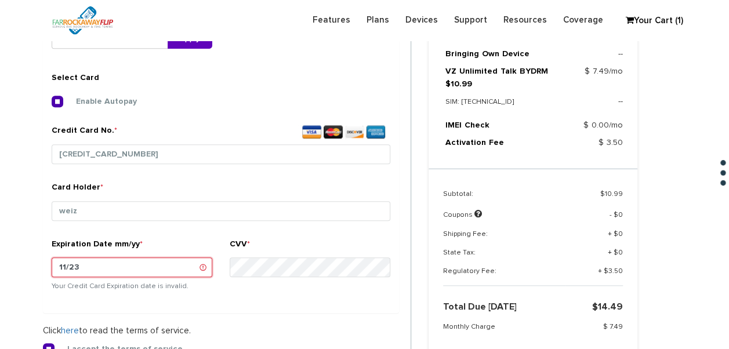
click at [82, 264] on input "11/23" at bounding box center [132, 267] width 161 height 20
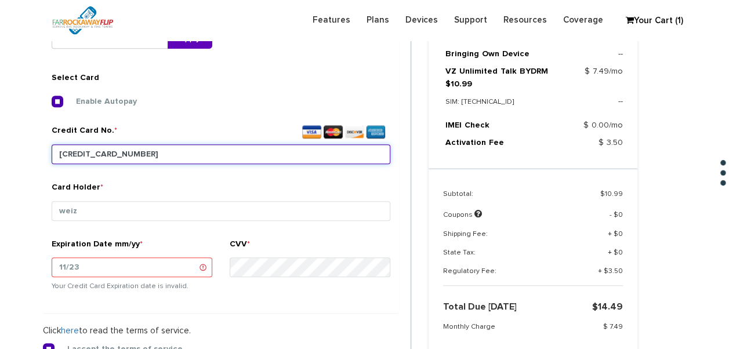
drag, startPoint x: 157, startPoint y: 148, endPoint x: 38, endPoint y: 146, distance: 118.3
click at [38, 146] on div "1. Shipping Info First Name * malka Last Name * gross Address 1 * 711 east 5th …" at bounding box center [227, 171] width 386 height 592
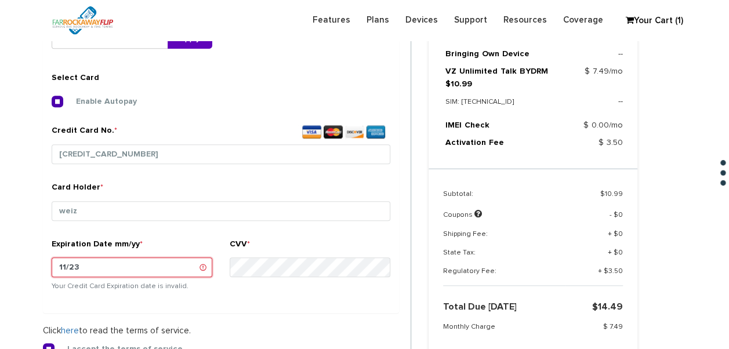
click at [119, 259] on input "11/23" at bounding box center [132, 267] width 161 height 20
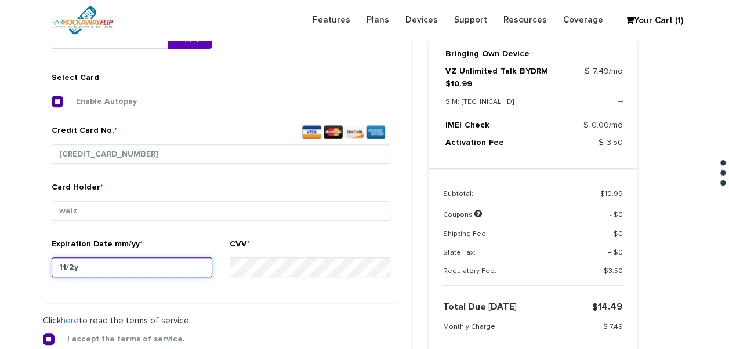
type input "11/29"
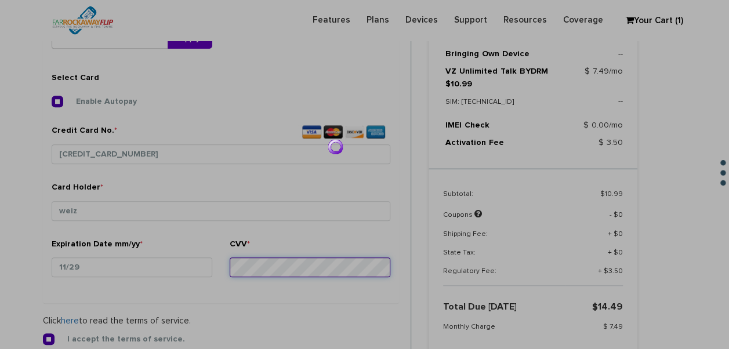
scroll to position [358, 0]
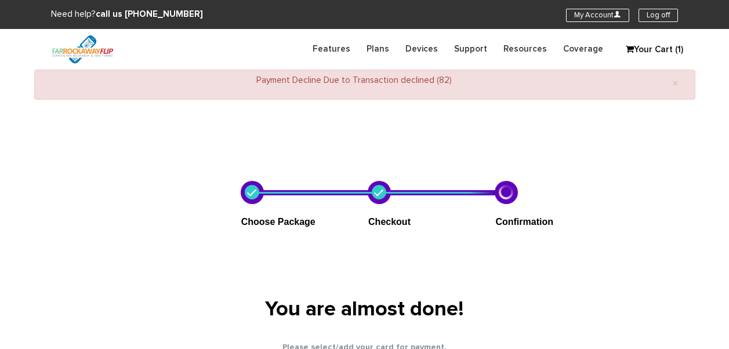
select select "NY"
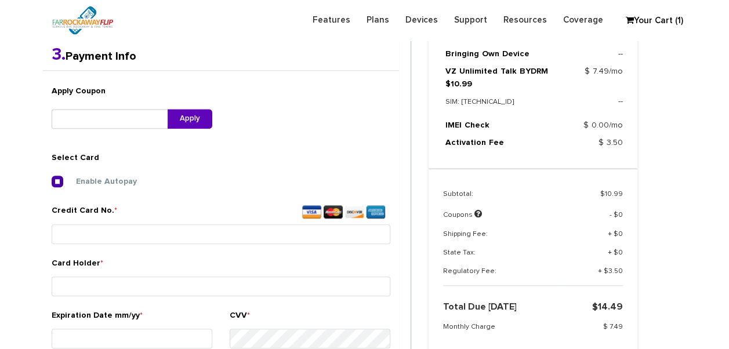
scroll to position [474, 0]
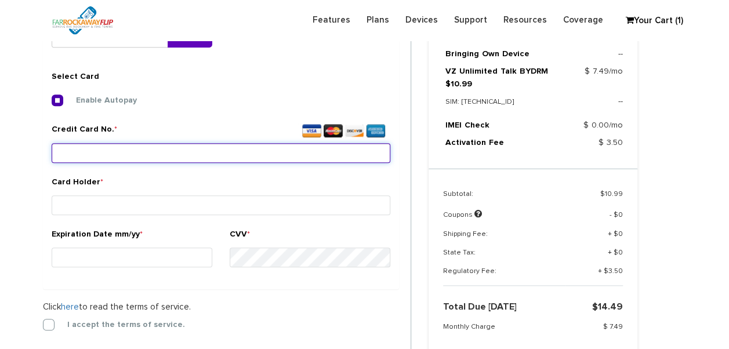
drag, startPoint x: 143, startPoint y: 139, endPoint x: 124, endPoint y: 158, distance: 26.6
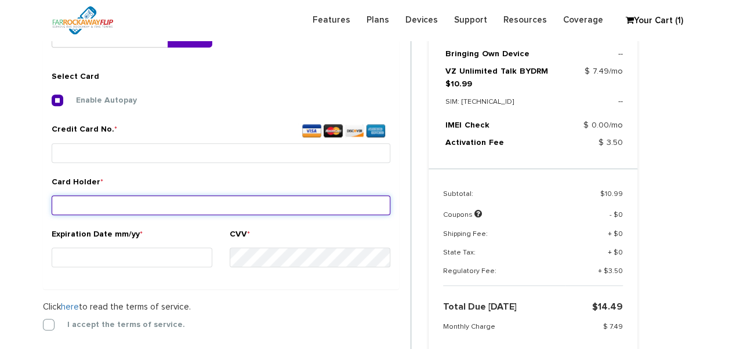
click at [139, 205] on input "Card Holder *" at bounding box center [221, 205] width 339 height 20
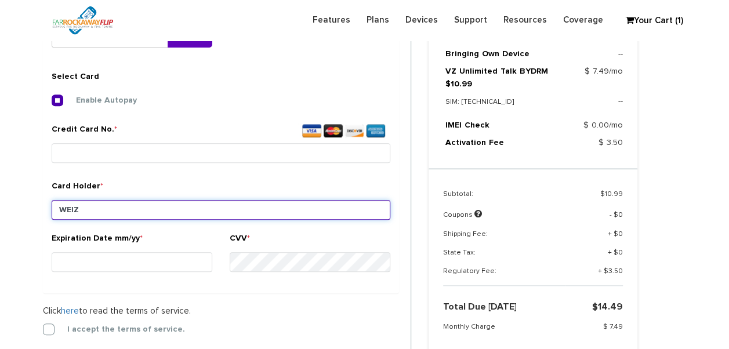
type input "WEIZ"
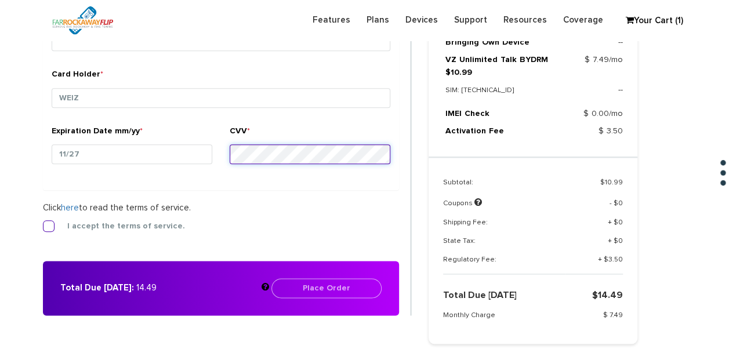
scroll to position [590, 0]
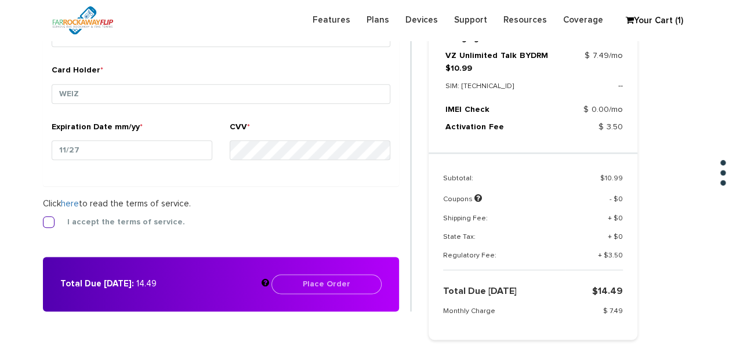
click at [101, 221] on label "I accept the terms of service." at bounding box center [117, 222] width 135 height 10
click at [43, 219] on input "I accept the terms of service." at bounding box center [43, 219] width 0 height 0
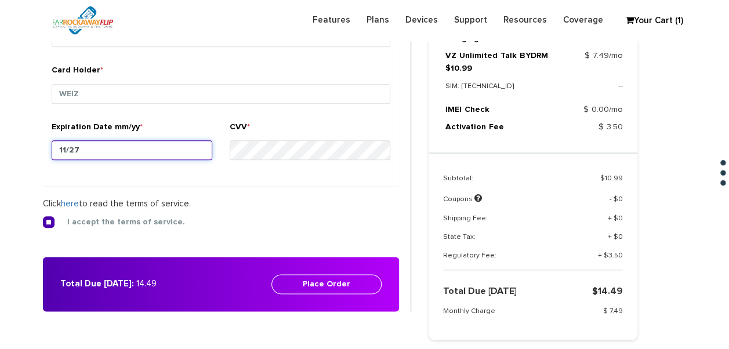
click at [182, 140] on input "11/27" at bounding box center [132, 150] width 161 height 20
type input "11/28"
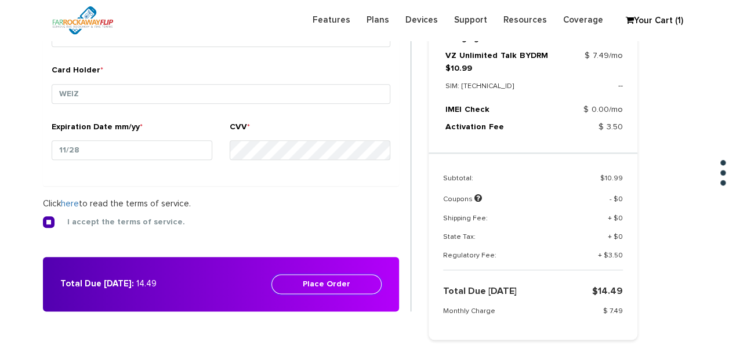
click at [356, 286] on button "Place Order" at bounding box center [326, 284] width 110 height 20
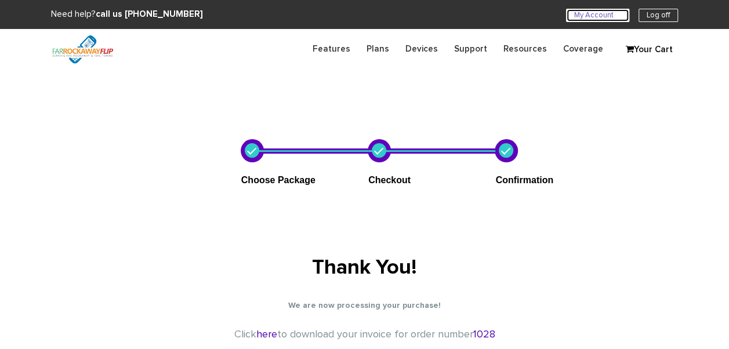
click at [576, 15] on link "My Account U" at bounding box center [597, 15] width 63 height 13
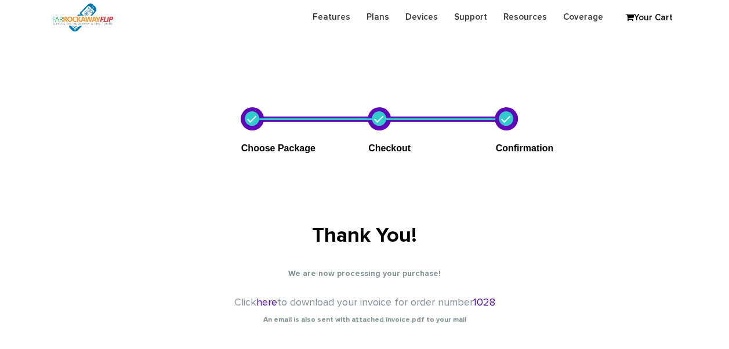
scroll to position [112, 0]
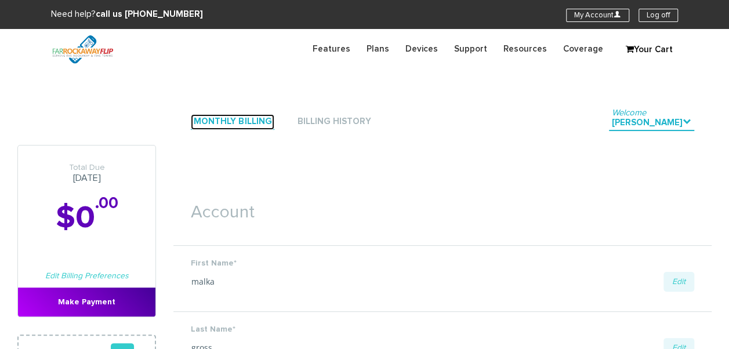
click at [217, 124] on link "Monthly Billing" at bounding box center [232, 122] width 83 height 16
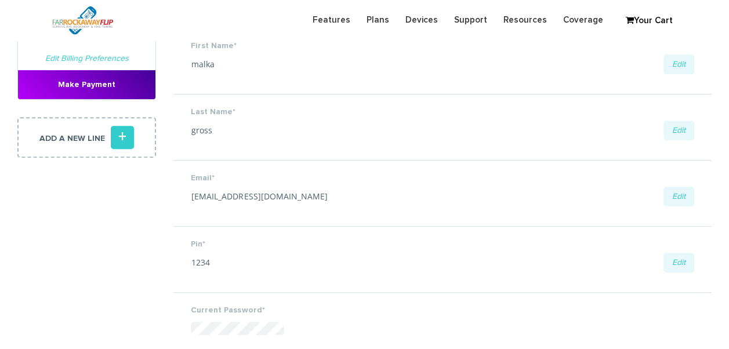
scroll to position [232, 0]
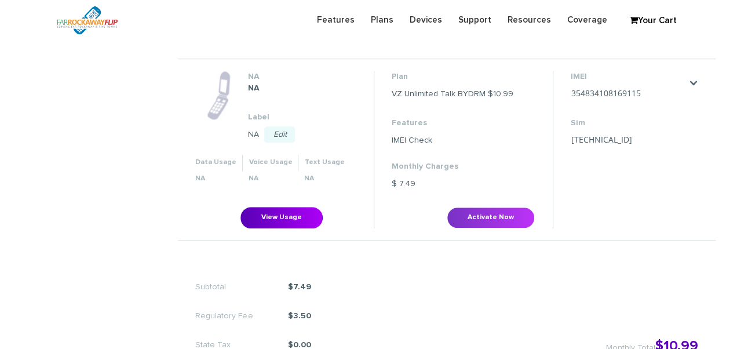
scroll to position [464, 0]
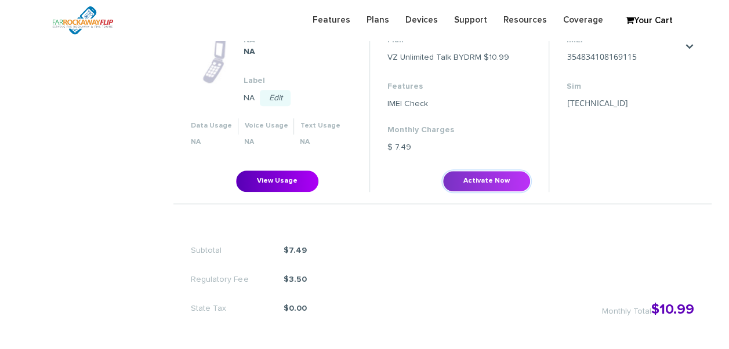
click at [467, 177] on button "Activate Now" at bounding box center [486, 180] width 88 height 21
type input "89148000011835956549"
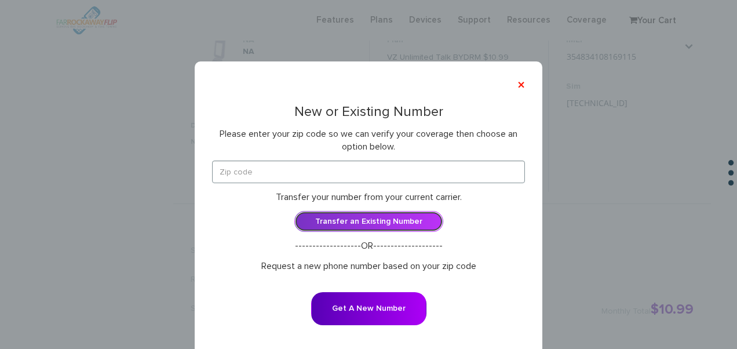
click at [370, 217] on link "Transfer an Existing Number" at bounding box center [369, 221] width 149 height 21
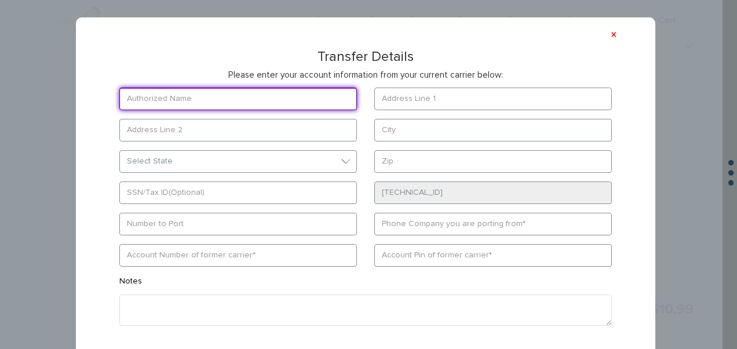
click at [227, 103] on input "text" at bounding box center [238, 99] width 238 height 23
type input "m"
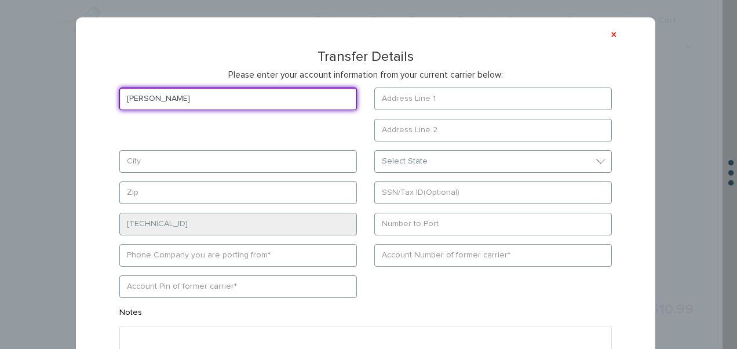
click at [228, 100] on input "benjamin" at bounding box center [238, 99] width 238 height 23
type input "benjamin lehrfeild"
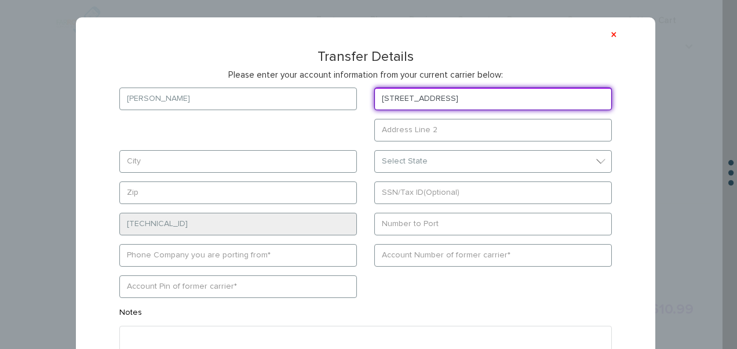
type input "711 east 5th st"
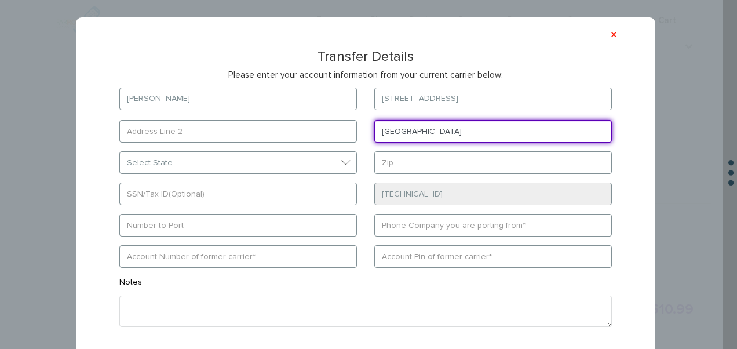
type input "brooklyn"
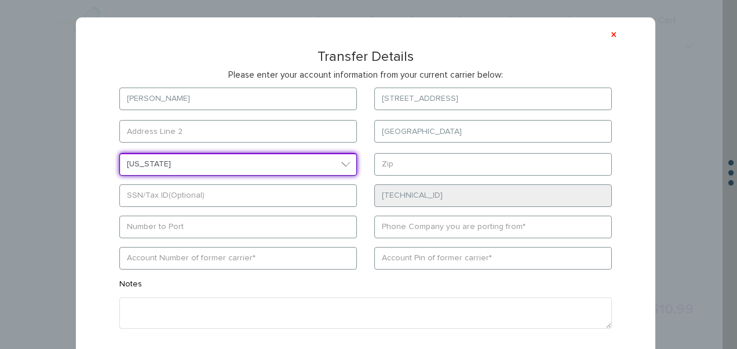
select select "NY"
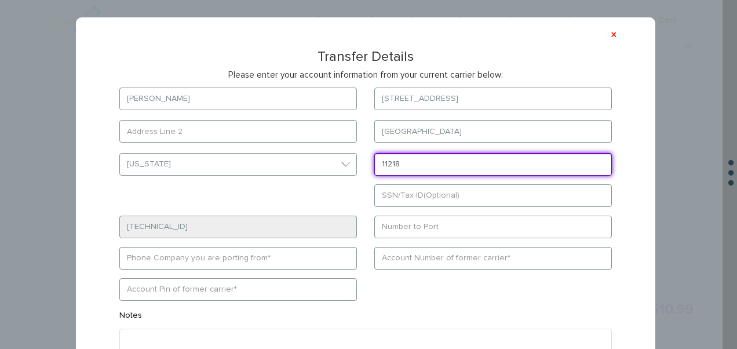
type input "11218"
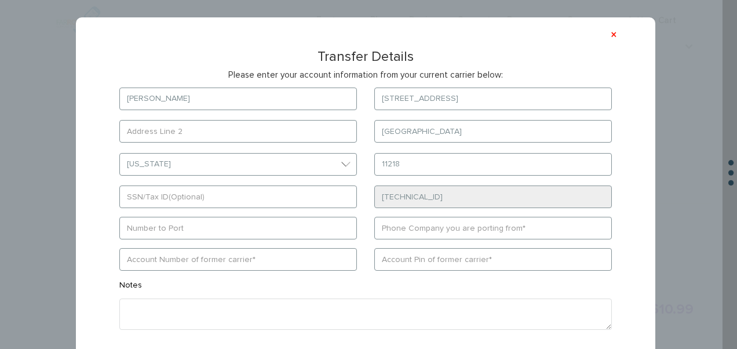
click at [308, 242] on form "benjamin lehrfeild 711 east 5th st brooklyn Select State District of Columbia A…" at bounding box center [366, 235] width 528 height 294
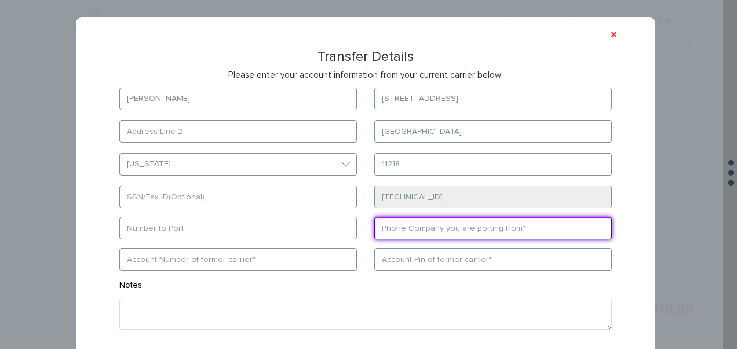
click input "text"
type input "wing"
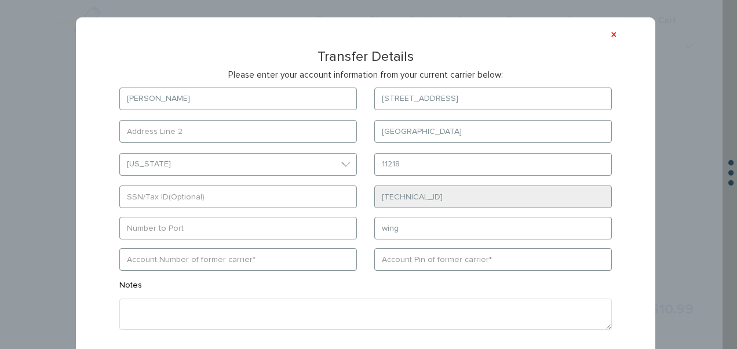
type input "7188733662"
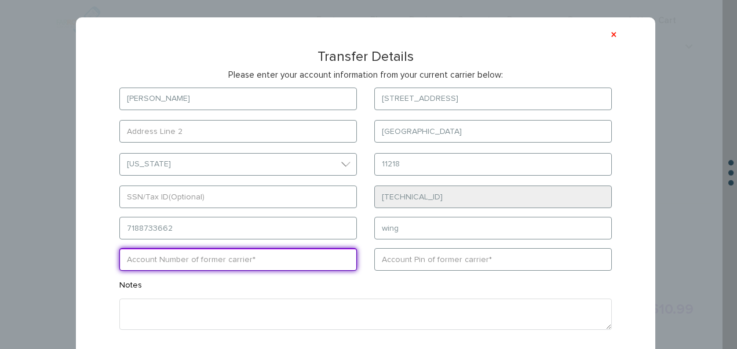
type input "17324569"
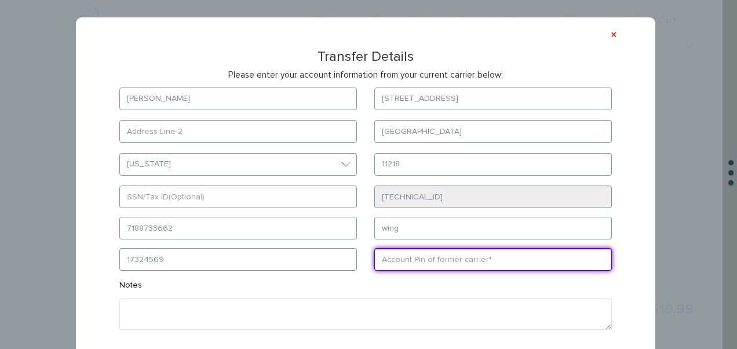
type input "1234"
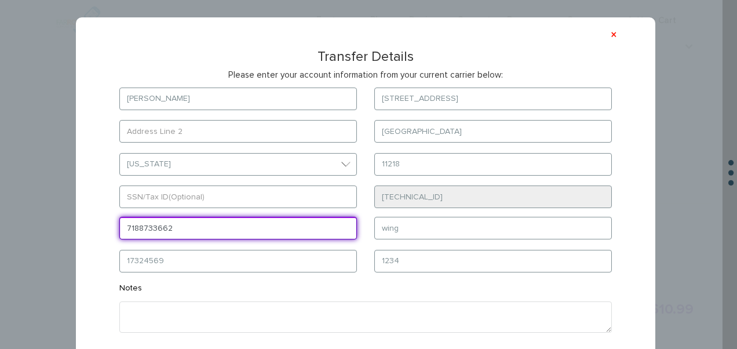
drag, startPoint x: 228, startPoint y: 234, endPoint x: 39, endPoint y: 224, distance: 188.7
click div "× Transfer Details Please enter your account information from your current carr…"
type input "7186144050"
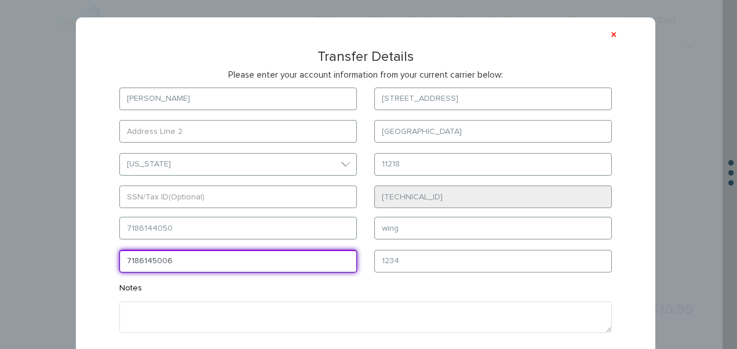
type input "7186145006"
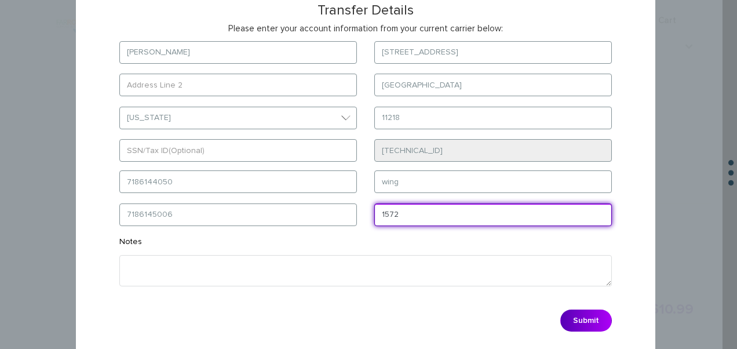
scroll to position [83, 0]
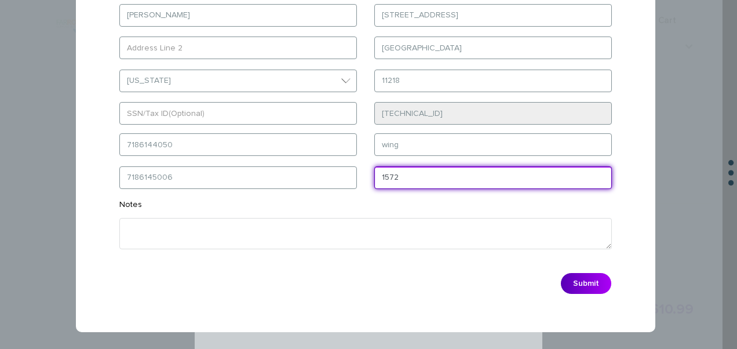
type input "1572"
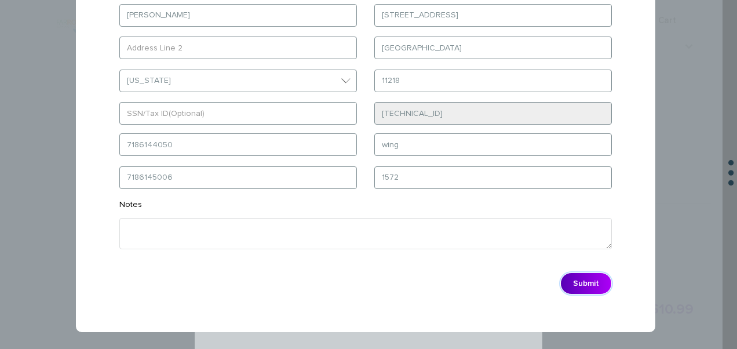
click button "Submit"
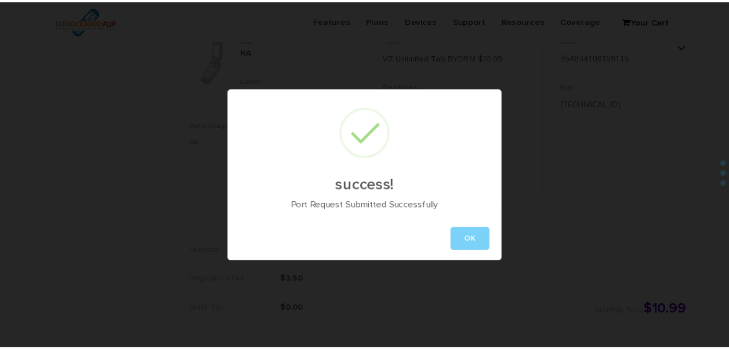
scroll to position [0, 0]
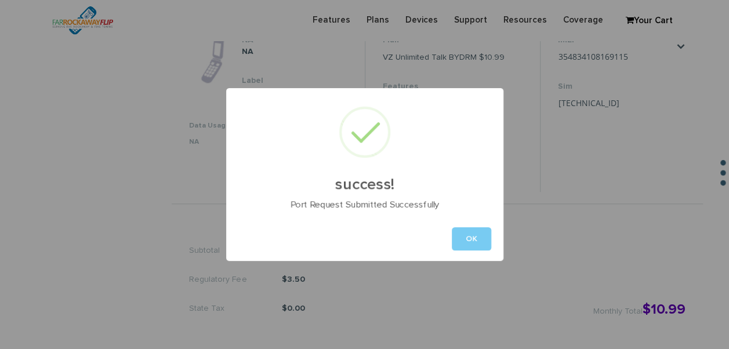
click button "OK"
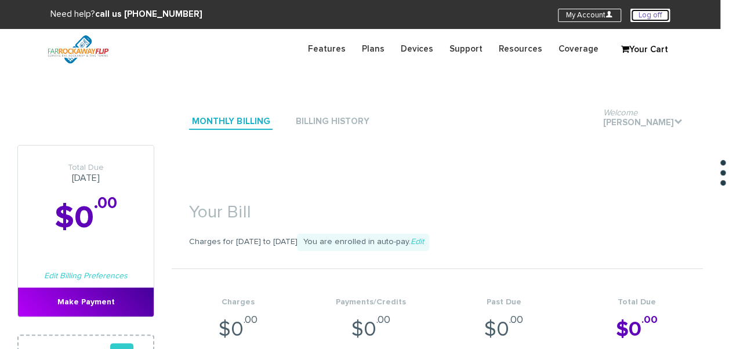
click link "Log off"
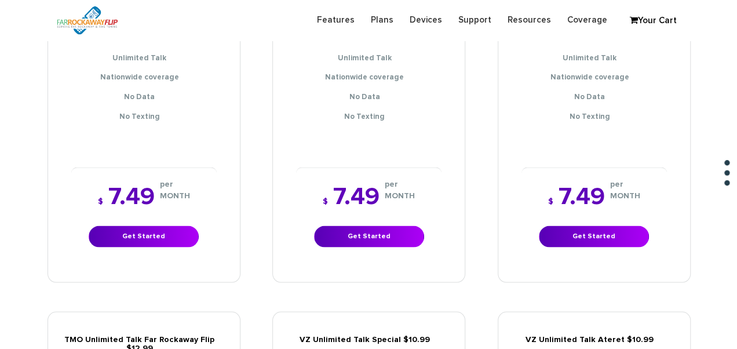
scroll to position [986, 0]
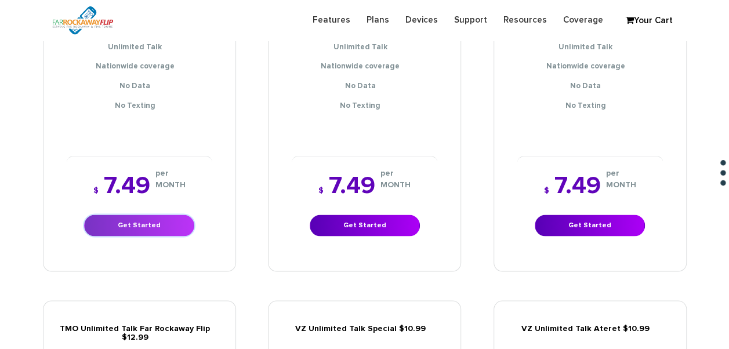
click at [168, 218] on link "Get Started" at bounding box center [139, 225] width 110 height 21
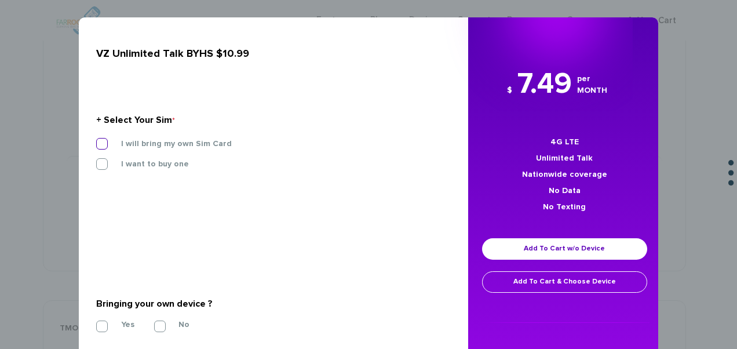
click at [172, 148] on label "I will bring my own Sim Card" at bounding box center [168, 144] width 128 height 10
click at [96, 140] on input "I will bring my own Sim Card" at bounding box center [96, 140] width 0 height 0
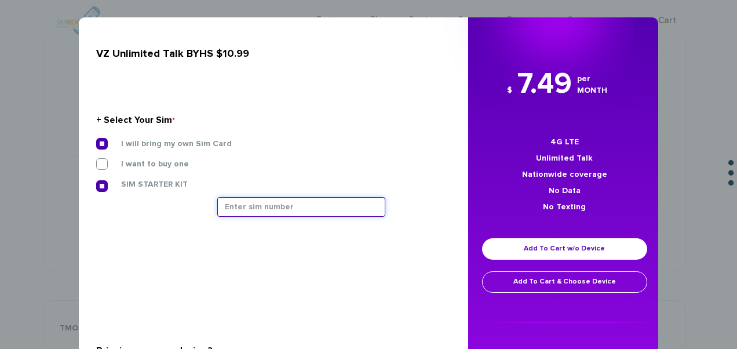
click at [274, 216] on input "text" at bounding box center [301, 207] width 168 height 20
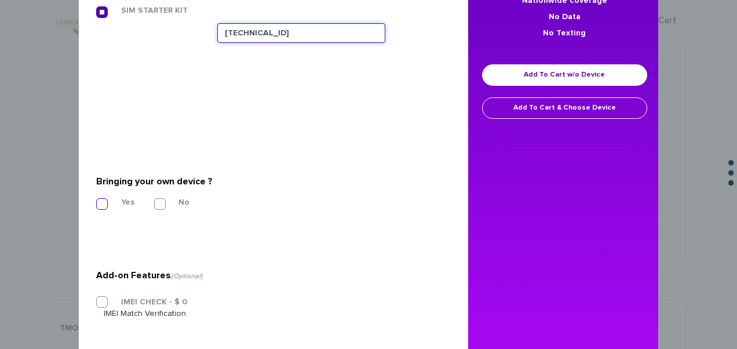
type input "[TECHNICAL_ID]"
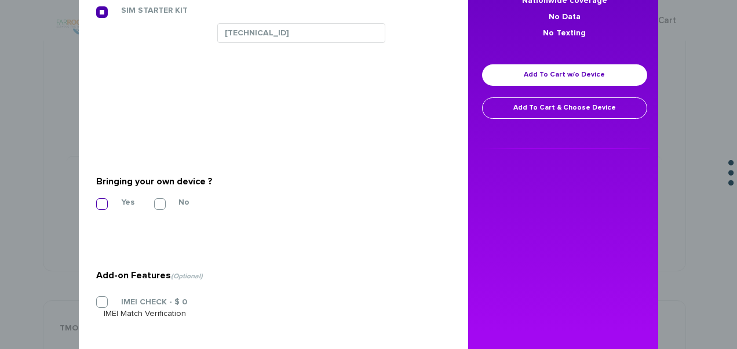
click at [104, 199] on label "Yes" at bounding box center [119, 202] width 31 height 10
click at [96, 201] on input "Yes" at bounding box center [96, 201] width 0 height 0
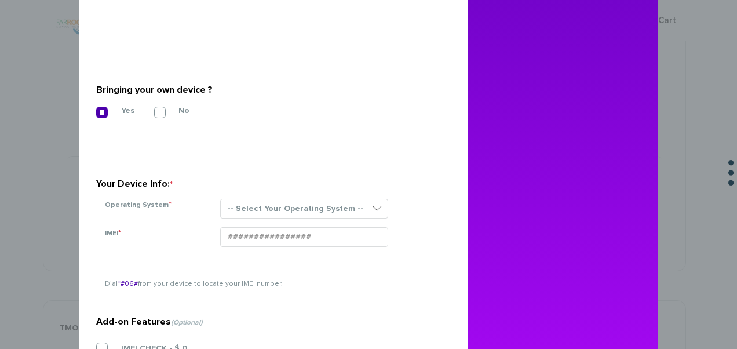
scroll to position [348, 0]
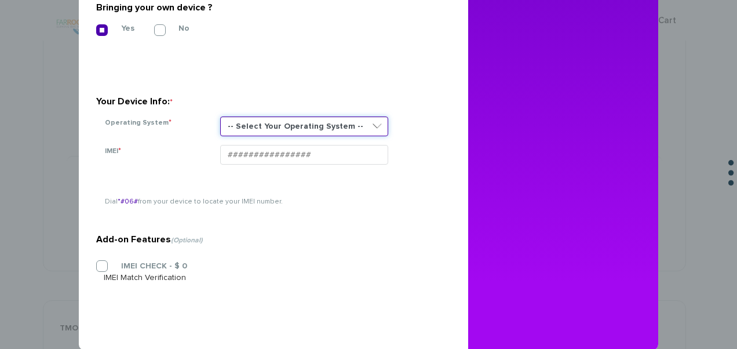
click at [279, 121] on select "-- Select Your Operating System -- ANDROID BLACKBERRY IOS NONE (BASIC PHONE) WI…" at bounding box center [304, 127] width 168 height 20
select select "NONE (BASIC PHONE)"
click at [220, 117] on select "-- Select Your Operating System -- ANDROID BLACKBERRY IOS NONE (BASIC PHONE) WI…" at bounding box center [304, 127] width 168 height 20
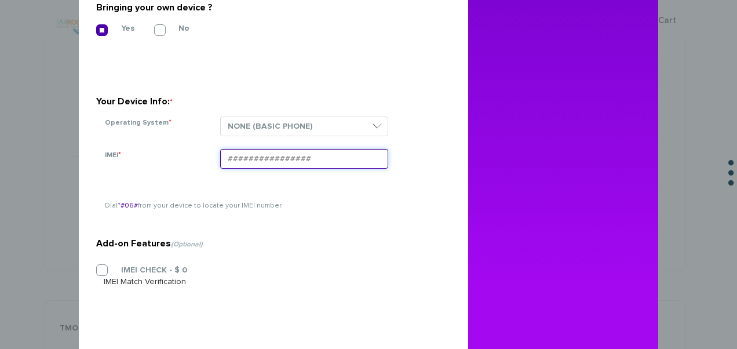
paste input "354834107016572"
type input "354834107016572"
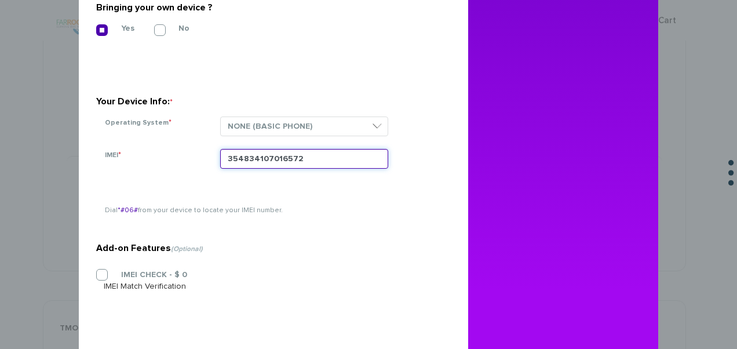
drag, startPoint x: 317, startPoint y: 154, endPoint x: 196, endPoint y: 147, distance: 120.8
click at [197, 147] on form "+ Select Your Sim * I will bring my own Sim Card I want to buy one SIM STARTER …" at bounding box center [269, 33] width 346 height 599
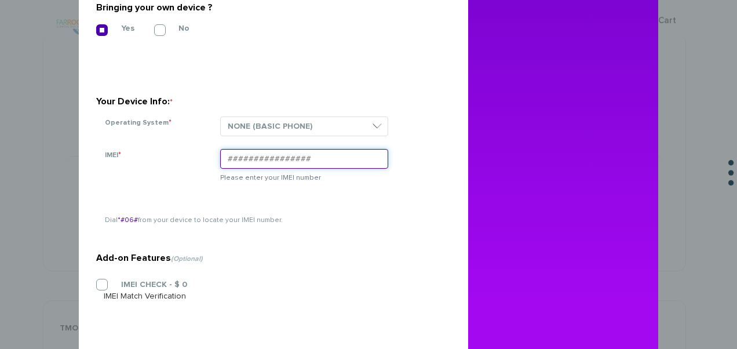
paste input "354834103175810"
type input "354834103175810"
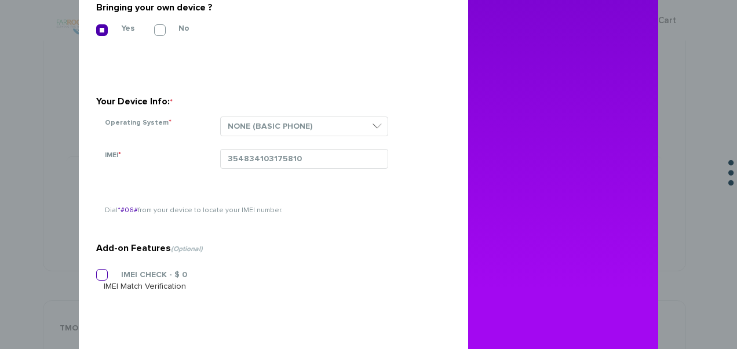
click at [129, 285] on div "IMEI CHECK - $ 0 IMEI Match Verification" at bounding box center [269, 280] width 346 height 23
click at [132, 274] on label "IMEI CHECK - $ 0" at bounding box center [145, 275] width 83 height 10
click at [96, 271] on input "IMEI CHECK - $ 0" at bounding box center [96, 271] width 0 height 0
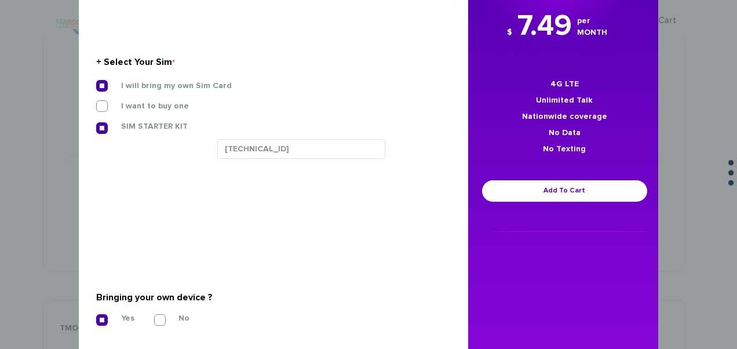
scroll to position [58, 0]
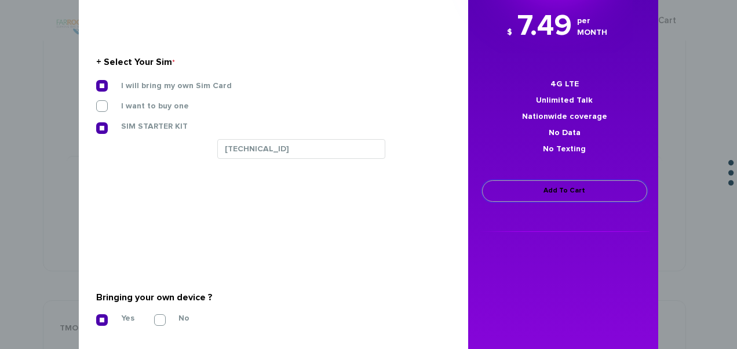
click at [497, 194] on link "Add To Cart" at bounding box center [564, 190] width 165 height 21
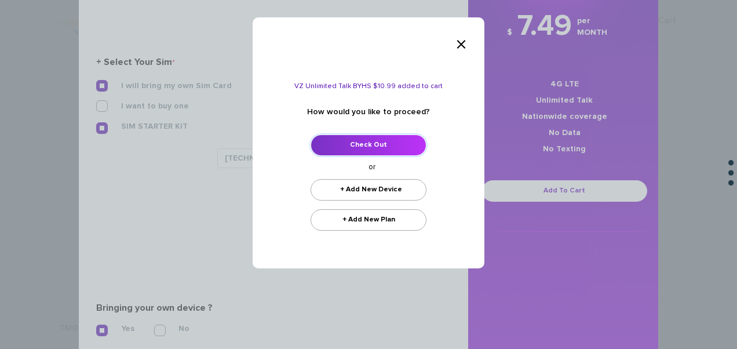
click at [352, 151] on link "Check Out" at bounding box center [369, 145] width 116 height 21
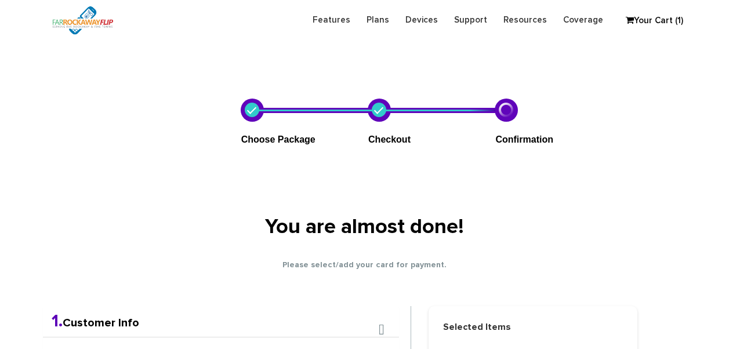
scroll to position [204, 0]
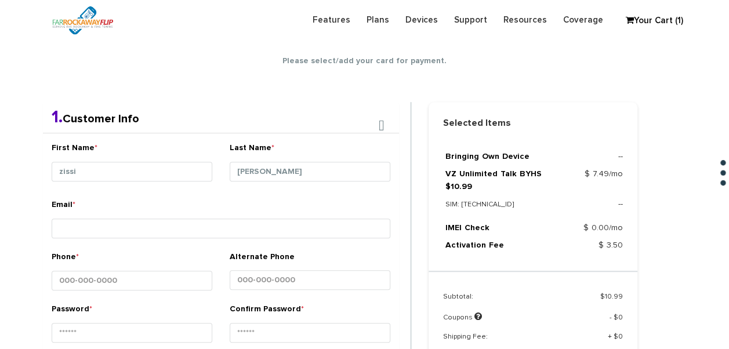
type input "[PERSON_NAME]"
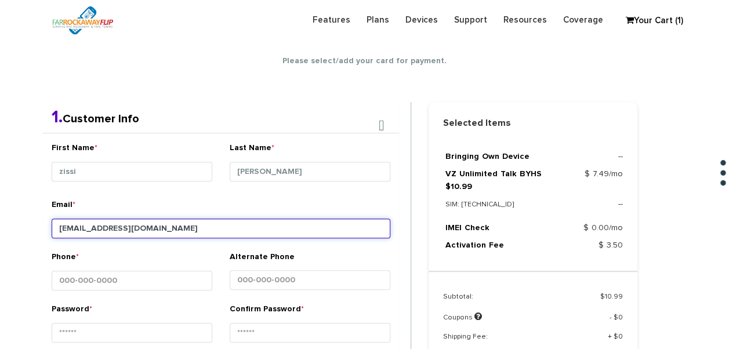
type input "[EMAIL_ADDRESS][DOMAIN_NAME]"
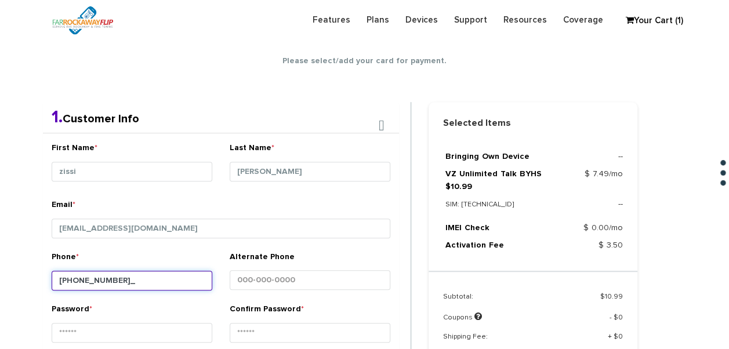
type input "[PHONE_NUMBER]"
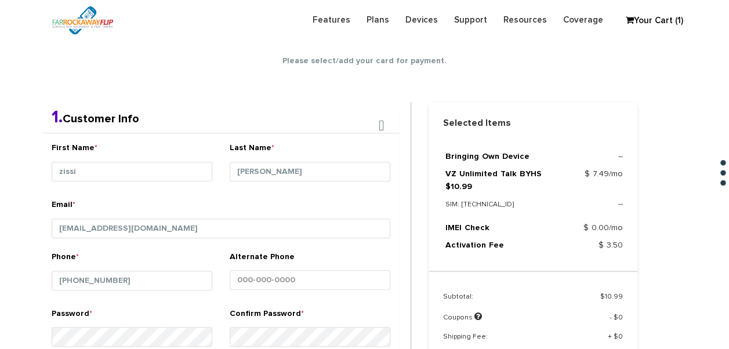
scroll to position [421, 0]
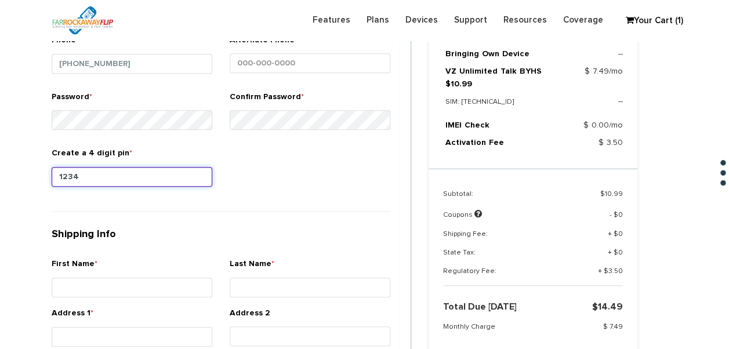
type input "1234"
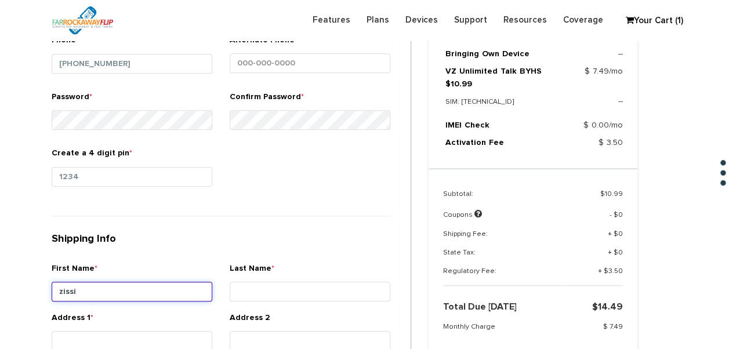
type input "zissi"
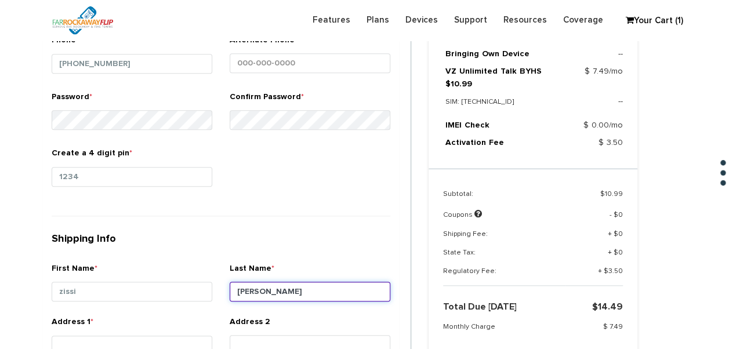
type input "[PERSON_NAME]"
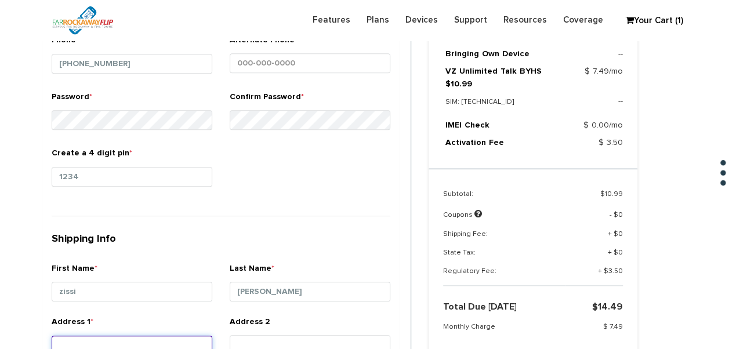
scroll to position [424, 0]
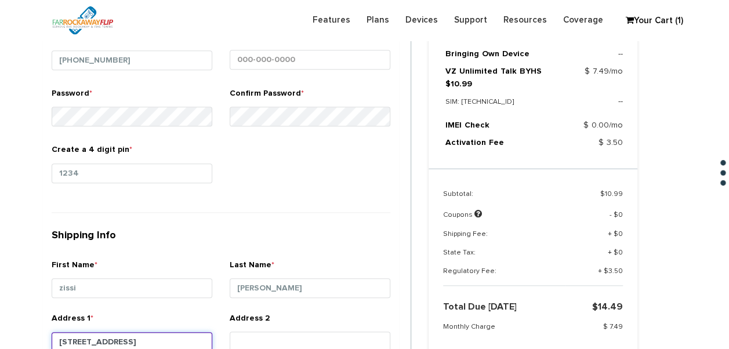
type input "[STREET_ADDRESS]"
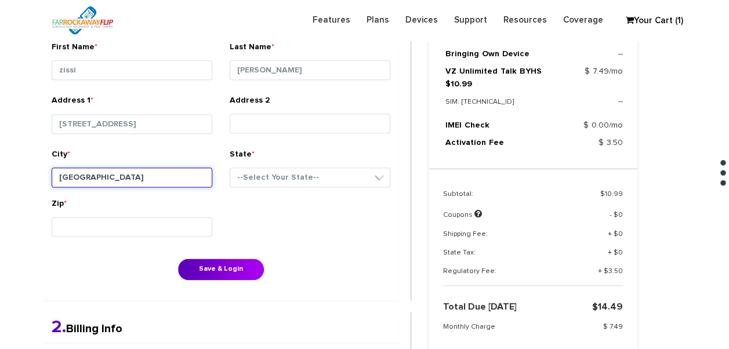
type input "[GEOGRAPHIC_DATA]"
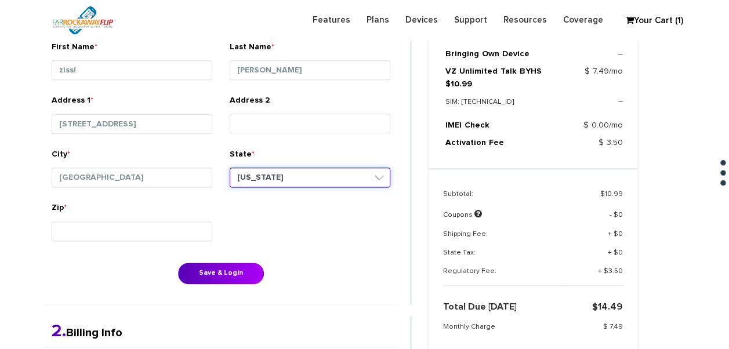
select select "NY"
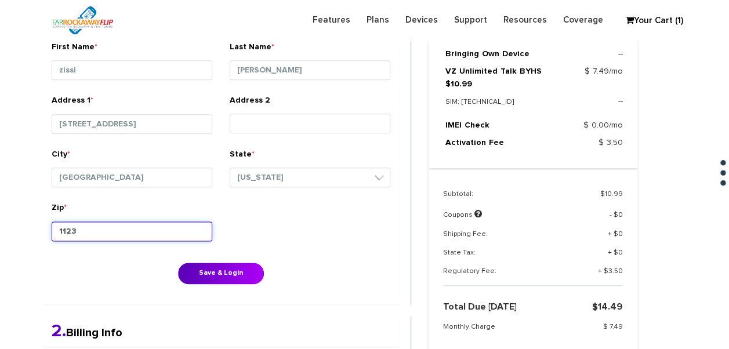
type input "11230"
click at [178, 263] on button "Save & Login" at bounding box center [221, 273] width 86 height 21
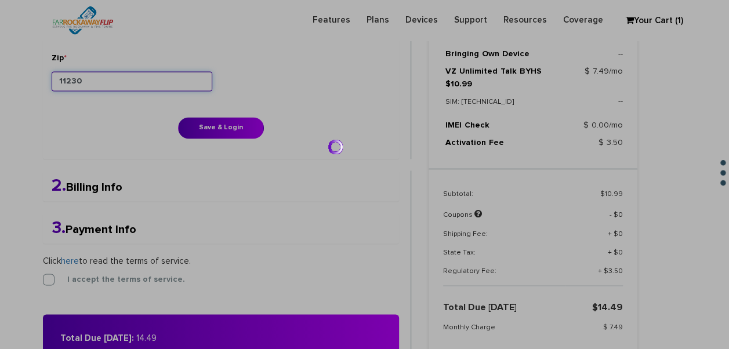
scroll to position [820, 0]
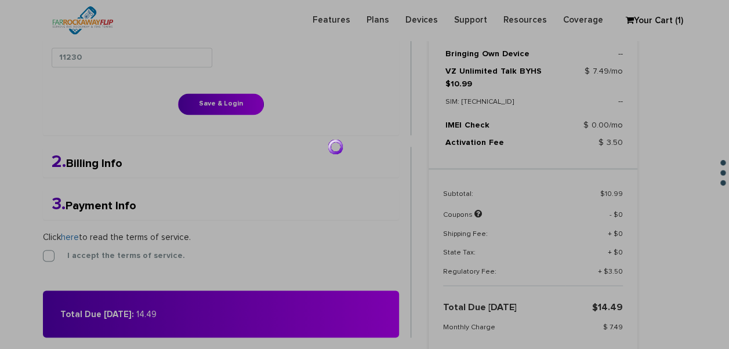
click at [213, 94] on div at bounding box center [364, 174] width 729 height 349
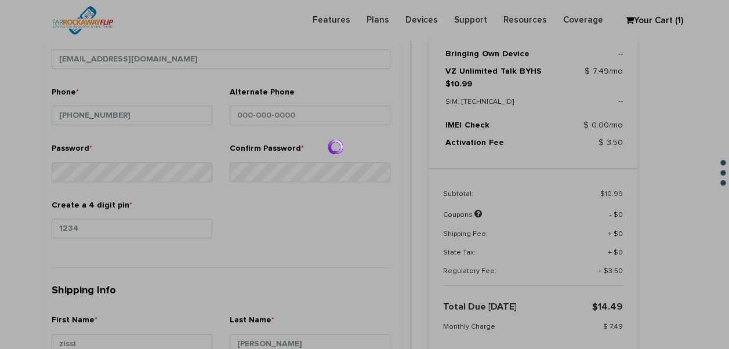
scroll to position [299, 0]
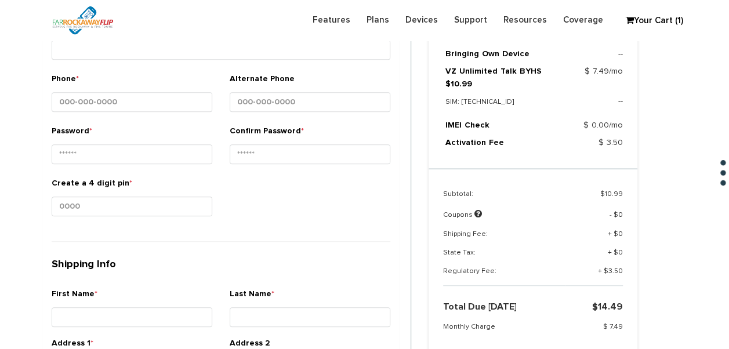
scroll to position [146, 0]
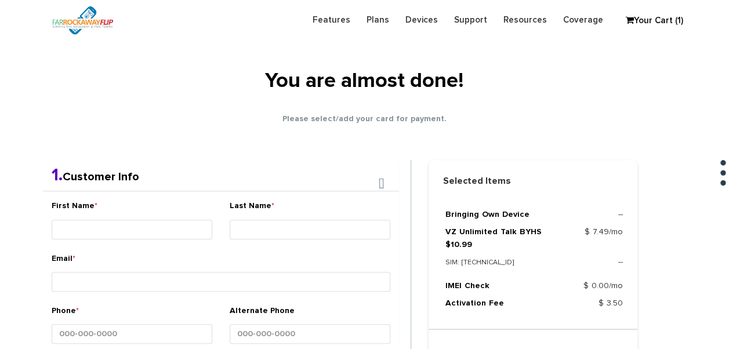
click at [150, 213] on div "First Name *" at bounding box center [132, 221] width 161 height 43
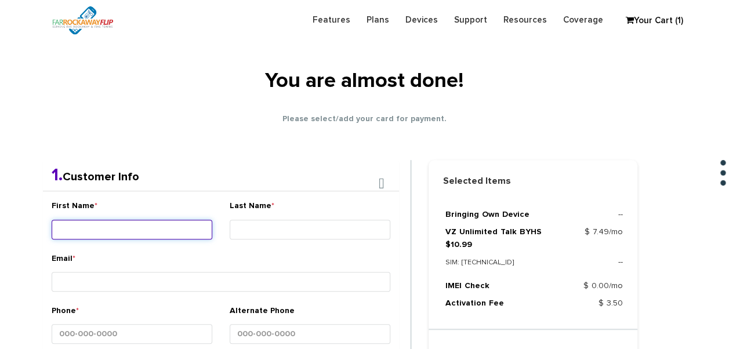
click at [151, 224] on input "First Name *" at bounding box center [132, 230] width 161 height 20
type input "zissi"
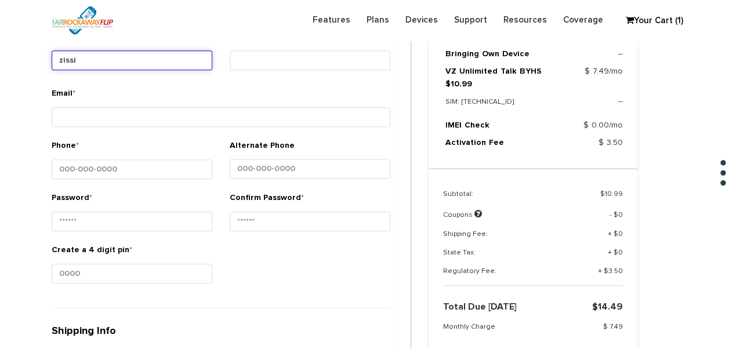
scroll to position [320, 0]
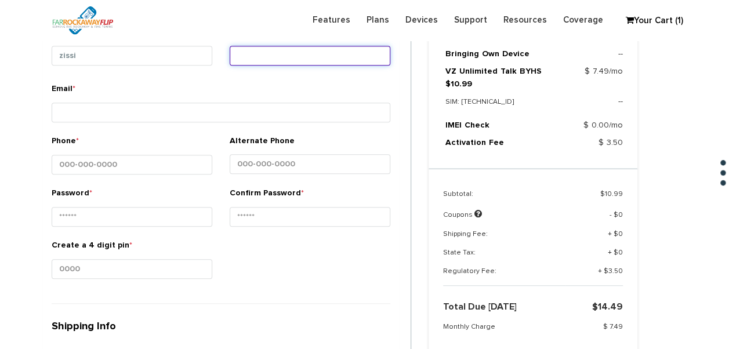
click at [271, 60] on input "Last Name *" at bounding box center [310, 56] width 161 height 20
type input "[PERSON_NAME]"
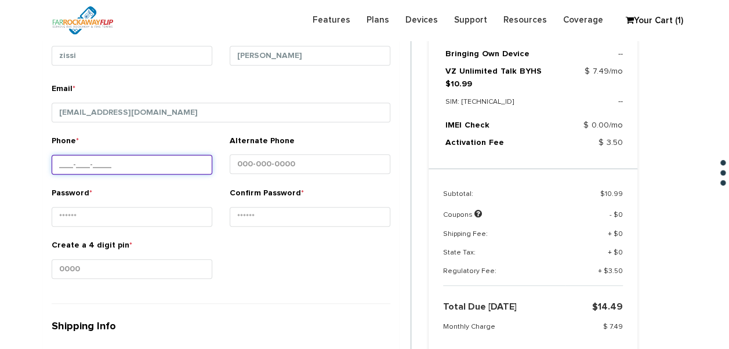
click at [164, 158] on input "Phone *" at bounding box center [132, 165] width 161 height 20
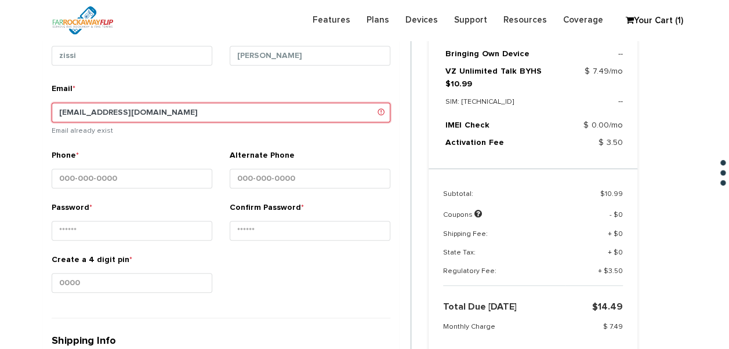
click at [108, 112] on input "tlieber61+100@gmail.com" at bounding box center [221, 113] width 339 height 20
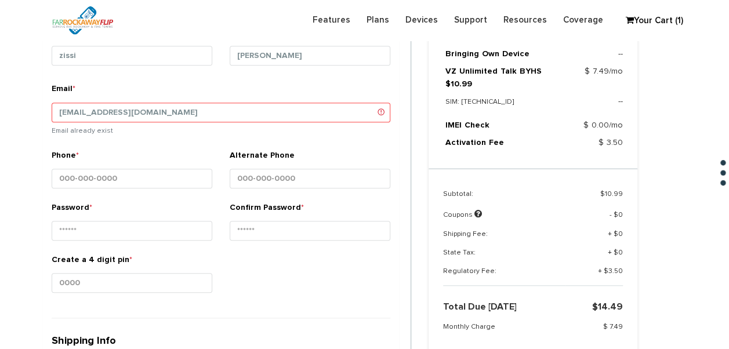
click at [119, 163] on div "Phone *" at bounding box center [132, 171] width 161 height 43
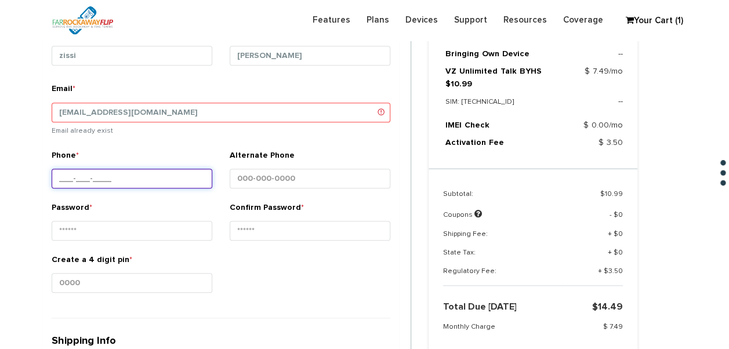
click at [121, 169] on input "Phone *" at bounding box center [132, 179] width 161 height 20
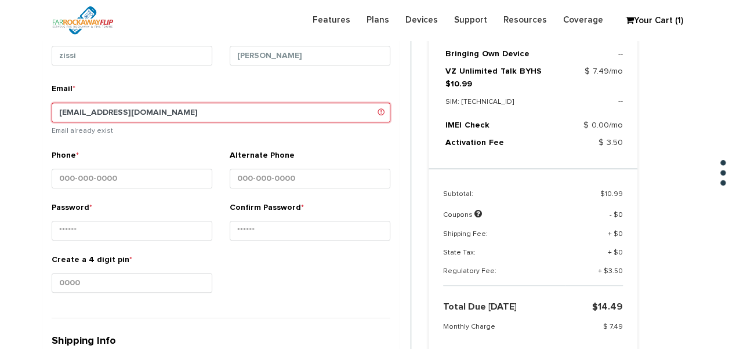
click at [107, 107] on input "tlieber61+101@gmail.com" at bounding box center [221, 113] width 339 height 20
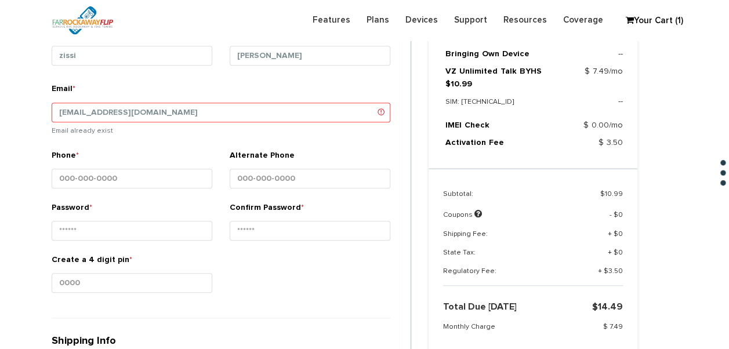
click at [123, 165] on div "Phone *" at bounding box center [132, 171] width 161 height 43
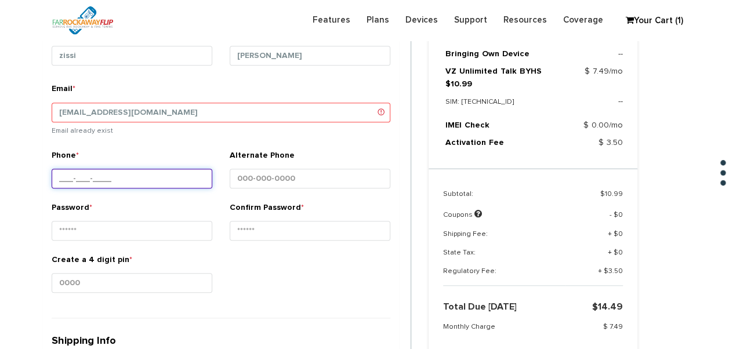
click at [126, 175] on input "Phone *" at bounding box center [132, 179] width 161 height 20
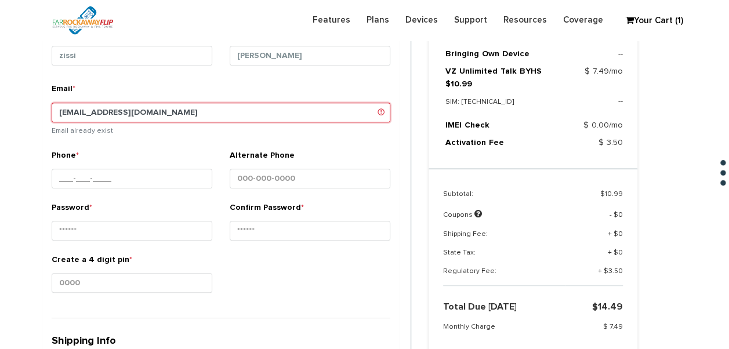
click at [108, 115] on input "tlieber61+102@gmail.com" at bounding box center [221, 113] width 339 height 20
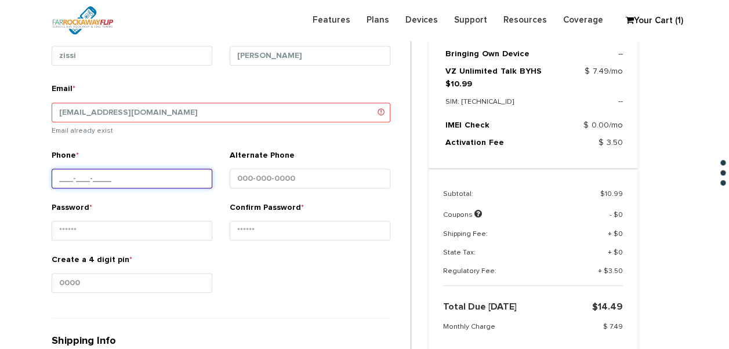
click at [129, 177] on input "Phone *" at bounding box center [132, 179] width 161 height 20
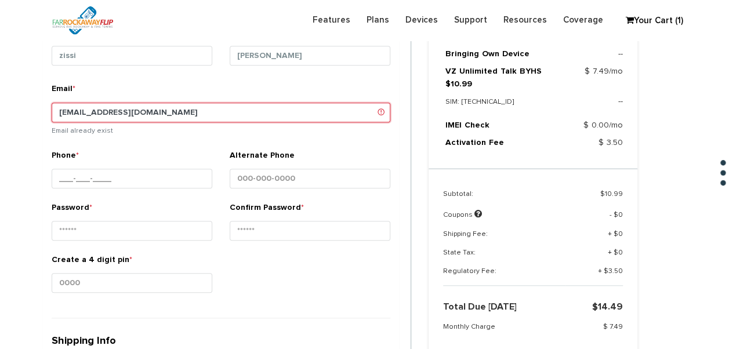
click at [98, 111] on input "tlieber61+10@gmail.com" at bounding box center [221, 113] width 339 height 20
click at [101, 111] on input "tlieber61+10@gmail.com" at bounding box center [221, 113] width 339 height 20
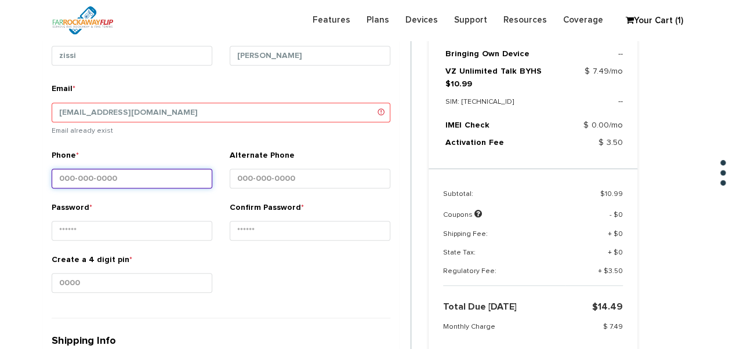
click at [139, 173] on input "Phone *" at bounding box center [132, 179] width 161 height 20
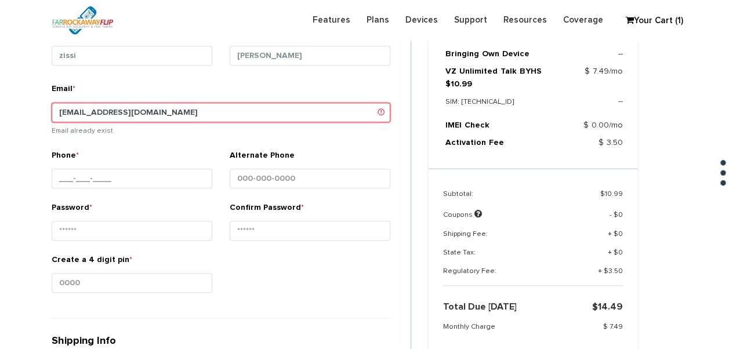
click at [107, 112] on input "tlieber61+105@gmail.com" at bounding box center [221, 113] width 339 height 20
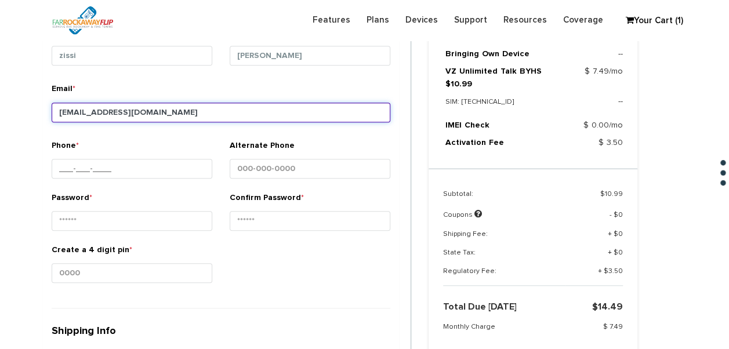
type input "tlieber61+120@gmail.com"
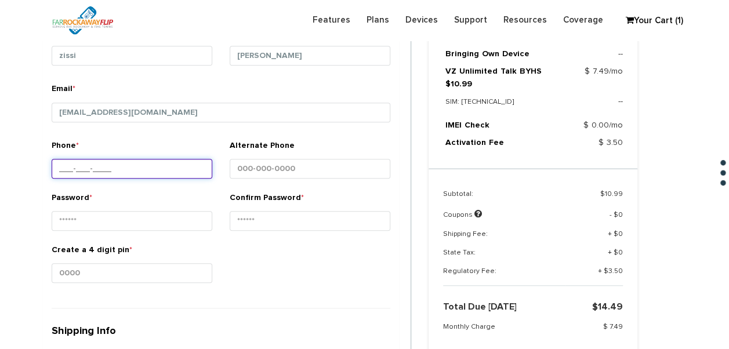
click at [118, 163] on input "Phone *" at bounding box center [132, 169] width 161 height 20
type input "718-252-9858"
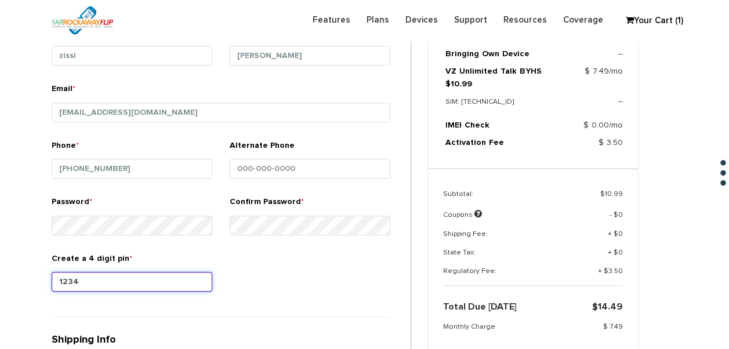
type input "1234"
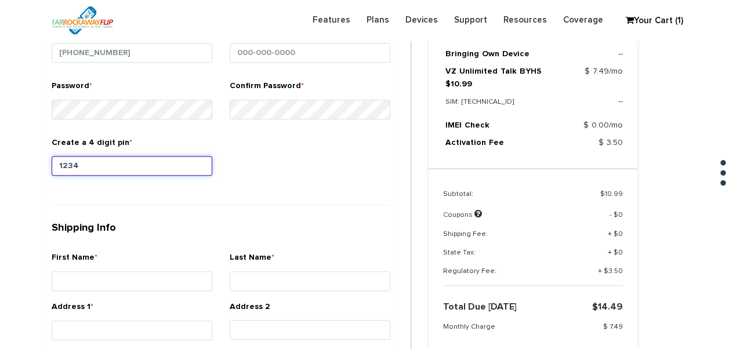
scroll to position [494, 0]
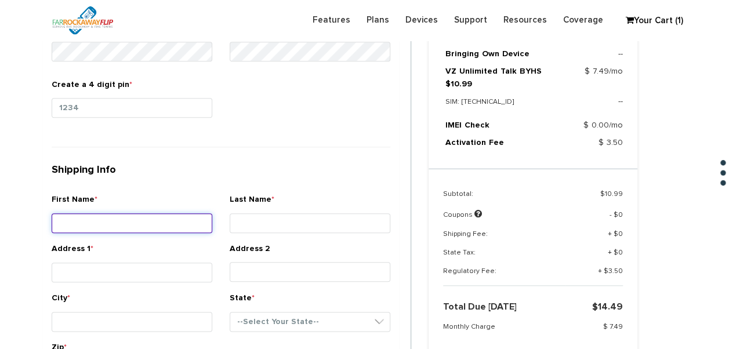
click at [199, 215] on input "First Name *" at bounding box center [132, 223] width 161 height 20
type input "zissi"
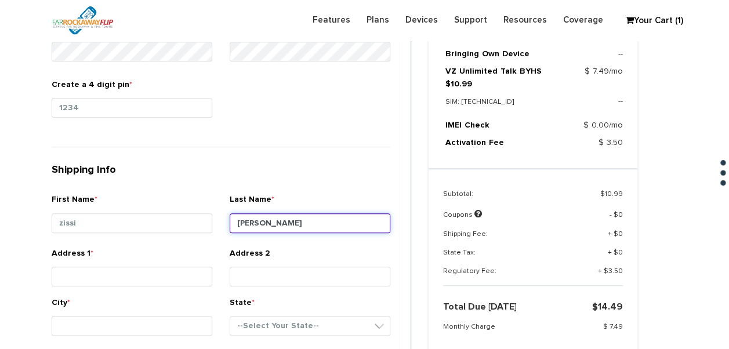
type input "itzkowitz"
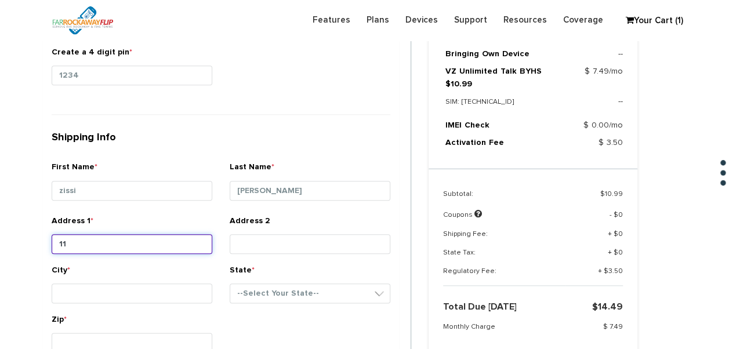
scroll to position [552, 0]
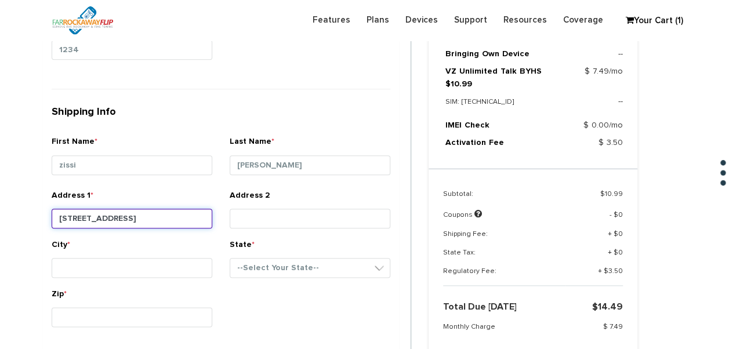
type input "1117 east 14th st"
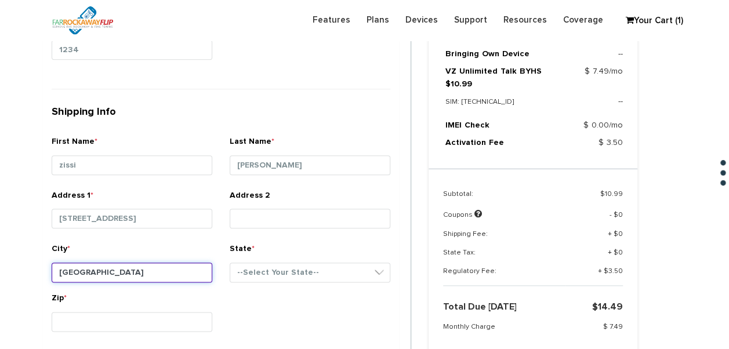
type input "brooklyn"
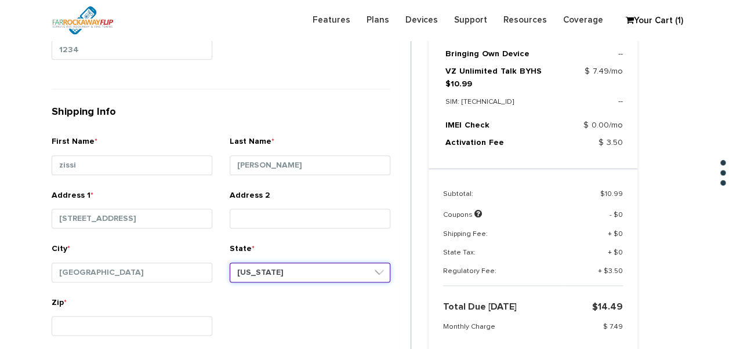
select select "NY"
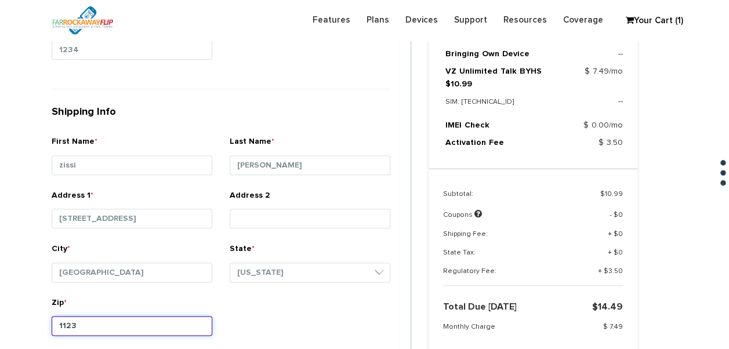
type input "11230"
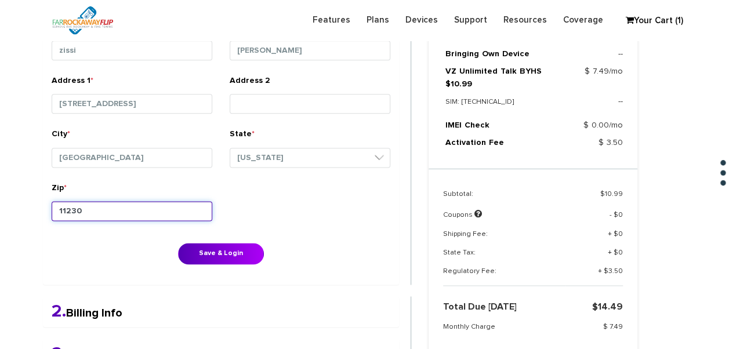
scroll to position [668, 0]
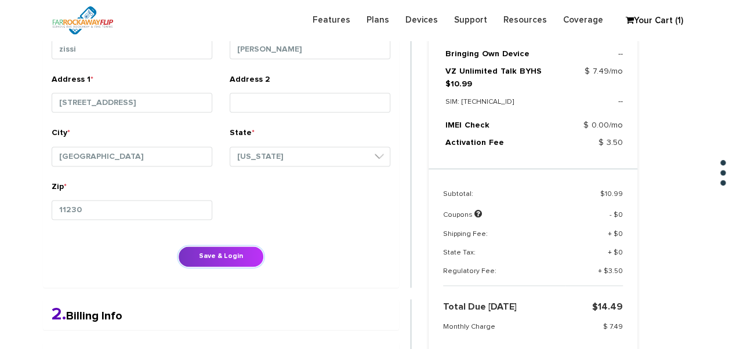
click at [240, 246] on button "Save & Login" at bounding box center [221, 256] width 86 height 21
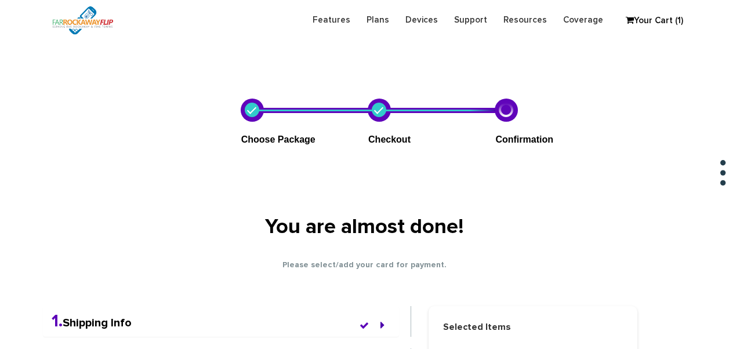
scroll to position [668, 0]
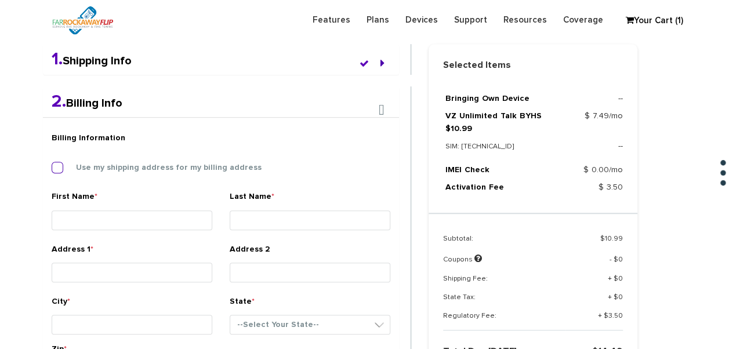
click at [106, 166] on label "Use my shipping address for my billing address" at bounding box center [160, 167] width 203 height 10
click at [52, 164] on input "Use my shipping address for my billing address" at bounding box center [52, 164] width 0 height 0
type input "zissi"
type input "[PERSON_NAME]"
type input "[STREET_ADDRESS]"
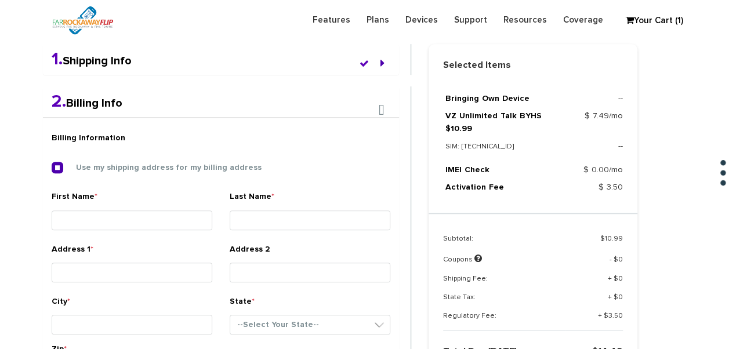
type input "[GEOGRAPHIC_DATA]"
select select "NY"
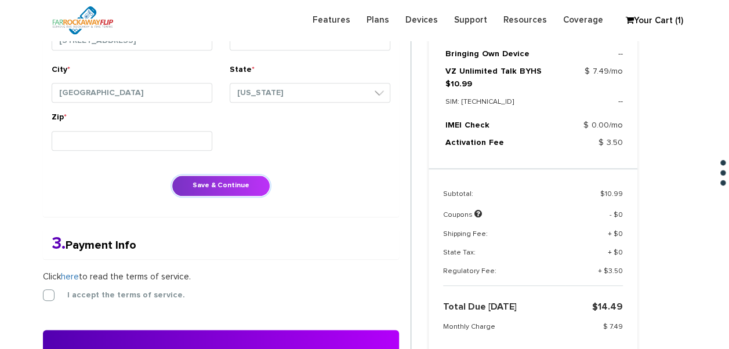
click at [198, 187] on button "Save & Continue" at bounding box center [221, 185] width 99 height 21
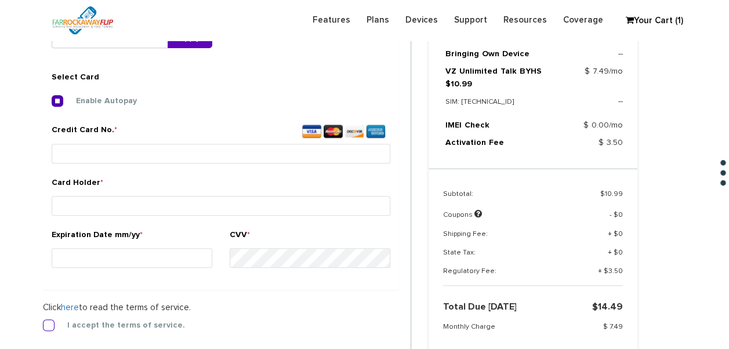
click at [52, 324] on label "I accept the terms of service." at bounding box center [117, 325] width 135 height 10
click at [43, 322] on input "I accept the terms of service." at bounding box center [43, 322] width 0 height 0
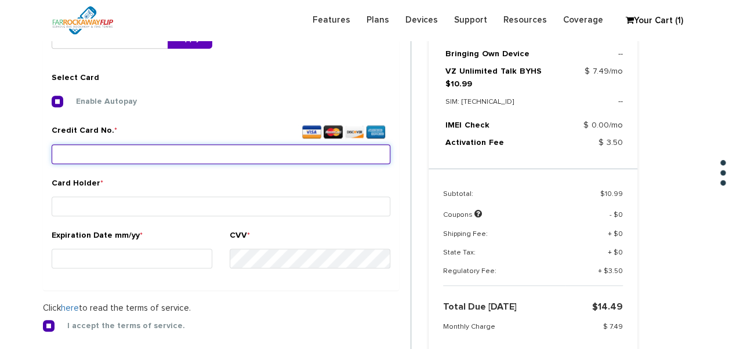
click at [114, 157] on input "Credit Card No. *" at bounding box center [221, 154] width 339 height 20
type input "4246 3152 2889 1451"
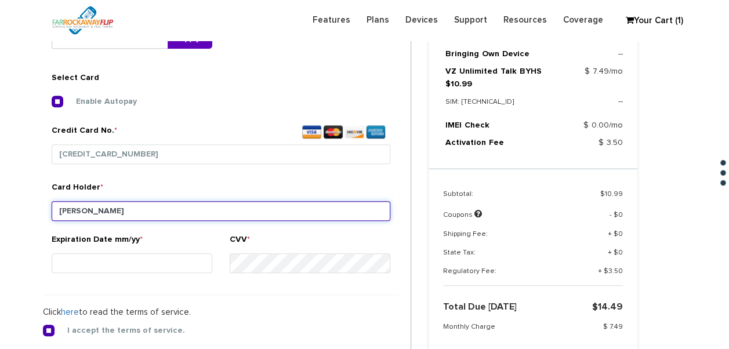
type input "ITZKOWITZ"
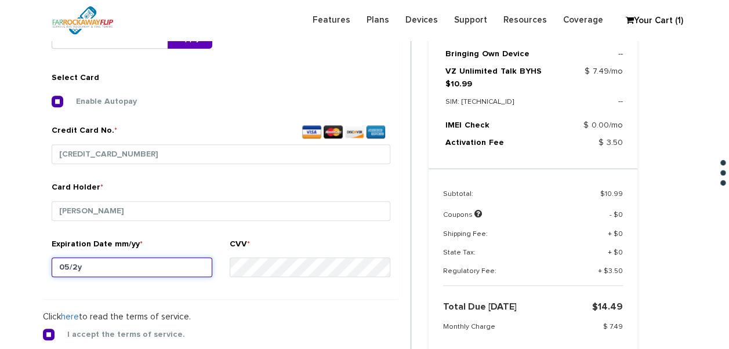
type input "05/29"
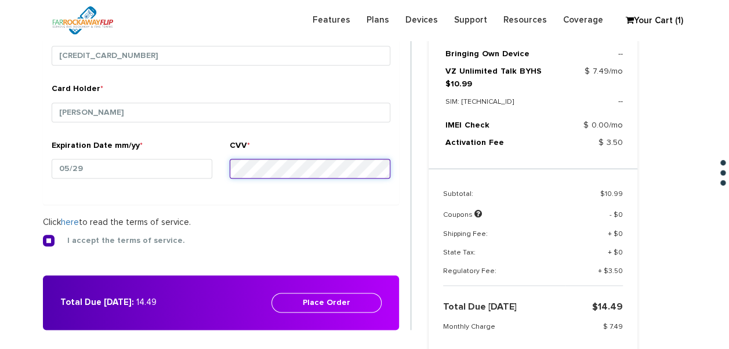
scroll to position [547, 0]
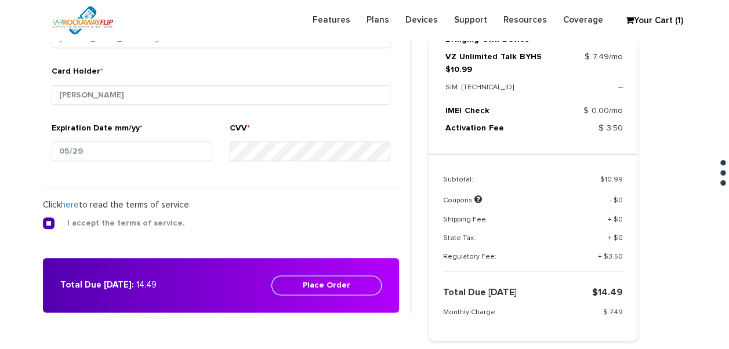
click at [350, 282] on button "Place Order" at bounding box center [326, 285] width 110 height 20
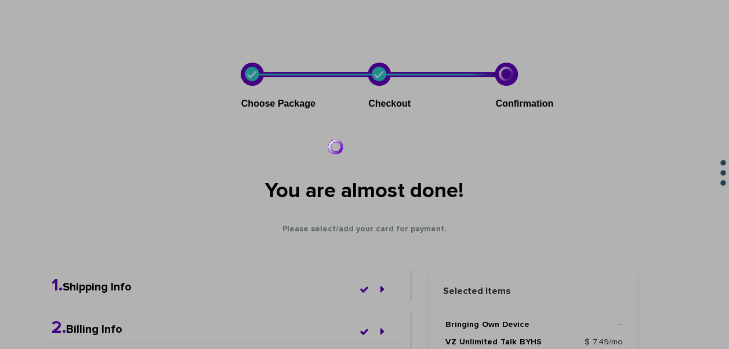
scroll to position [0, 0]
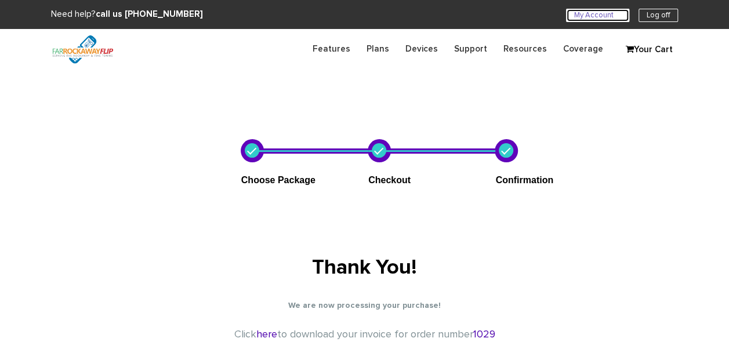
click at [586, 14] on link "My Account U" at bounding box center [597, 15] width 63 height 13
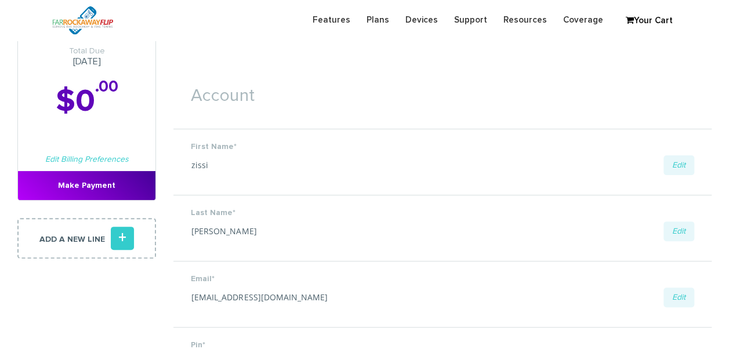
scroll to position [58, 0]
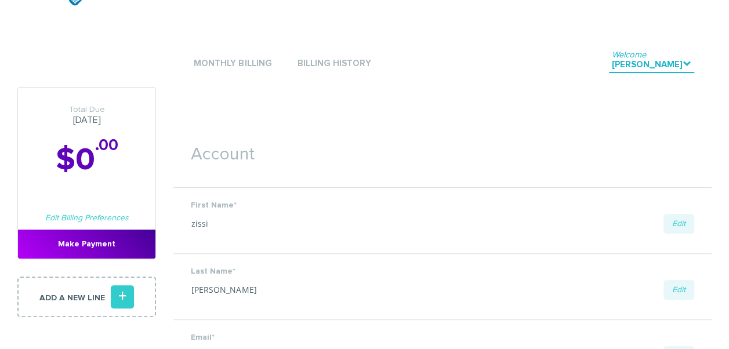
click at [257, 78] on li "Monthly Billing" at bounding box center [232, 63] width 83 height 35
click at [257, 70] on link "Monthly Billing" at bounding box center [232, 64] width 83 height 16
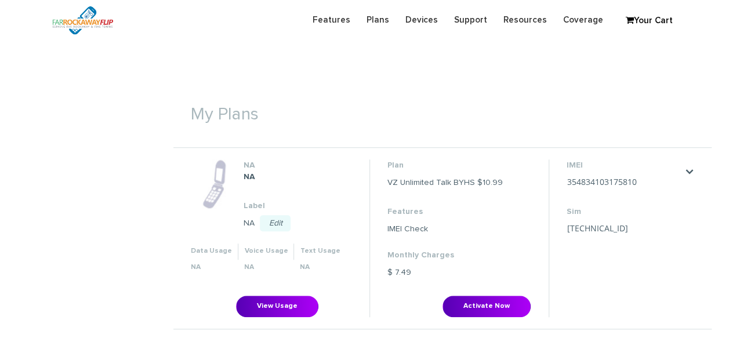
scroll to position [406, 0]
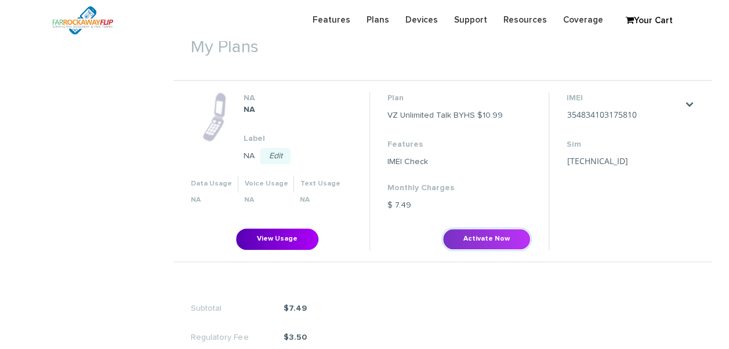
click at [490, 233] on button "Activate Now" at bounding box center [486, 238] width 88 height 21
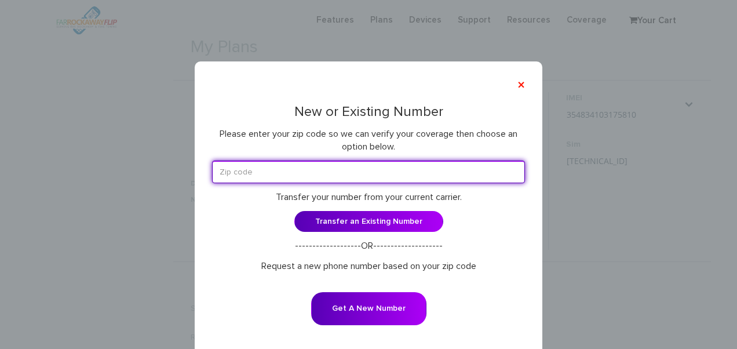
click at [432, 172] on input "text" at bounding box center [368, 172] width 313 height 23
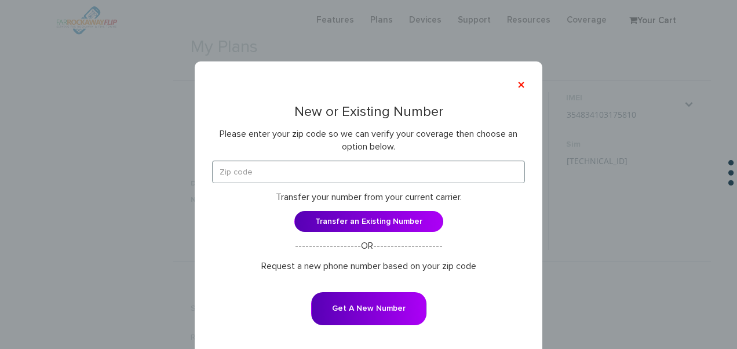
click at [386, 132] on p "Please enter your zip code so we can verify your coverage then choose an option…" at bounding box center [368, 141] width 313 height 26
click at [516, 84] on button "×" at bounding box center [521, 85] width 19 height 27
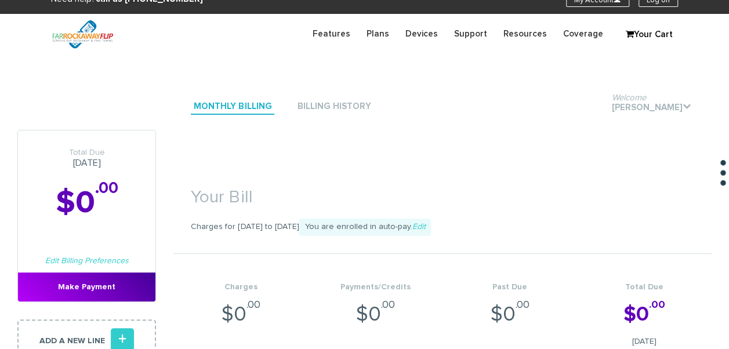
scroll to position [0, 0]
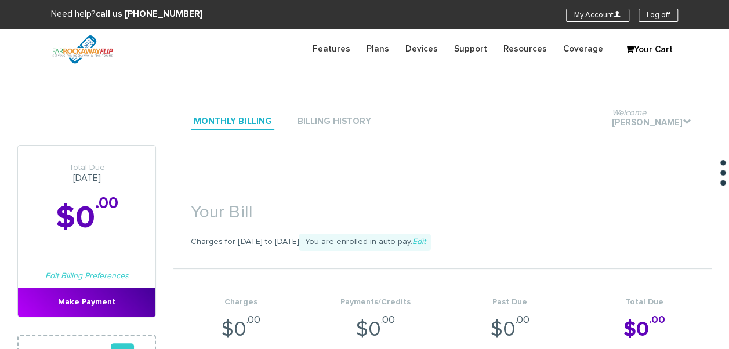
click at [655, 3] on section "Need help? call us [PHONE_NUMBER] My Account U Log off" at bounding box center [364, 14] width 729 height 29
click at [659, 14] on link "Log off" at bounding box center [657, 15] width 39 height 13
